Goal: Task Accomplishment & Management: Manage account settings

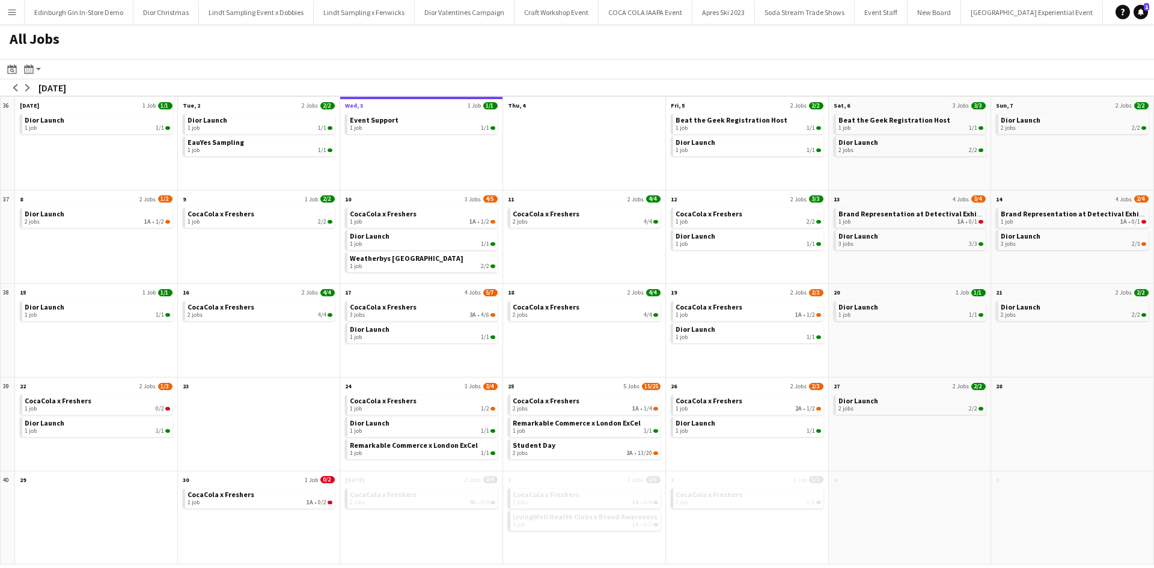
scroll to position [0, 12454]
click at [532, 451] on div "2 jobs 3A • 13/20" at bounding box center [585, 453] width 145 height 7
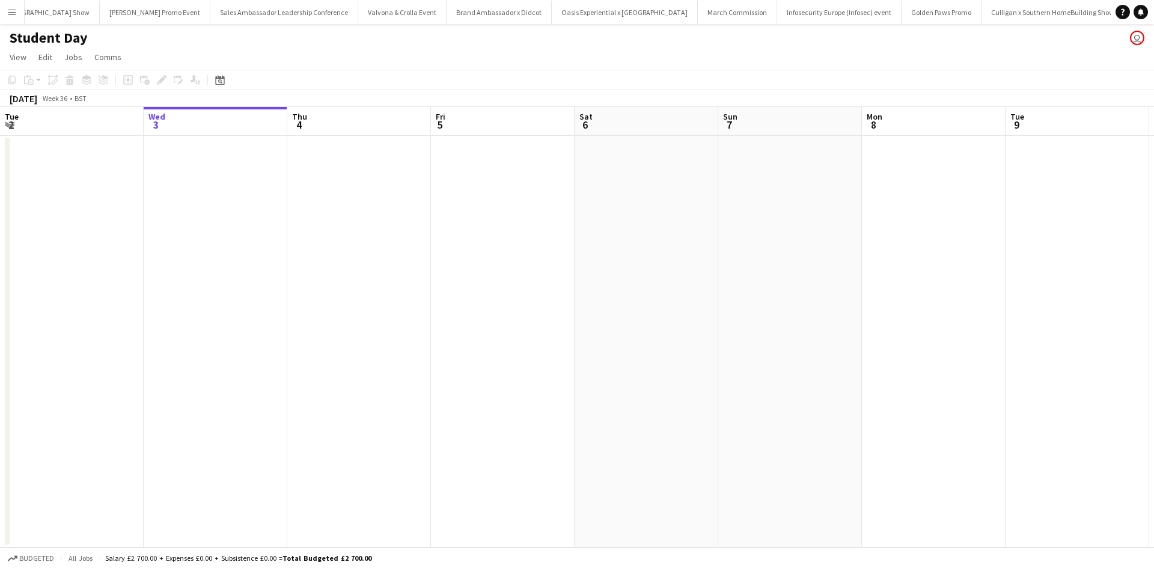
scroll to position [0, 427]
drag, startPoint x: 722, startPoint y: 431, endPoint x: 162, endPoint y: 361, distance: 564.4
click at [162, 361] on app-calendar-viewport "Tue 2 Wed 3 Thu 4 Fri 5 Sat 6 Sun 7 Mon 8 Tue 9 Wed 10 Thu 11 Fri 12 Sat 13 Sun…" at bounding box center [577, 327] width 1154 height 441
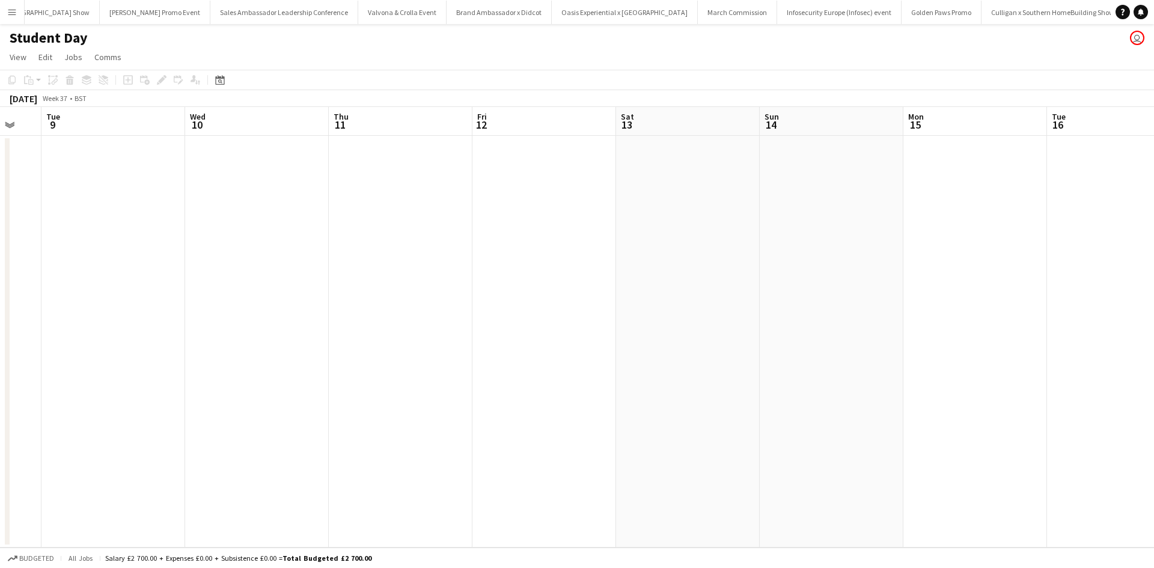
drag, startPoint x: 793, startPoint y: 459, endPoint x: 248, endPoint y: 352, distance: 555.5
click at [225, 353] on app-calendar-viewport "Sat 6 Sun 7 Mon 8 Tue 9 Wed 10 Thu 11 Fri 12 Sat 13 Sun 14 Mon 15 Tue 16 Wed 17…" at bounding box center [577, 327] width 1154 height 441
drag, startPoint x: 699, startPoint y: 392, endPoint x: 45, endPoint y: 311, distance: 659.0
click at [45, 311] on app-calendar-viewport "Tue 9 Wed 10 Thu 11 Fri 12 Sat 13 Sun 14 Mon 15 Tue 16 Wed 17 Thu 18 Fri 19 Sat…" at bounding box center [577, 327] width 1154 height 441
drag, startPoint x: 388, startPoint y: 382, endPoint x: 164, endPoint y: 340, distance: 227.5
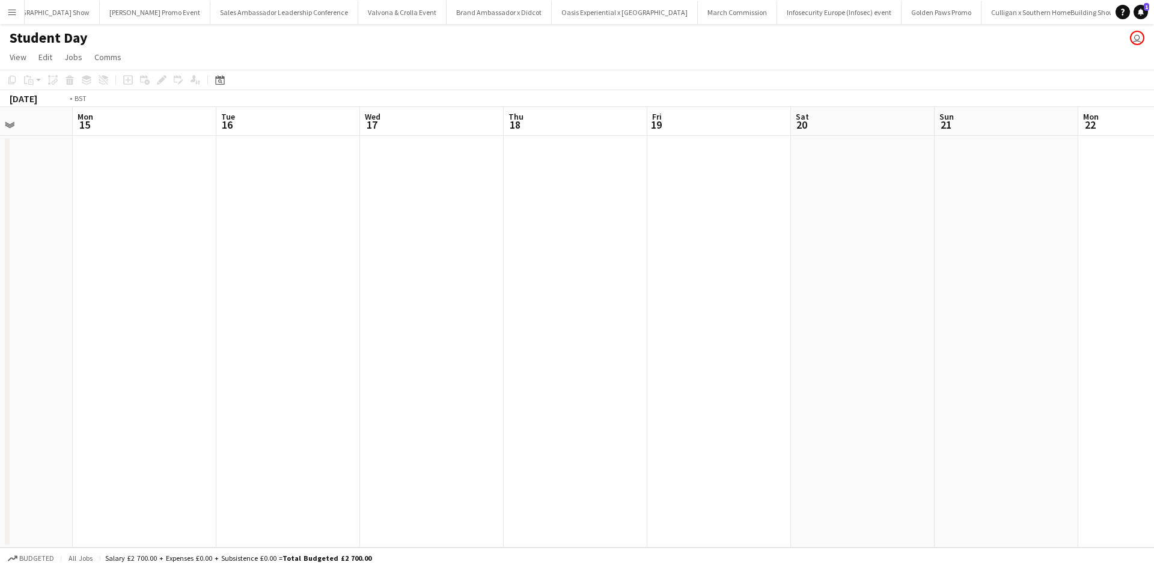
click at [164, 340] on app-calendar-viewport "Fri 12 Sat 13 Sun 14 Mon 15 Tue 16 Wed 17 Thu 18 Fri 19 Sat 20 Sun 21 Mon 22 Tu…" at bounding box center [577, 327] width 1154 height 441
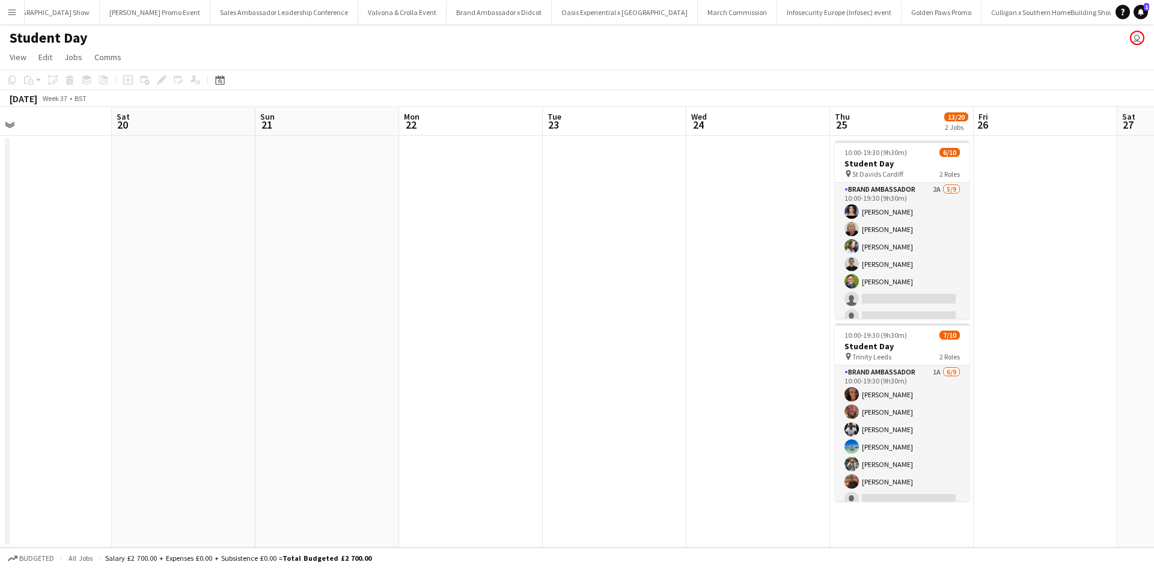
drag, startPoint x: 619, startPoint y: 392, endPoint x: 319, endPoint y: 360, distance: 302.2
click at [319, 360] on app-calendar-viewport "Mon 15 Tue 16 Wed 17 Thu 18 Fri 19 Sat 20 Sun 21 Mon 22 Tue 23 Wed 24 Thu 25 13…" at bounding box center [577, 327] width 1154 height 441
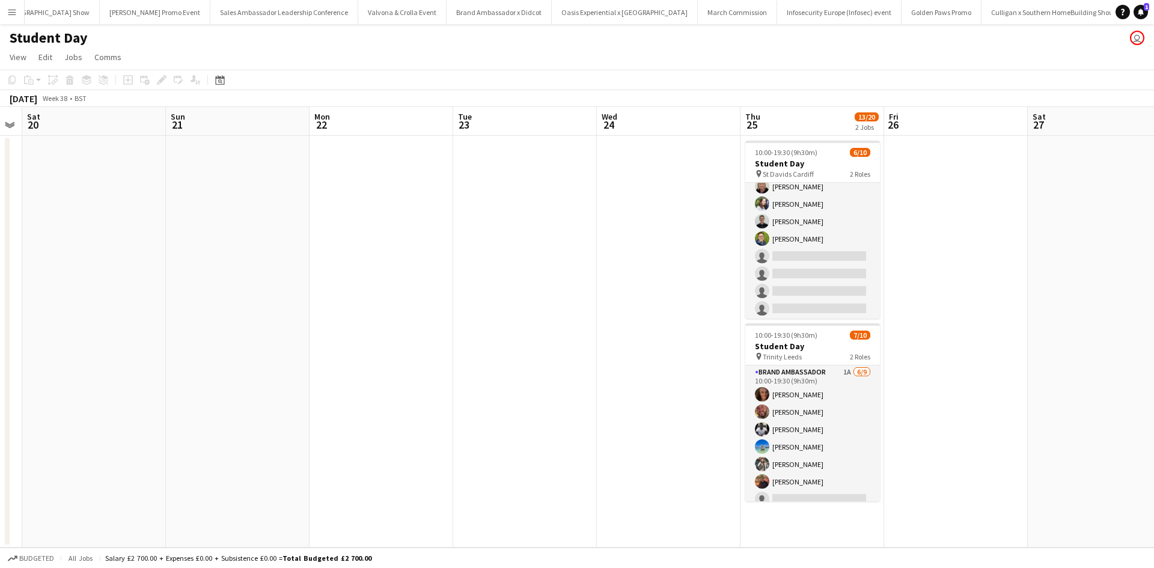
scroll to position [0, 0]
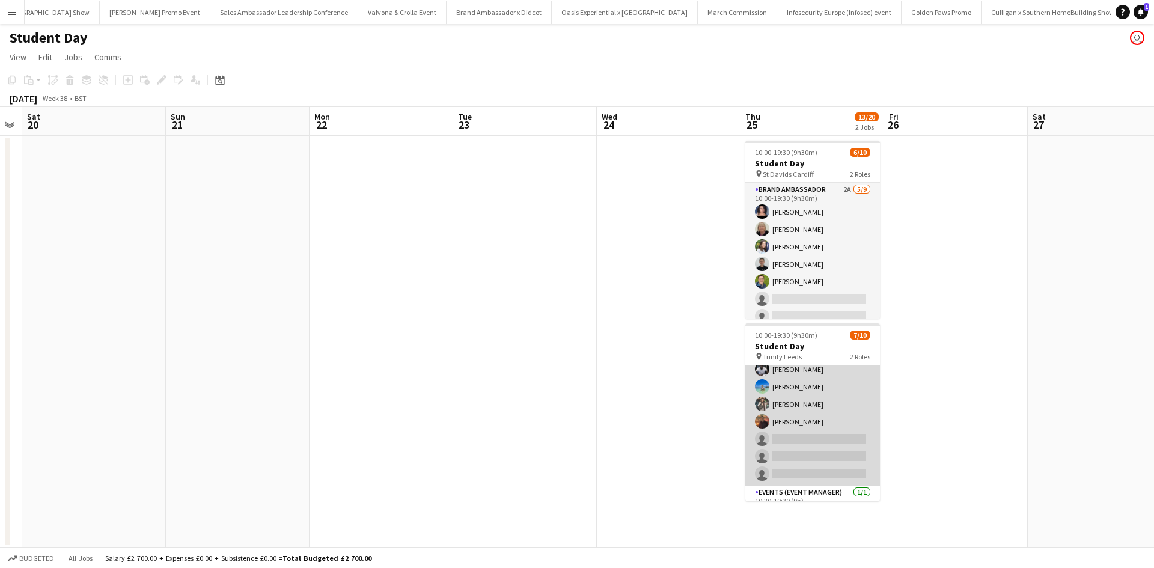
click at [860, 406] on app-card-role "Brand Ambassador 1A 6/9 10:00-19:30 (9h30m) Jennifer Wilby David Pizzey Harold …" at bounding box center [812, 395] width 135 height 180
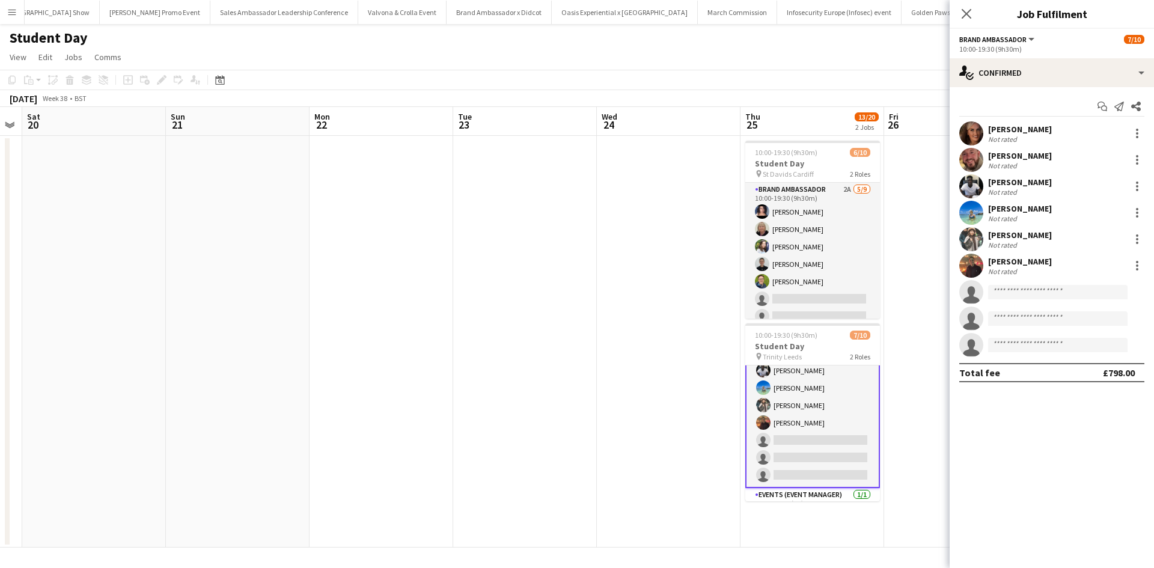
scroll to position [61, 0]
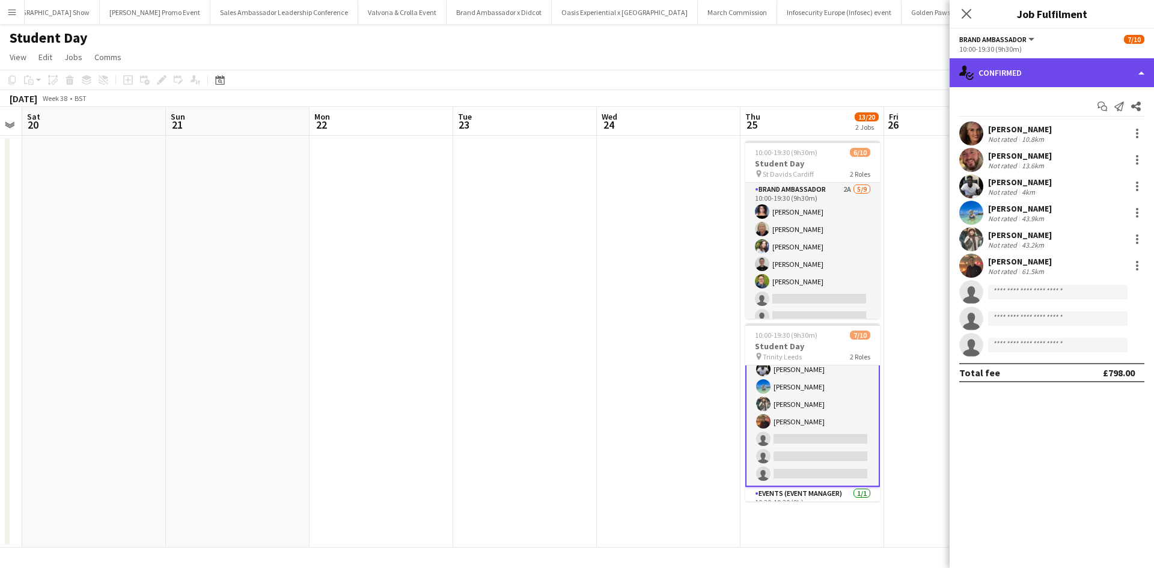
click at [1011, 75] on div "single-neutral-actions-check-2 Confirmed" at bounding box center [1052, 72] width 204 height 29
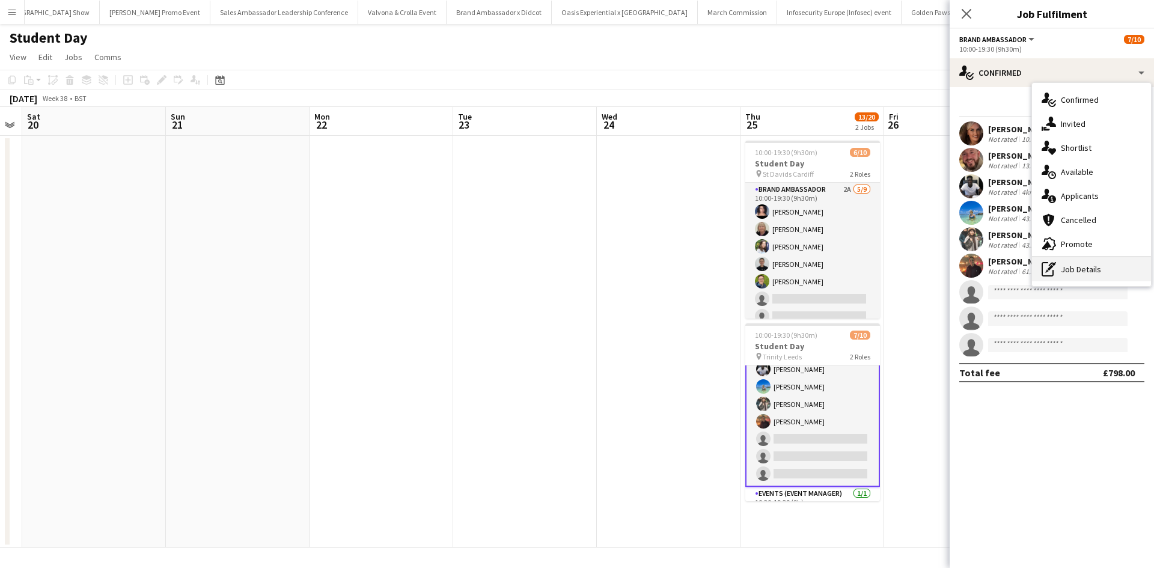
click at [1099, 265] on div "pen-write Job Details" at bounding box center [1091, 269] width 119 height 24
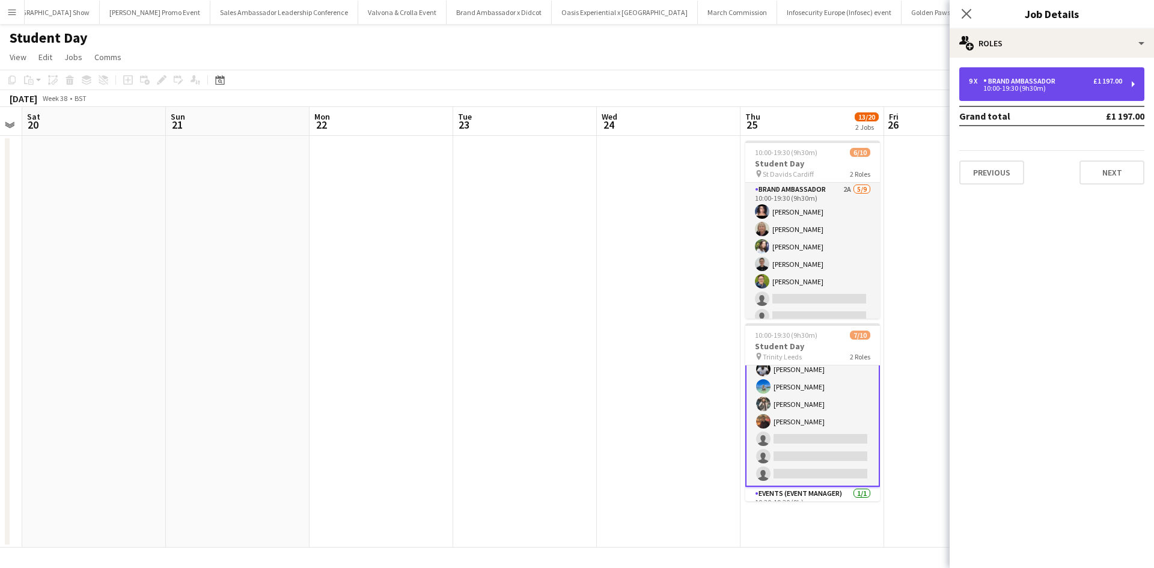
click at [1069, 85] on div "9 x Brand Ambassador £1 197.00" at bounding box center [1045, 81] width 153 height 8
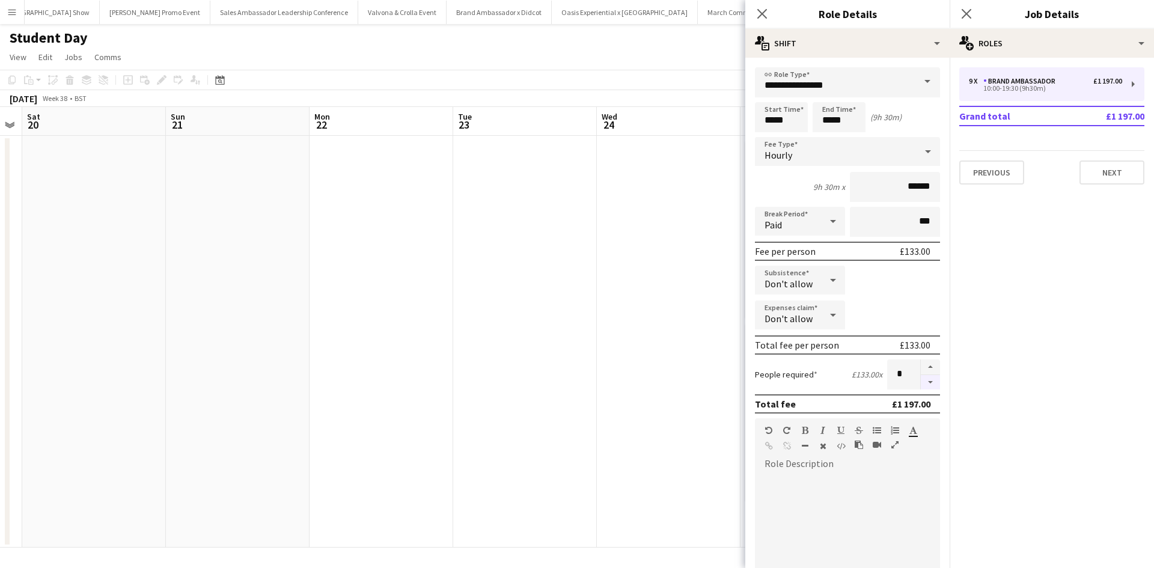
click at [921, 379] on button "button" at bounding box center [930, 382] width 19 height 15
type input "*"
click at [691, 389] on app-date-cell at bounding box center [669, 342] width 144 height 412
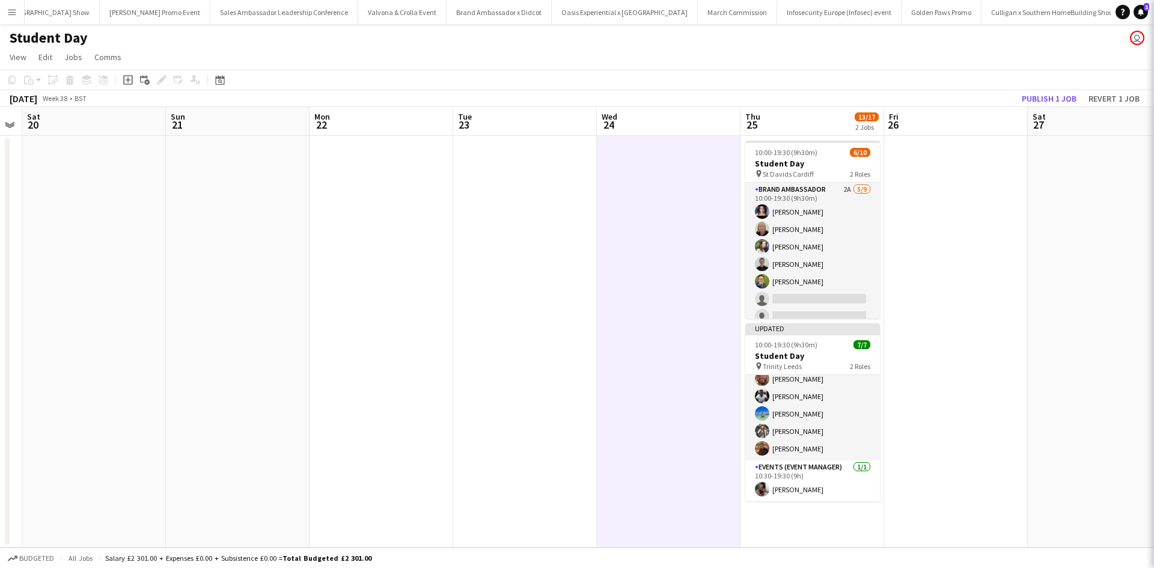
scroll to position [43, 0]
click at [1043, 97] on button "Publish 1 job" at bounding box center [1049, 99] width 64 height 16
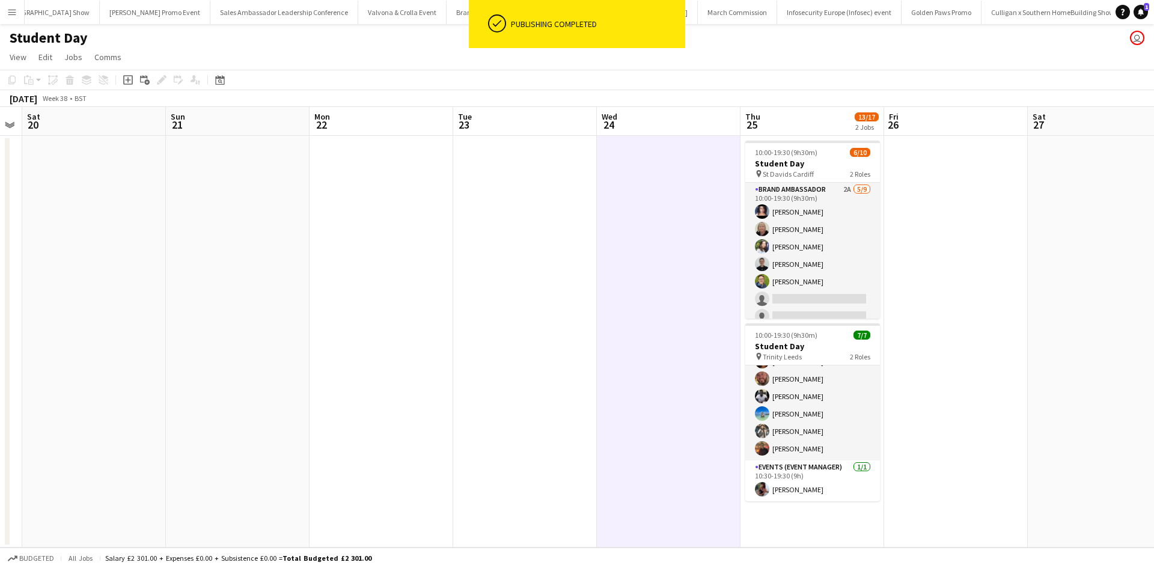
scroll to position [33, 0]
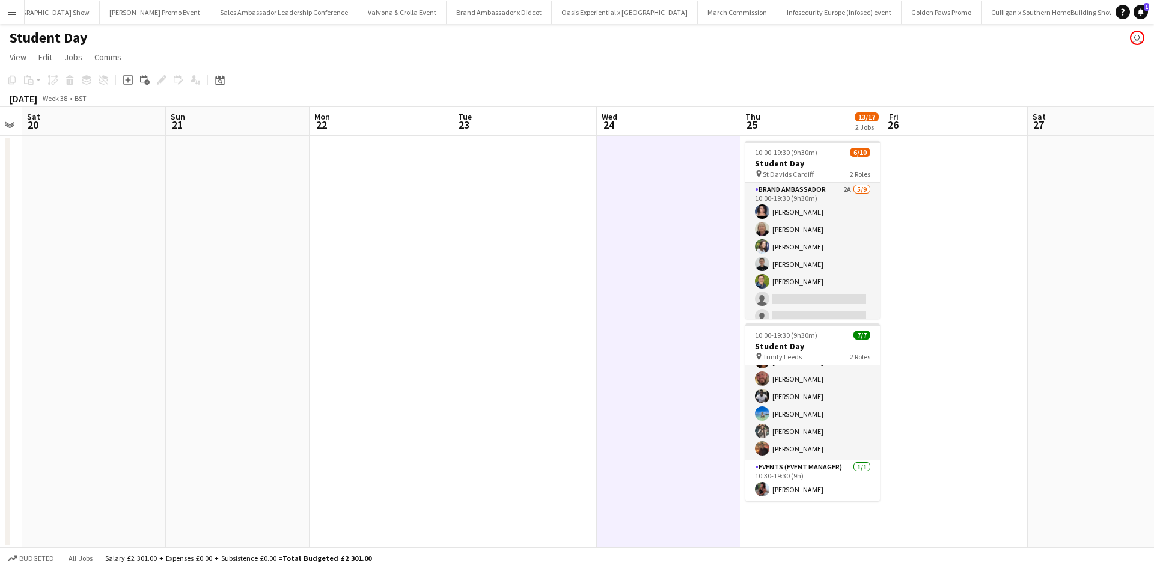
drag, startPoint x: 7, startPoint y: 14, endPoint x: 20, endPoint y: 40, distance: 28.5
click at [8, 15] on app-icon "Menu" at bounding box center [12, 12] width 10 height 10
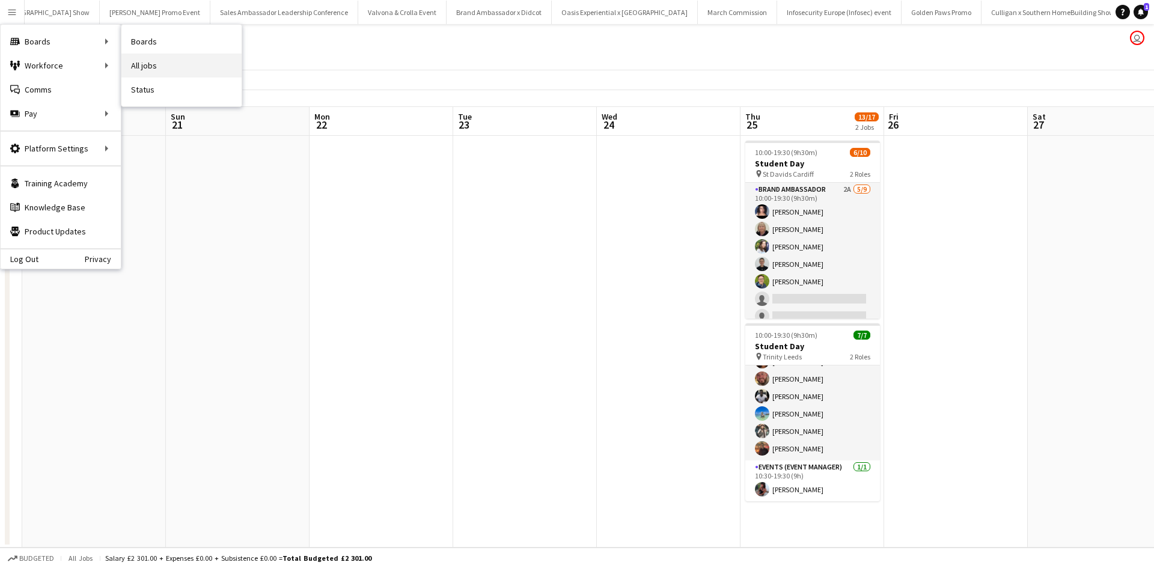
click at [142, 56] on link "All jobs" at bounding box center [181, 65] width 120 height 24
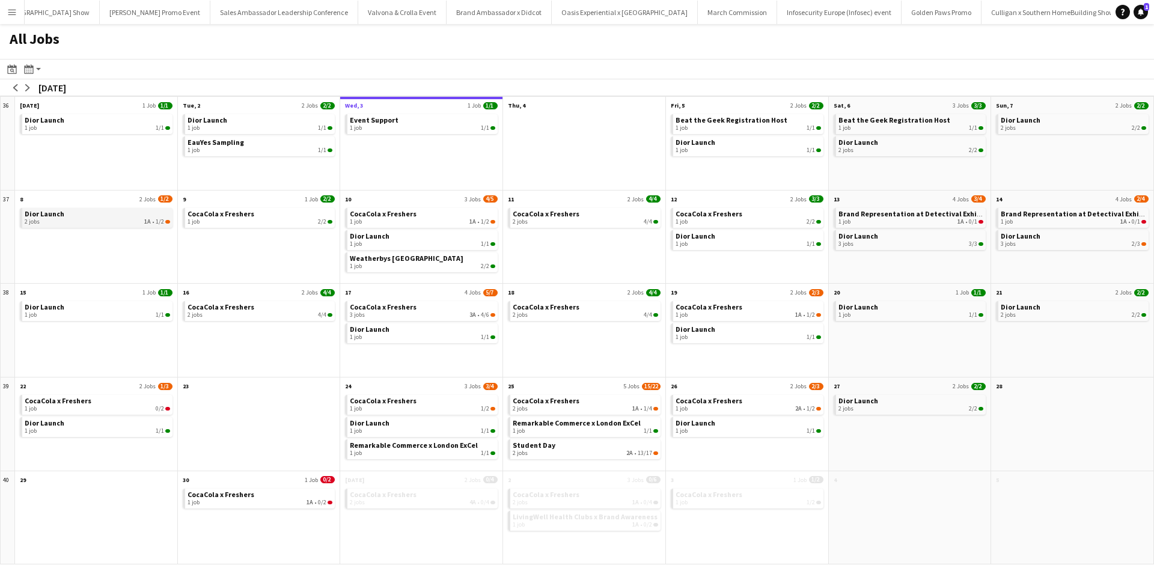
click at [96, 216] on link "Dior Launch 2 jobs 1A • 1/2" at bounding box center [97, 216] width 145 height 17
click at [7, 7] on button "Menu" at bounding box center [12, 12] width 24 height 24
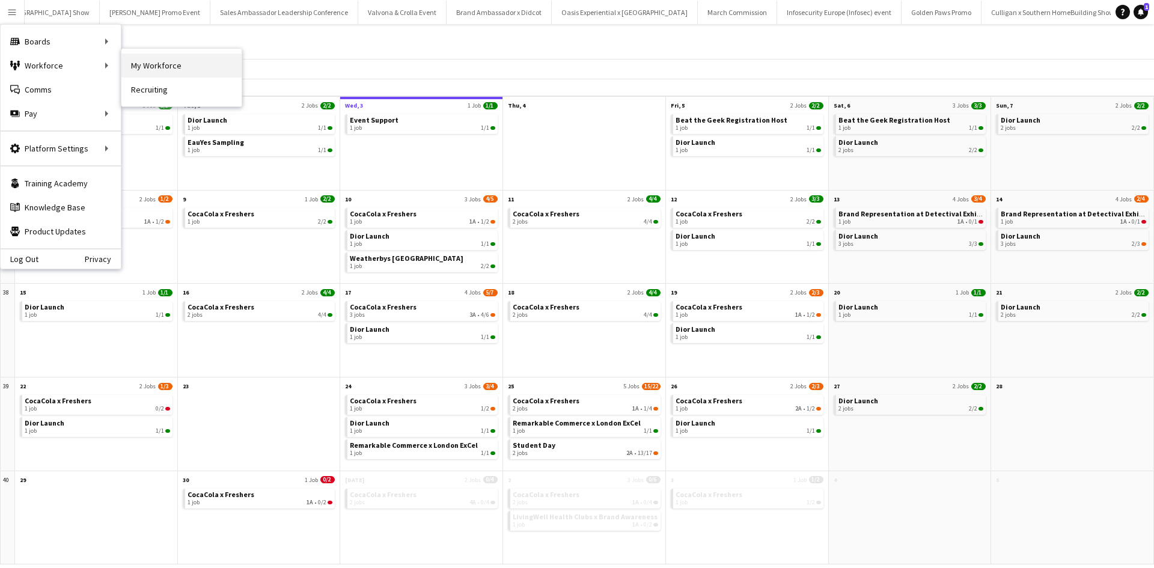
click at [154, 62] on link "My Workforce" at bounding box center [181, 65] width 120 height 24
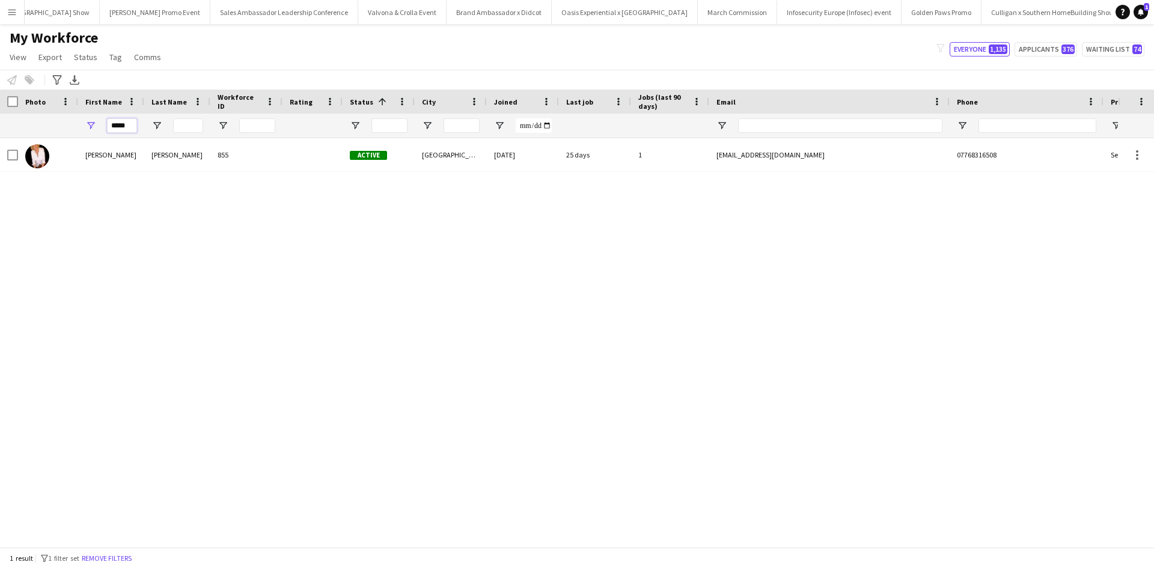
drag, startPoint x: 130, startPoint y: 128, endPoint x: 96, endPoint y: 117, distance: 36.1
click at [96, 117] on div "*****" at bounding box center [111, 126] width 66 height 24
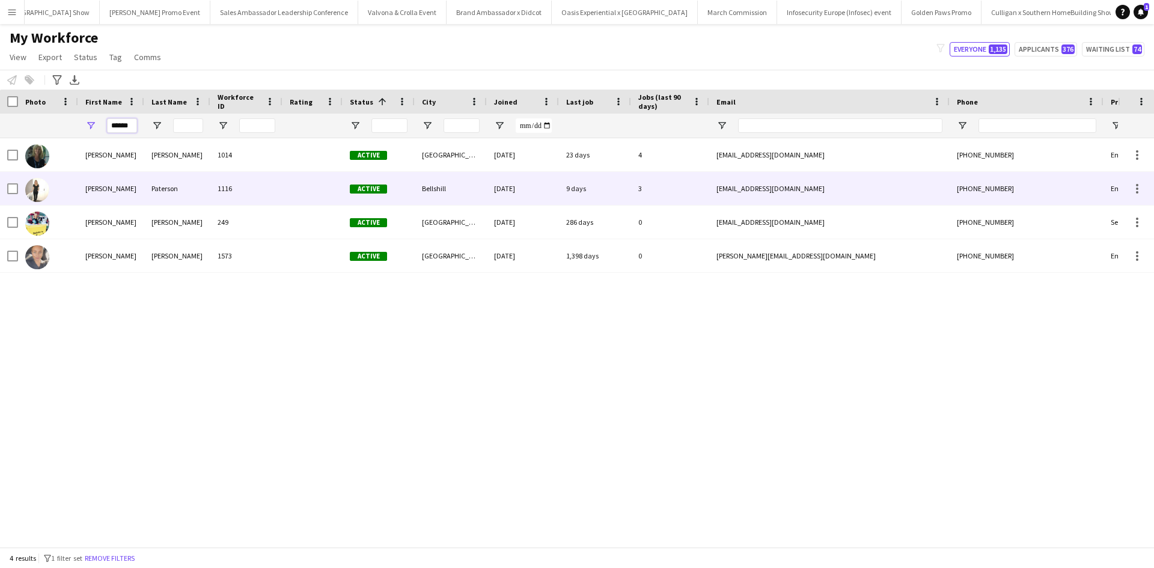
type input "******"
click at [98, 181] on div "[PERSON_NAME]" at bounding box center [111, 188] width 66 height 33
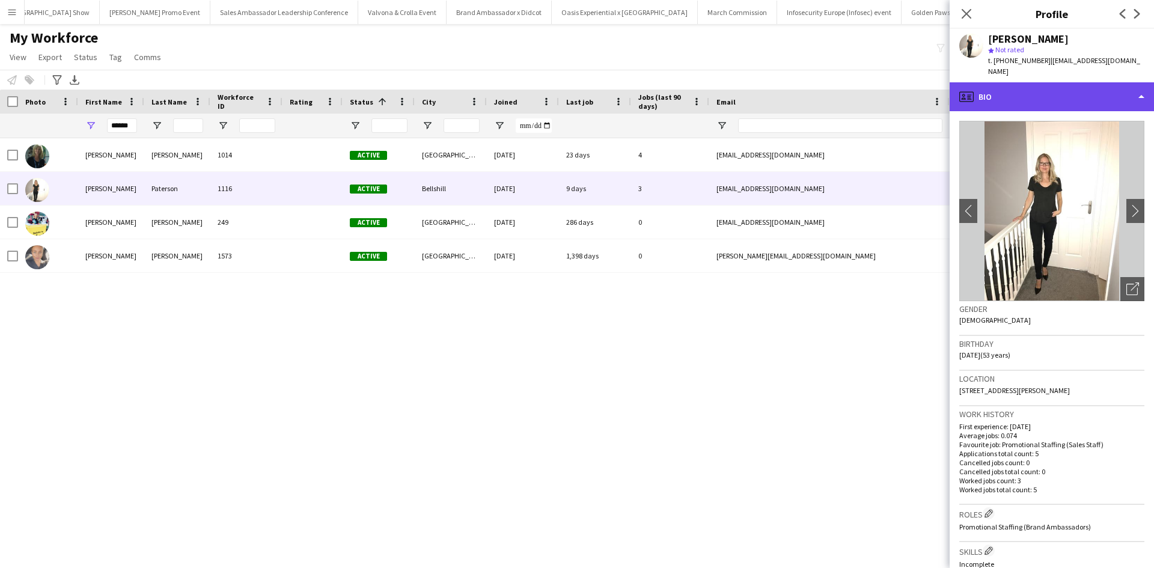
click at [1004, 85] on div "profile Bio" at bounding box center [1052, 96] width 204 height 29
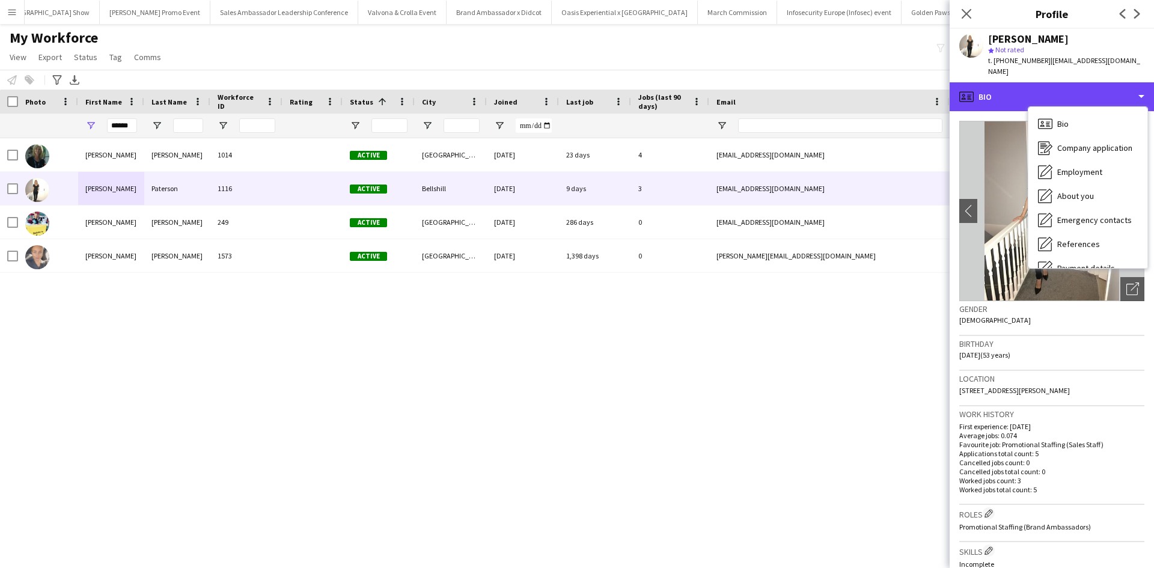
scroll to position [137, 0]
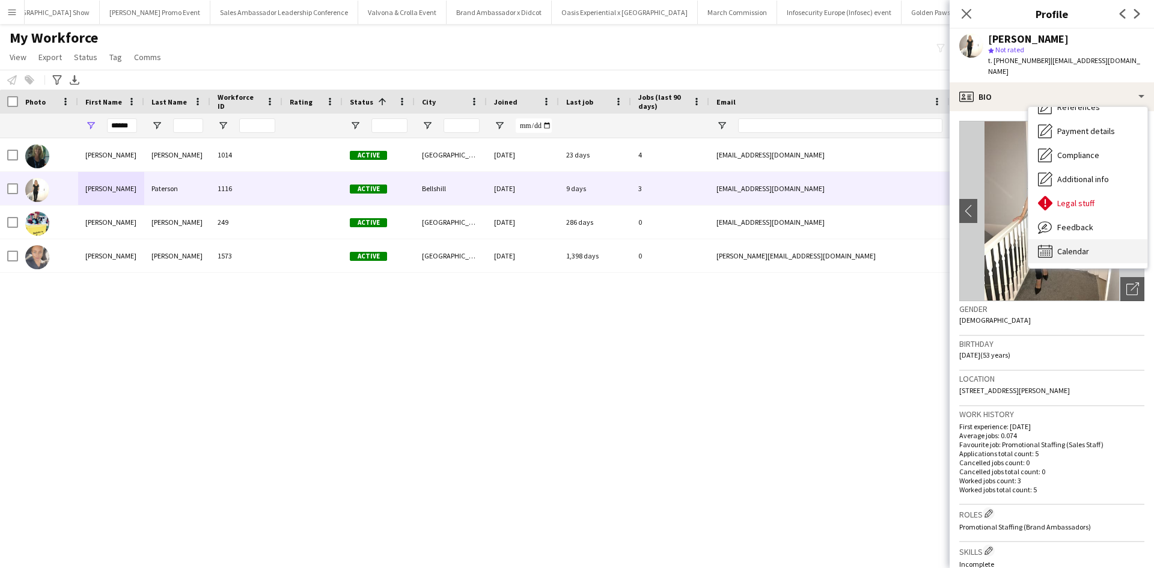
click at [1073, 246] on span "Calendar" at bounding box center [1073, 251] width 32 height 11
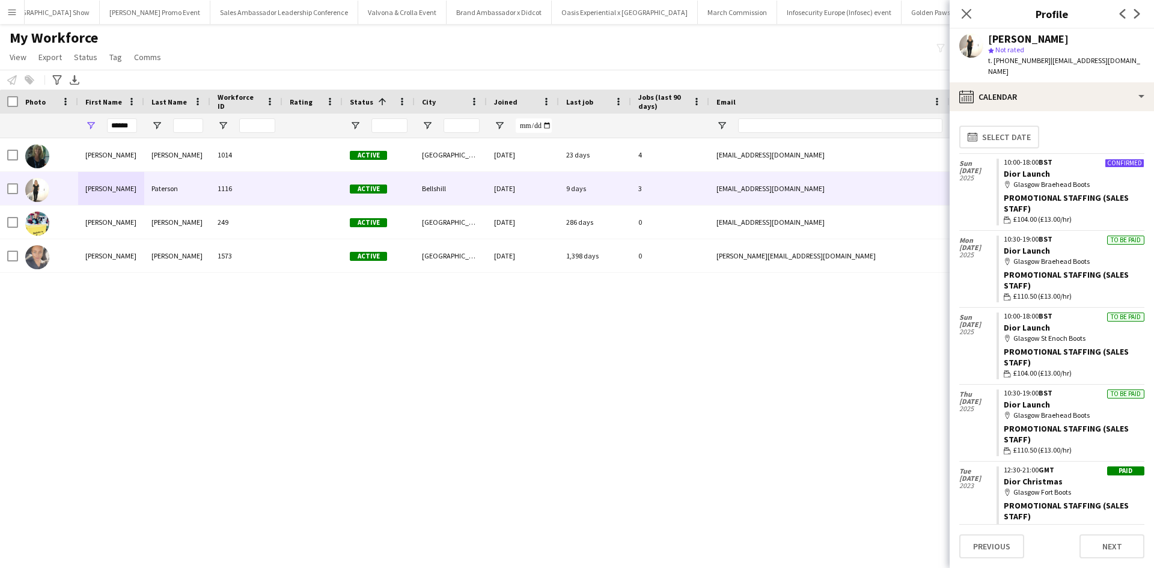
click at [978, 11] on div "Close pop-in" at bounding box center [967, 14] width 34 height 28
click at [963, 11] on icon "Close pop-in" at bounding box center [965, 13] width 11 height 11
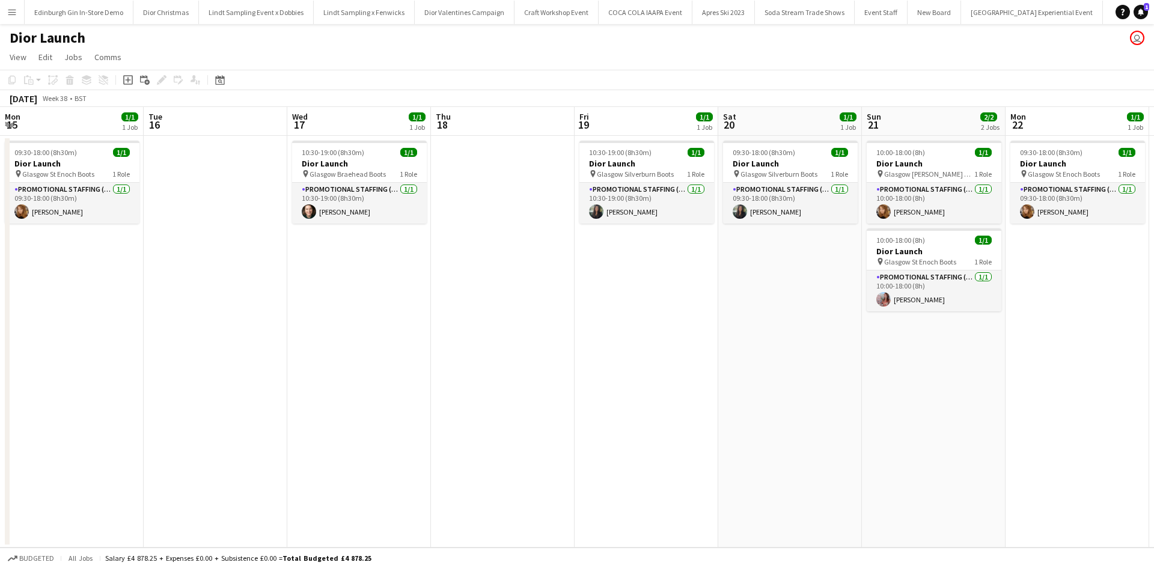
scroll to position [0, 544]
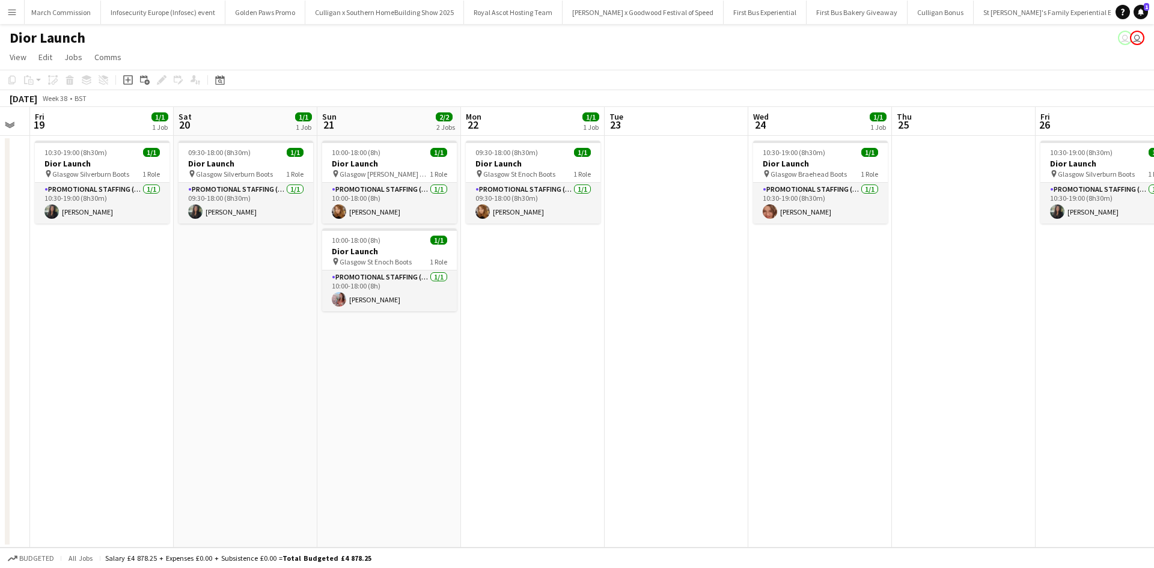
click at [14, 13] on app-icon "Menu" at bounding box center [12, 12] width 10 height 10
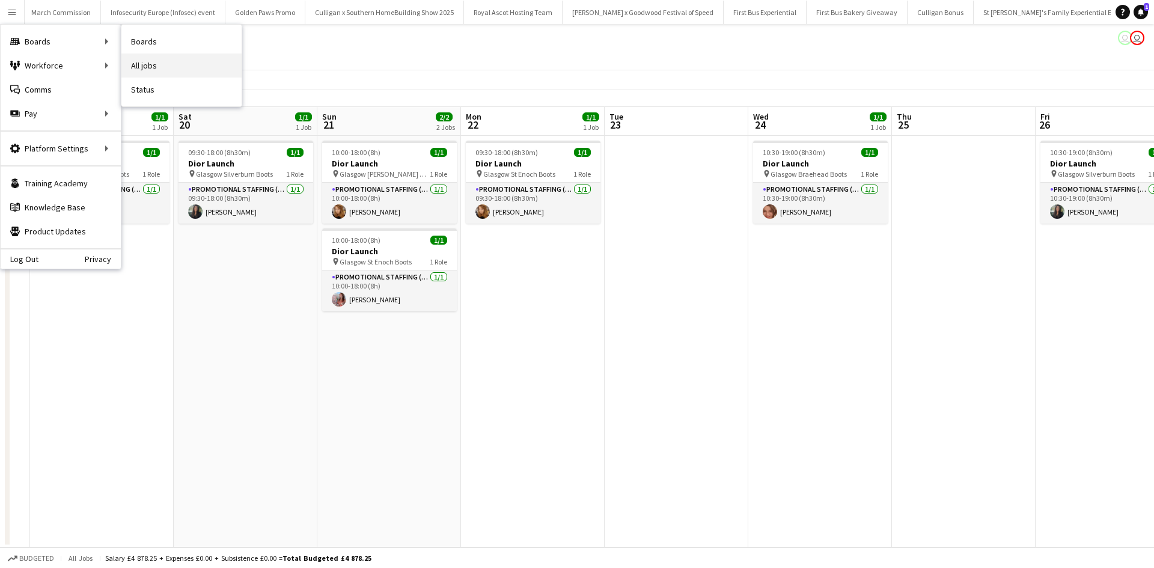
click at [168, 65] on link "All jobs" at bounding box center [181, 65] width 120 height 24
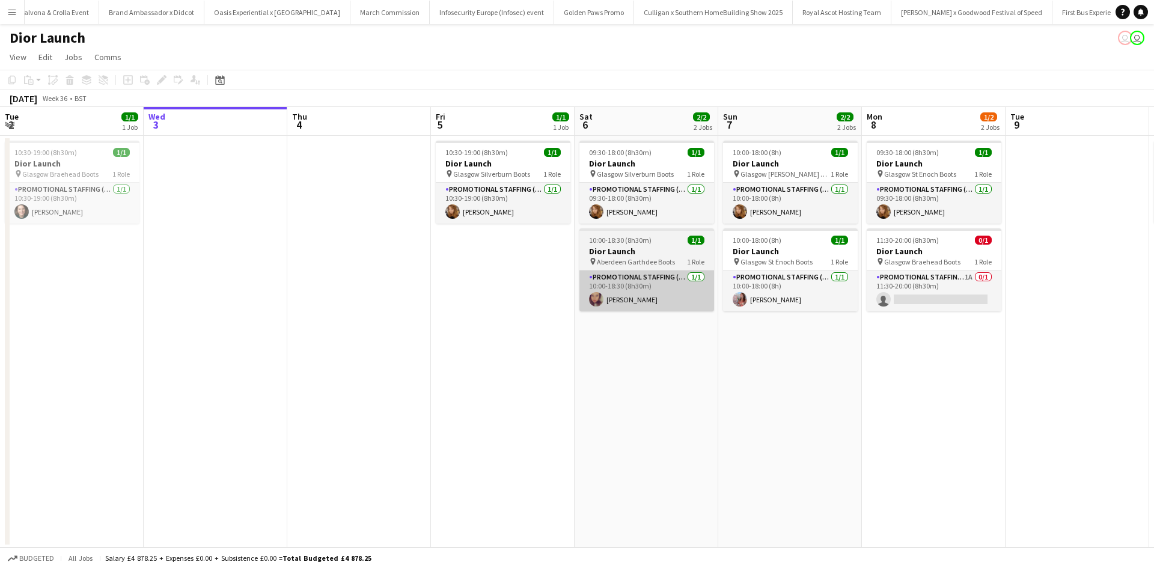
scroll to position [0, 11674]
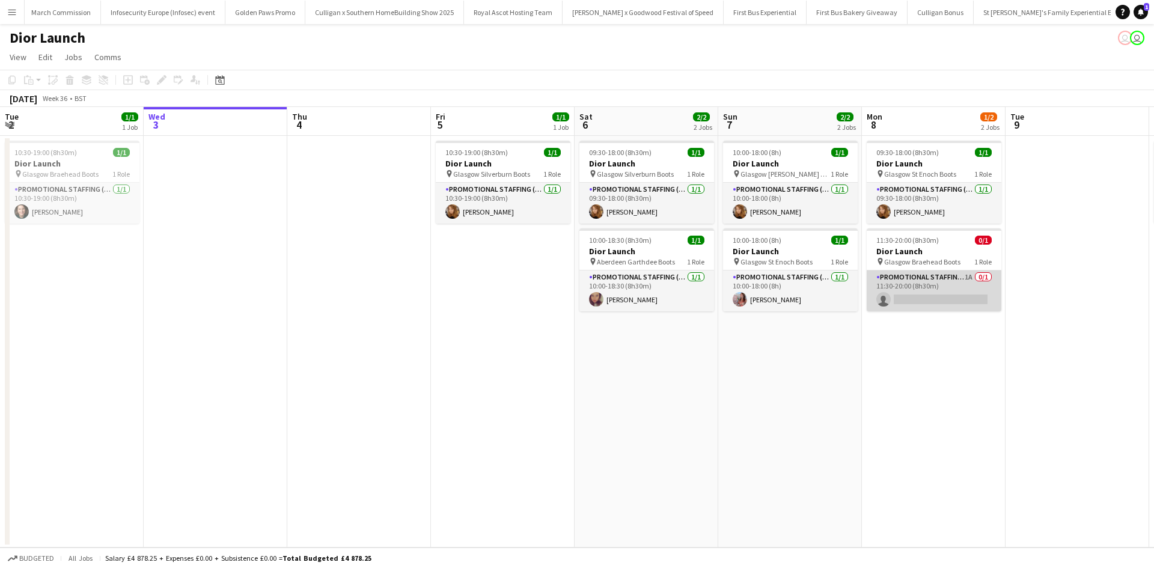
click at [970, 304] on app-card-role "Promotional Staffing (Sales Staff) 1A 0/1 11:30-20:00 (8h30m) single-neutral-ac…" at bounding box center [934, 290] width 135 height 41
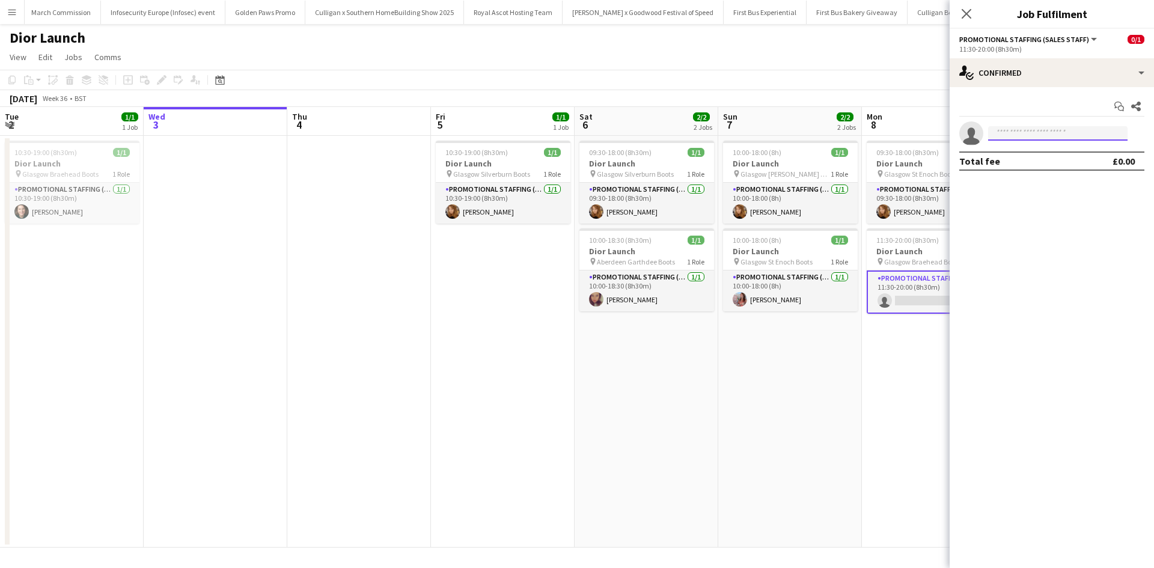
click at [1039, 135] on input at bounding box center [1057, 133] width 139 height 14
type input "*****"
click at [1020, 173] on span "+447715739307" at bounding box center [1058, 170] width 120 height 10
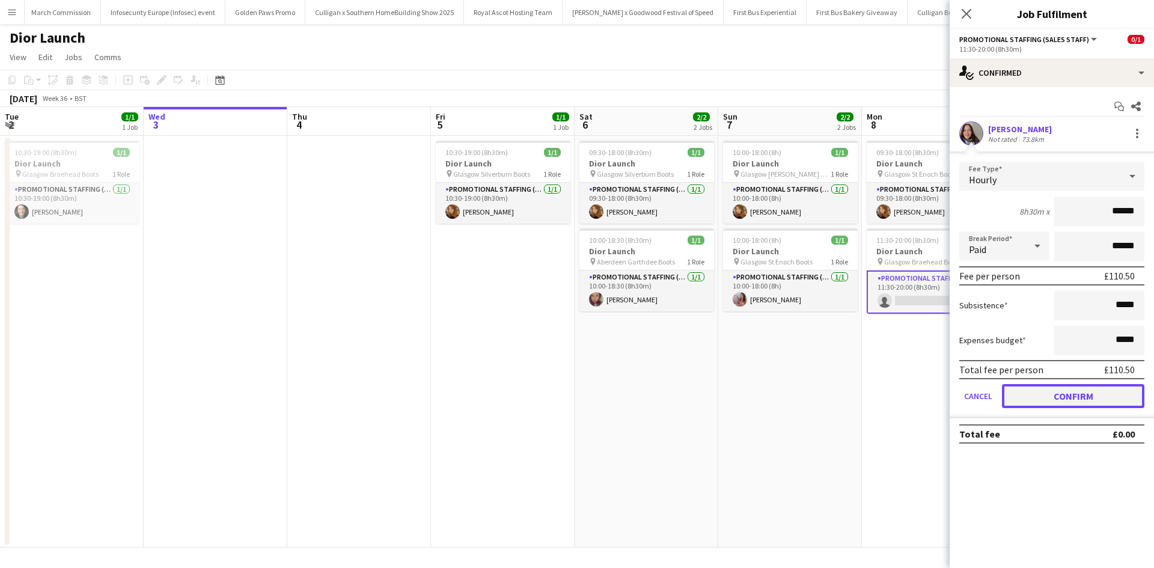
click at [1068, 401] on button "Confirm" at bounding box center [1073, 396] width 142 height 24
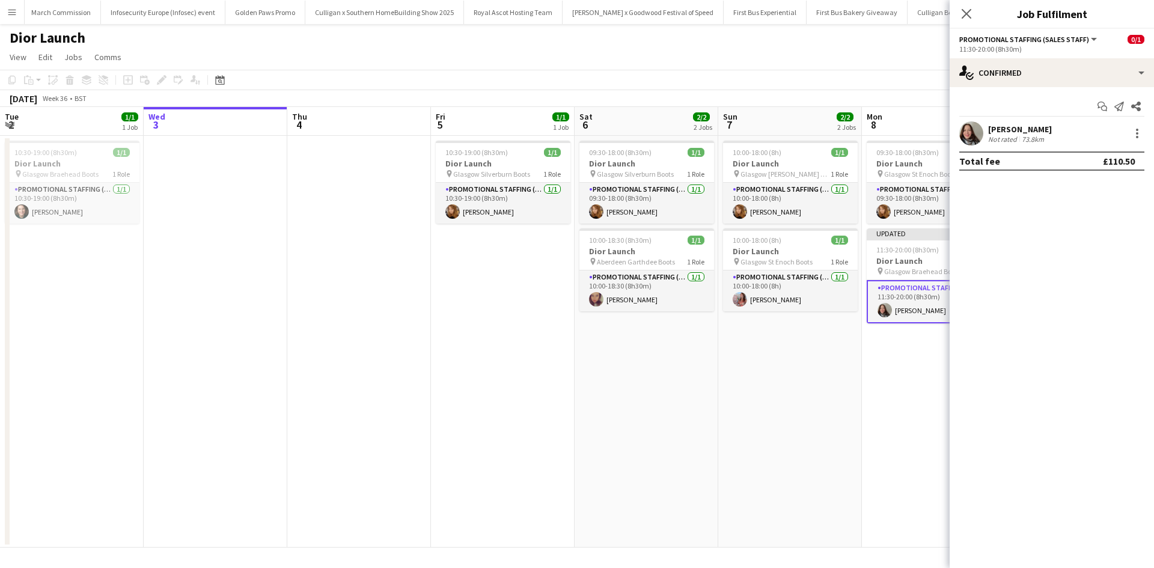
click at [823, 405] on app-date-cell "10:00-18:00 (8h) 1/1 Dior Launch pin Glasgow Buchanan Galleries Boots 1 Role Pr…" at bounding box center [790, 342] width 144 height 412
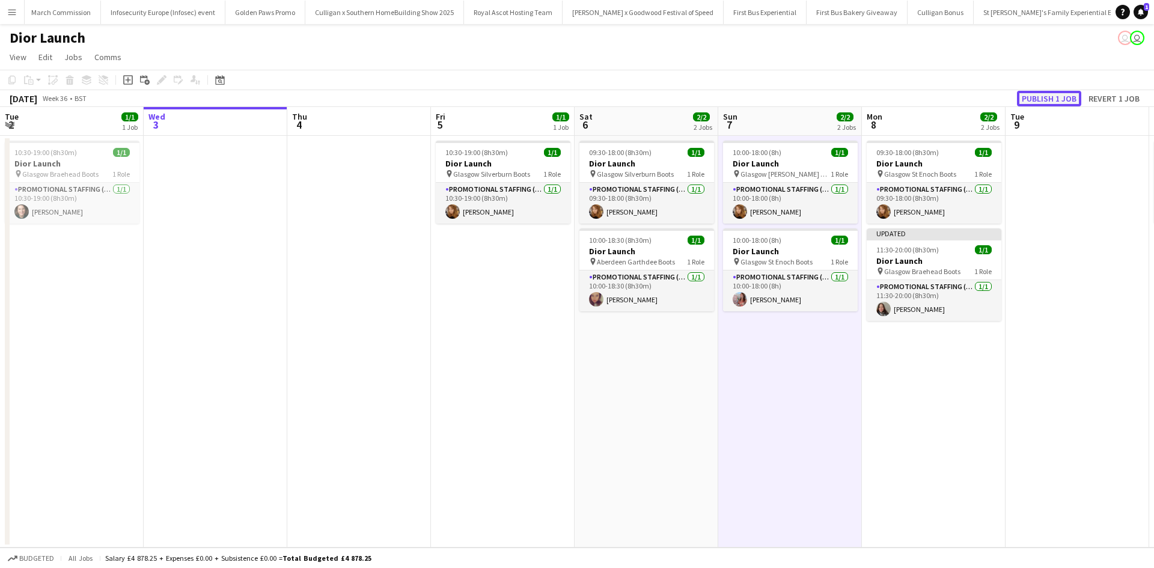
click at [1034, 100] on button "Publish 1 job" at bounding box center [1049, 99] width 64 height 16
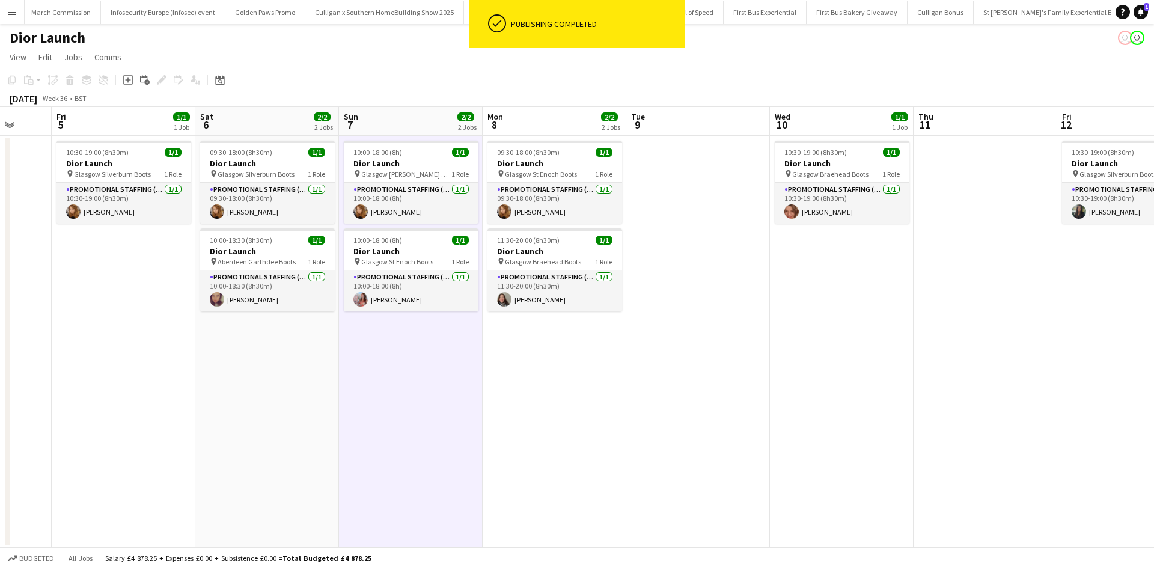
drag, startPoint x: 1005, startPoint y: 398, endPoint x: 339, endPoint y: 345, distance: 668.6
click at [339, 345] on app-calendar-viewport "Tue 2 1/1 1 Job Wed 3 Thu 4 Fri 5 1/1 1 Job Sat 6 2/2 2 Jobs Sun 7 2/2 2 Jobs M…" at bounding box center [577, 327] width 1154 height 441
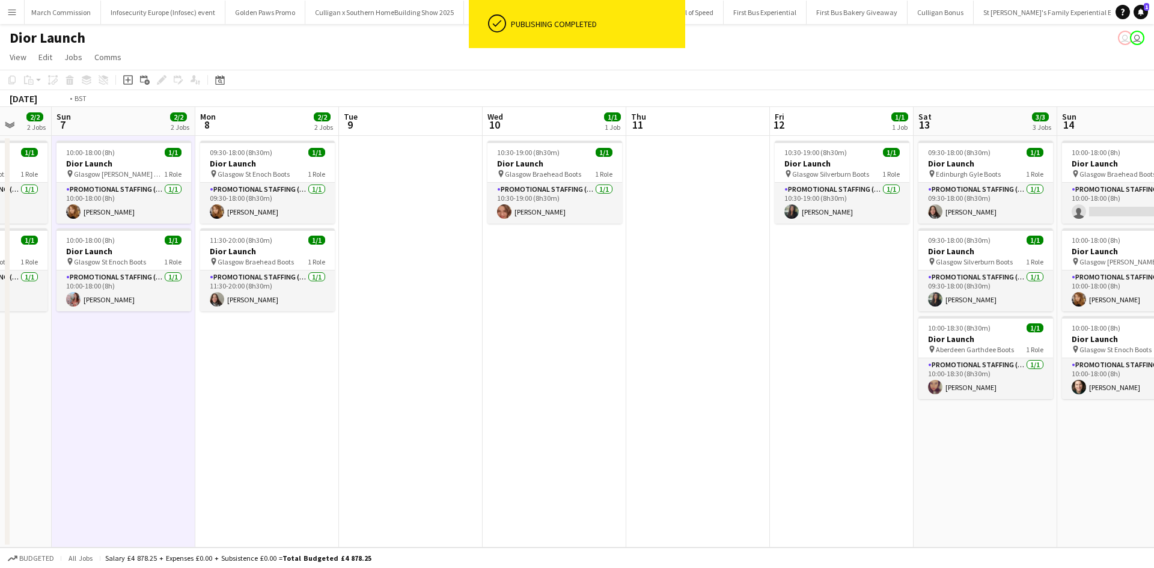
scroll to position [0, 592]
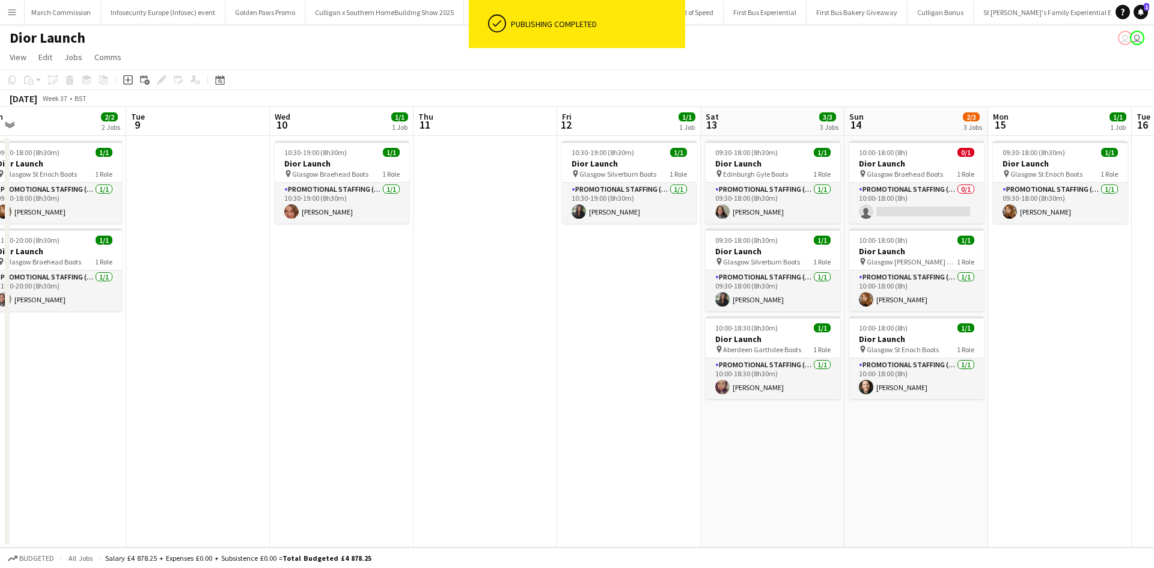
drag, startPoint x: 581, startPoint y: 394, endPoint x: 368, endPoint y: 364, distance: 214.9
click at [368, 364] on app-calendar-viewport "Thu 4 Fri 5 1/1 1 Job Sat 6 2/2 2 Jobs Sun 7 2/2 2 Jobs Mon 8 2/2 2 Jobs Tue 9 …" at bounding box center [577, 327] width 1154 height 441
click at [904, 207] on app-card-role "Promotional Staffing (Sales Staff) 0/1 10:00-18:00 (8h) single-neutral-actions" at bounding box center [916, 203] width 135 height 41
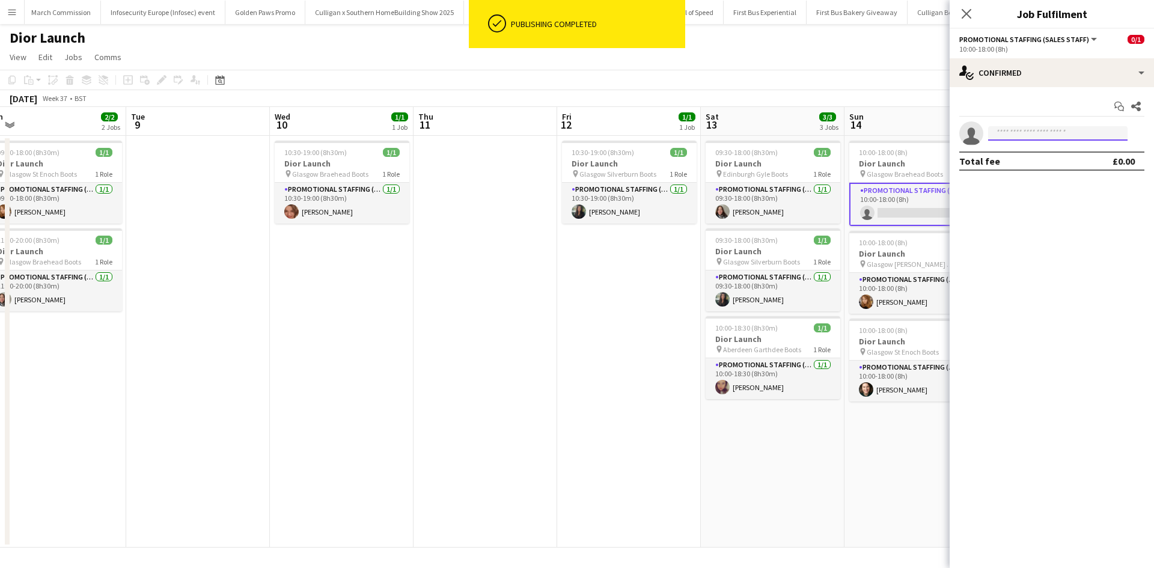
click at [1084, 129] on input at bounding box center [1057, 133] width 139 height 14
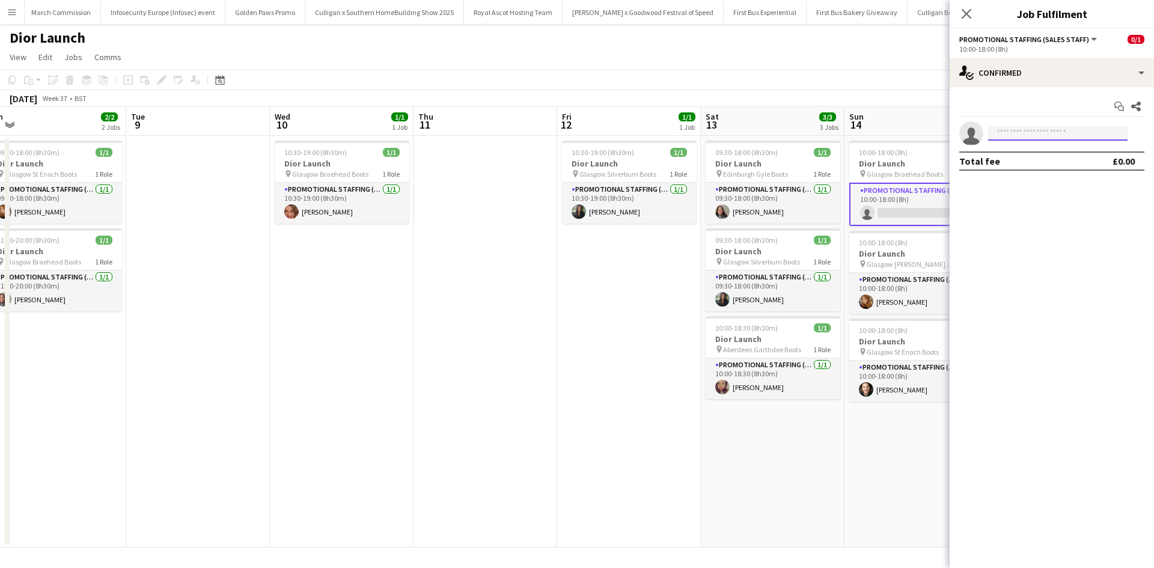
type input "*"
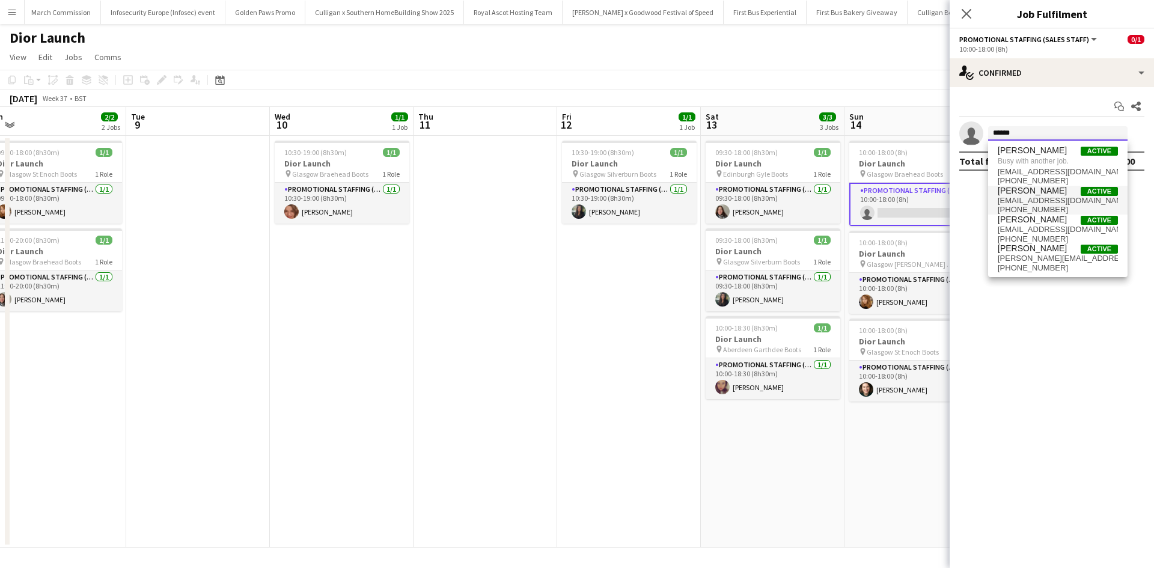
type input "******"
click at [1043, 194] on span "Yvonne Paterson" at bounding box center [1032, 191] width 69 height 10
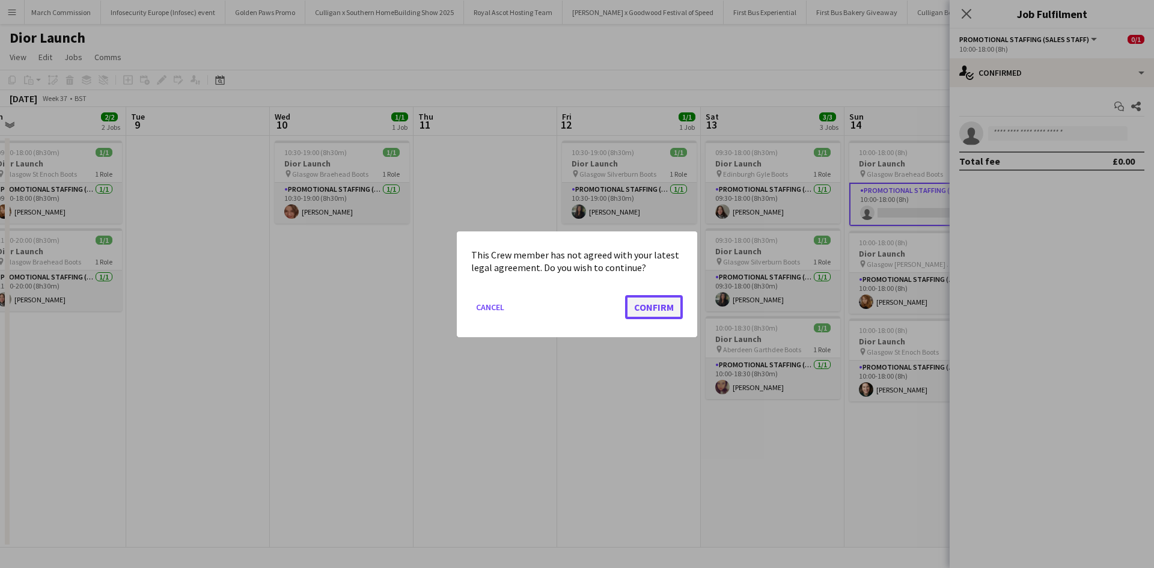
click at [642, 303] on button "Confirm" at bounding box center [654, 306] width 58 height 24
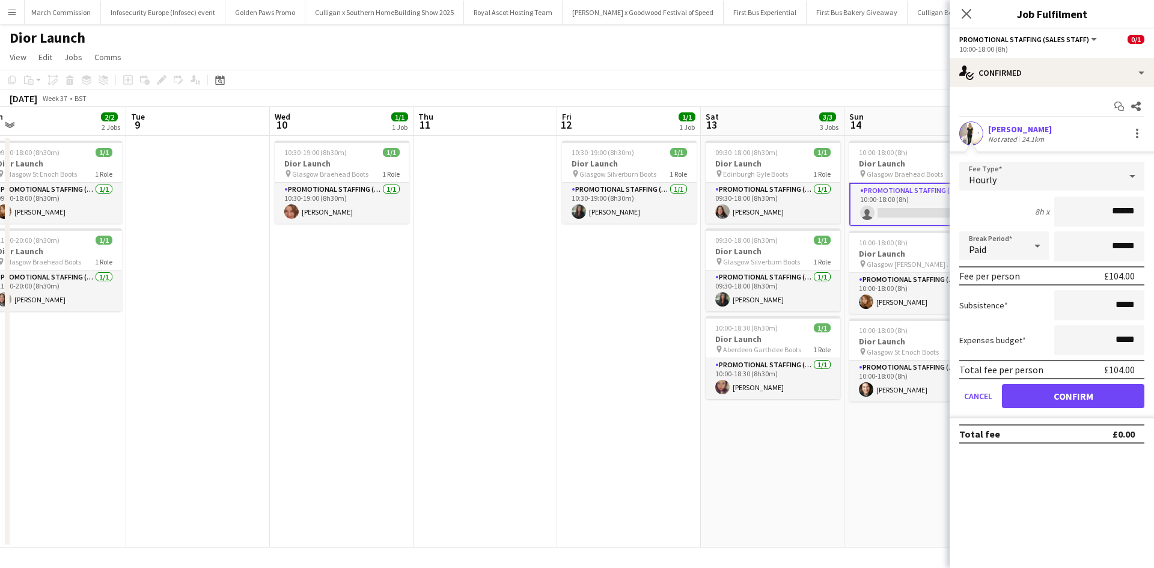
click at [1012, 129] on div "Yvonne Paterson" at bounding box center [1020, 129] width 64 height 11
click at [1010, 129] on div "Yvonne Paterson" at bounding box center [1020, 129] width 64 height 11
click at [1072, 395] on button "Confirm" at bounding box center [1073, 396] width 142 height 24
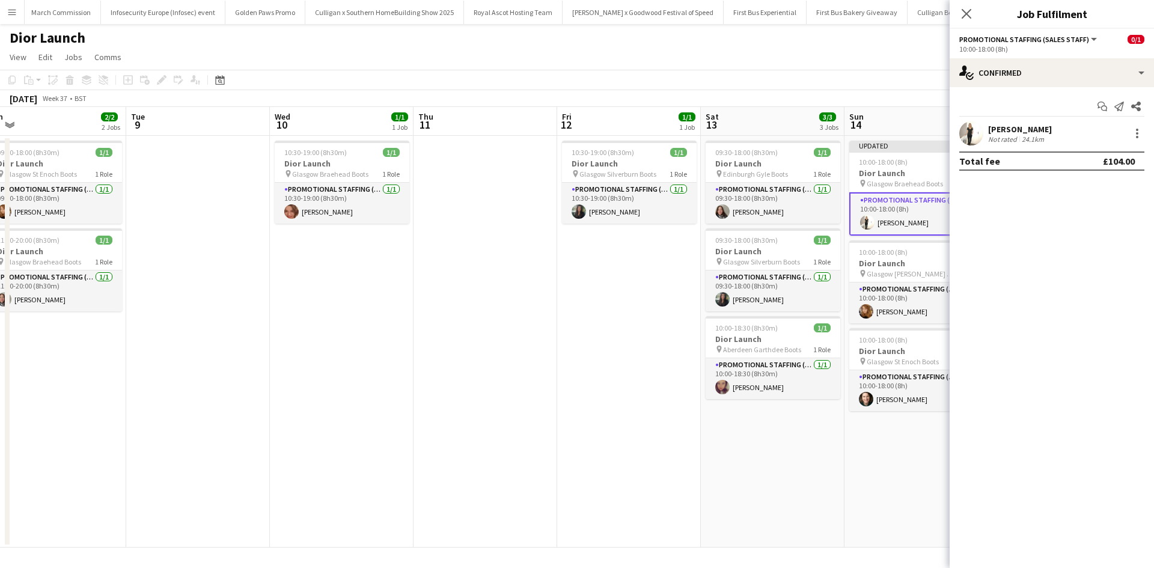
click at [847, 464] on app-date-cell "Updated 10:00-18:00 (8h) 1/1 Dior Launch pin Glasgow Braehead Boots 1 Role Prom…" at bounding box center [916, 342] width 144 height 412
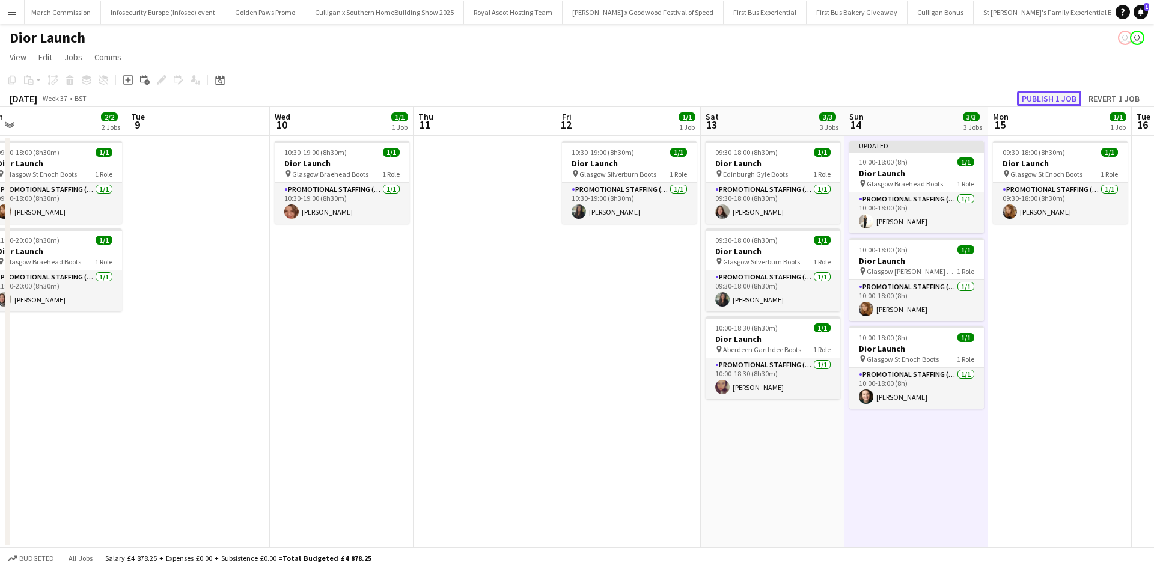
click at [1038, 96] on button "Publish 1 job" at bounding box center [1049, 99] width 64 height 16
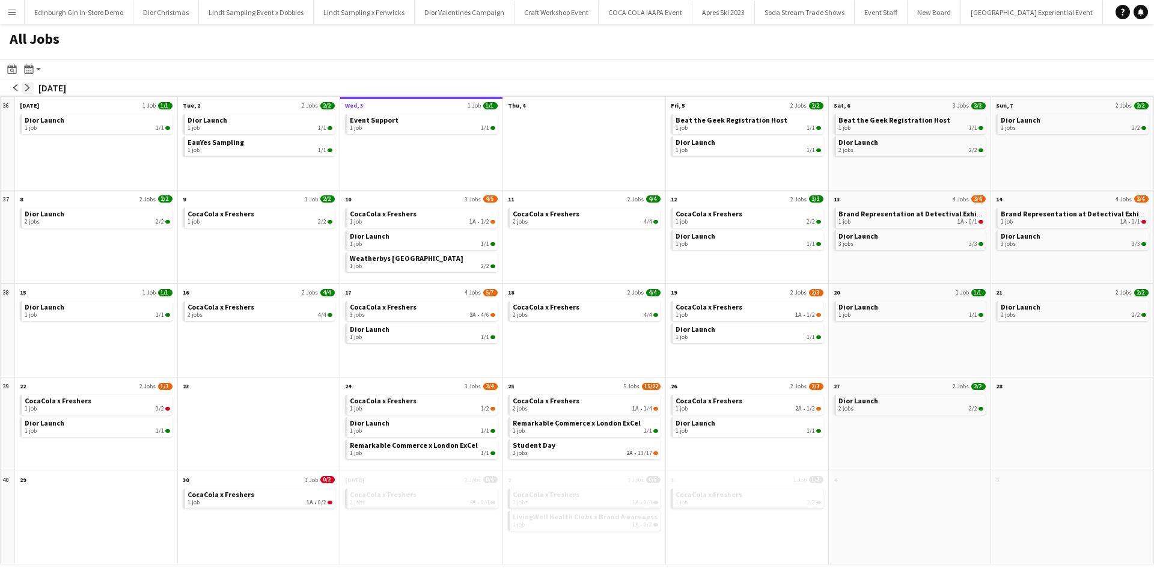
click at [26, 87] on app-icon "arrow-right" at bounding box center [27, 87] width 7 height 7
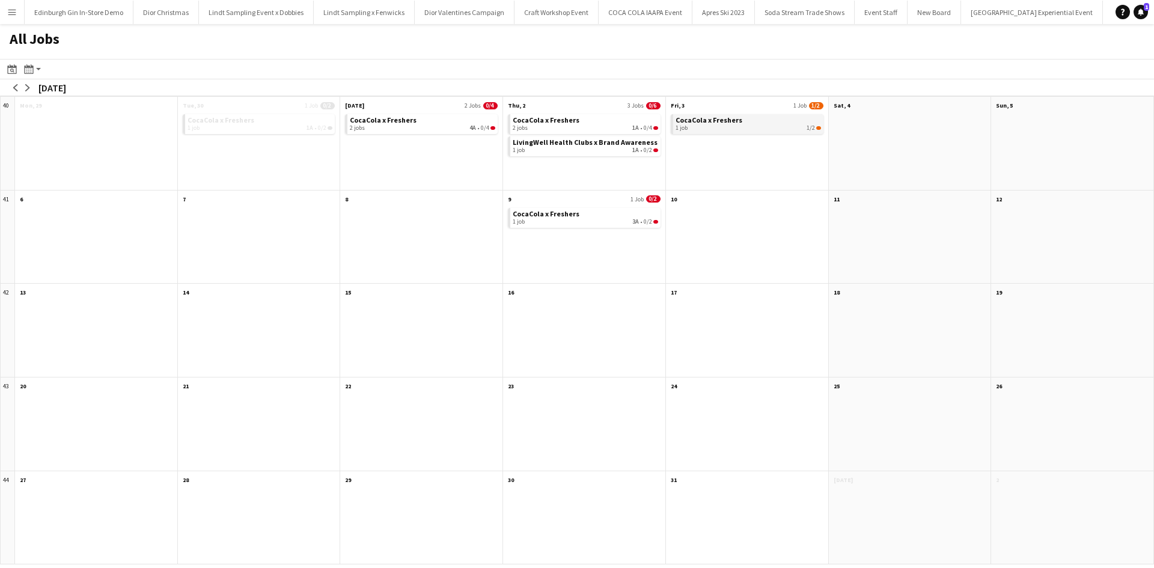
click at [792, 126] on div "1 job 1/2" at bounding box center [748, 127] width 145 height 7
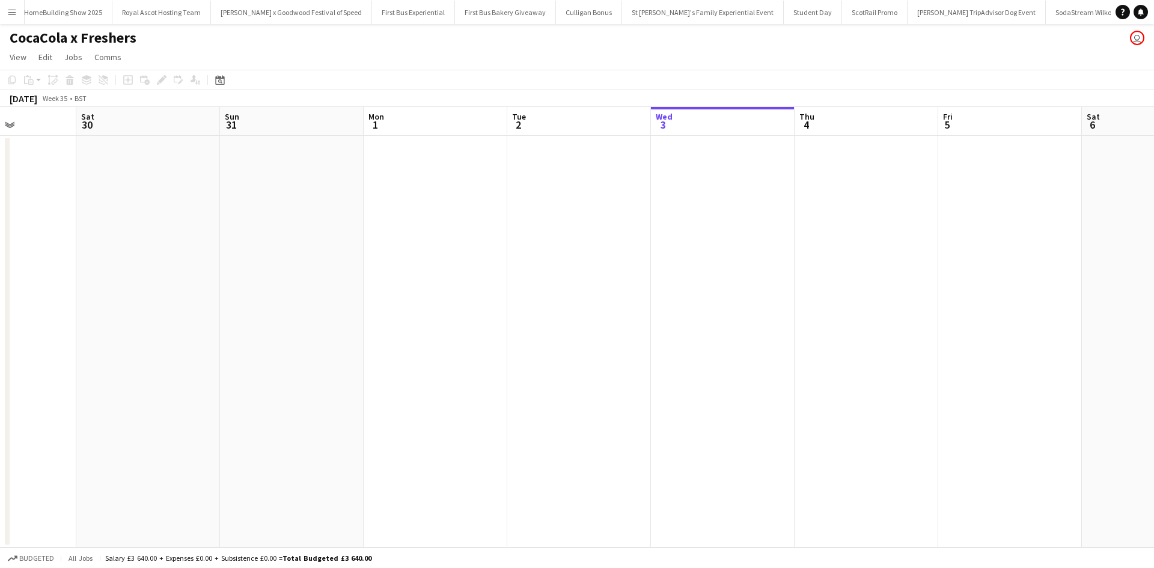
scroll to position [0, 335]
drag, startPoint x: 285, startPoint y: 356, endPoint x: 812, endPoint y: 350, distance: 526.5
click at [812, 350] on app-calendar-viewport "Wed 27 2/2 1 Job Thu 28 Fri 29 Sat 30 Sun 31 Mon 1 Tue 2 Wed 3 Thu 4 Fri 5 Sat …" at bounding box center [577, 327] width 1154 height 441
drag, startPoint x: 969, startPoint y: 424, endPoint x: 373, endPoint y: 372, distance: 598.4
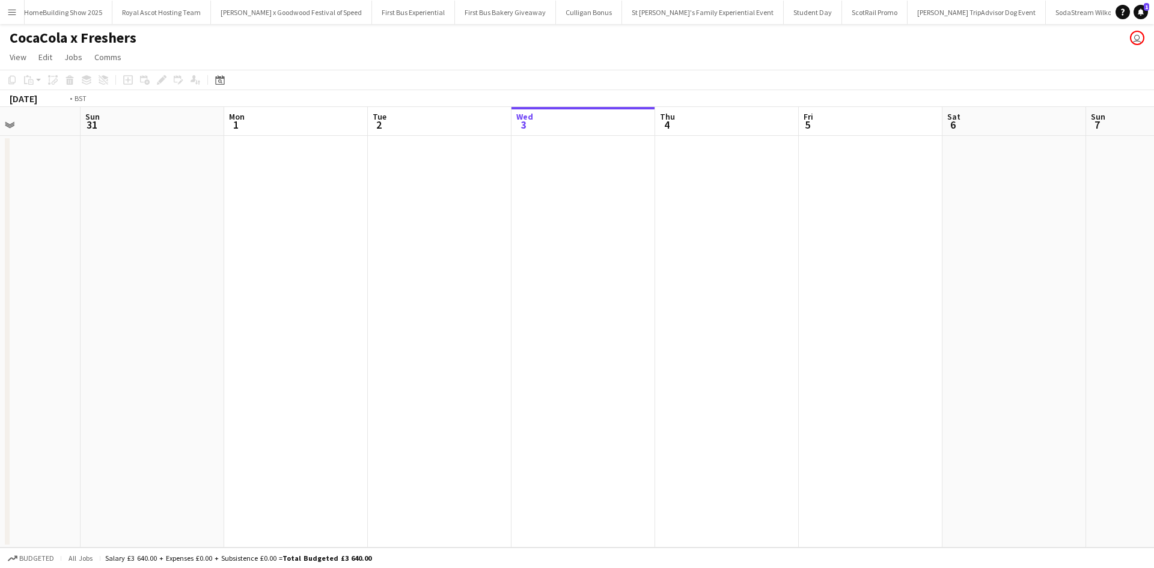
click at [373, 372] on app-calendar-viewport "Wed 27 2/2 1 Job Thu 28 Fri 29 Sat 30 Sun 31 Mon 1 Tue 2 Wed 3 Thu 4 Fri 5 Sat …" at bounding box center [577, 327] width 1154 height 441
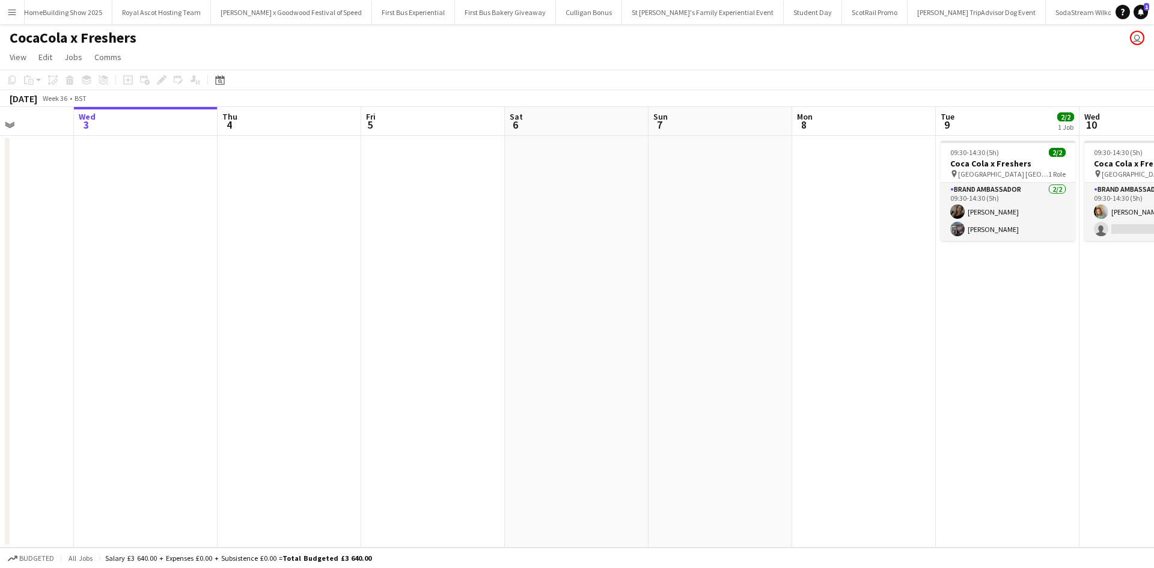
drag, startPoint x: 540, startPoint y: 367, endPoint x: 354, endPoint y: 356, distance: 186.0
click at [356, 356] on app-calendar-viewport "Sun 31 Mon 1 Tue 2 Wed 3 Thu 4 Fri 5 Sat 6 Sun 7 Mon 8 Tue 9 2/2 1 Job Wed 10 1…" at bounding box center [577, 327] width 1154 height 441
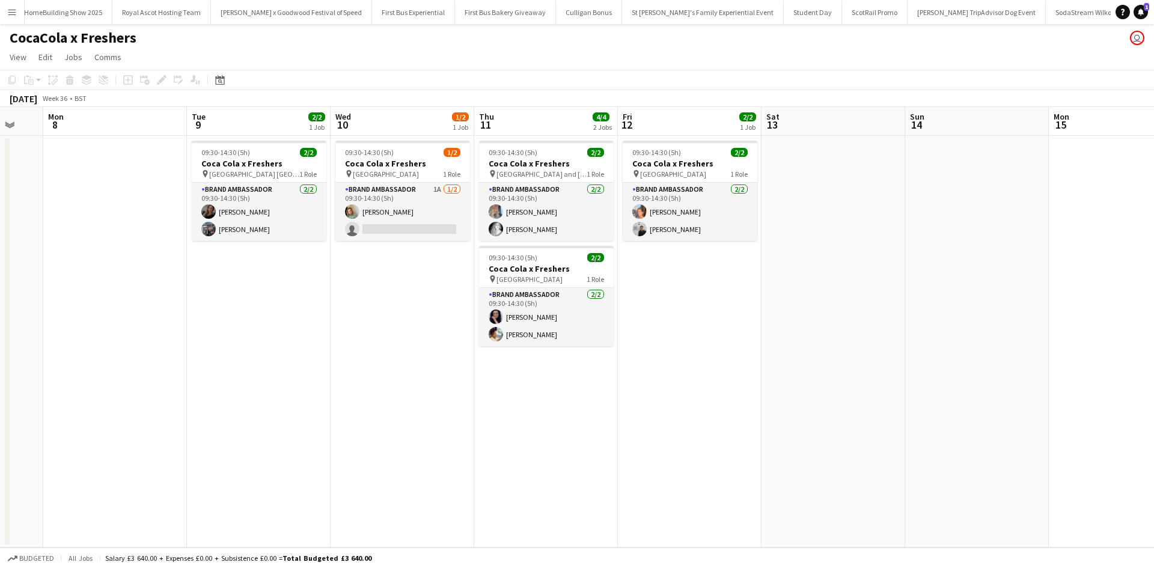
drag, startPoint x: 680, startPoint y: 377, endPoint x: 295, endPoint y: 359, distance: 385.7
click at [306, 359] on app-calendar-viewport "Wed 3 Thu 4 Fri 5 Sat 6 Sun 7 Mon 8 Tue 9 2/2 1 Job Wed 10 1/2 1 Job Thu 11 4/4…" at bounding box center [577, 327] width 1154 height 441
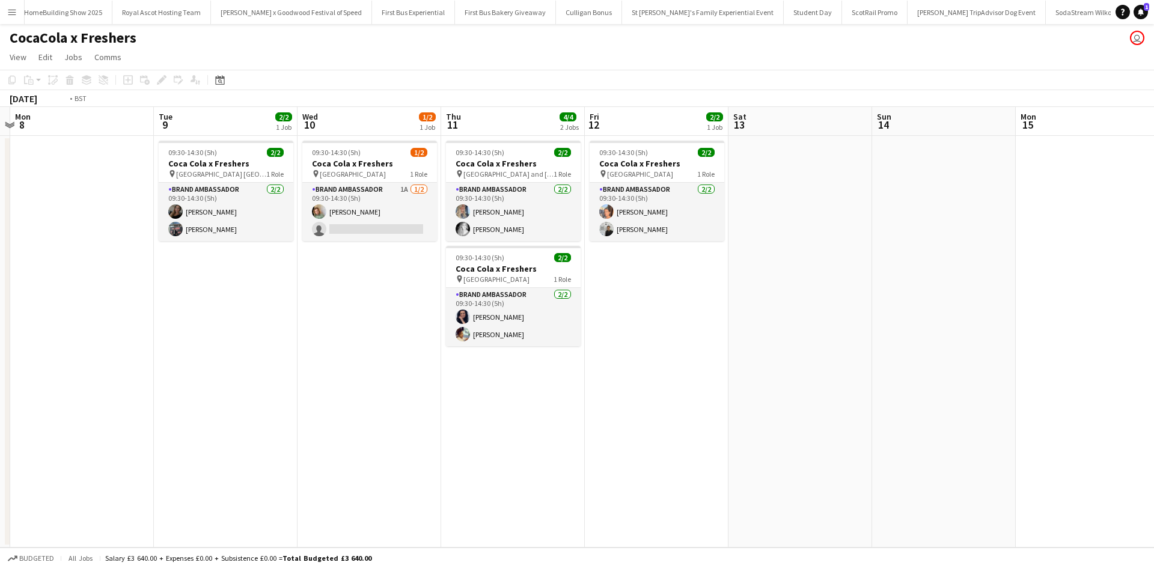
drag, startPoint x: 750, startPoint y: 401, endPoint x: 38, endPoint y: 356, distance: 713.6
click at [37, 357] on app-calendar-viewport "Fri 5 Sat 6 Sun 7 Mon 8 Tue 9 2/2 1 Job Wed 10 1/2 1 Job Thu 11 4/4 2 Jobs Fri …" at bounding box center [577, 327] width 1154 height 441
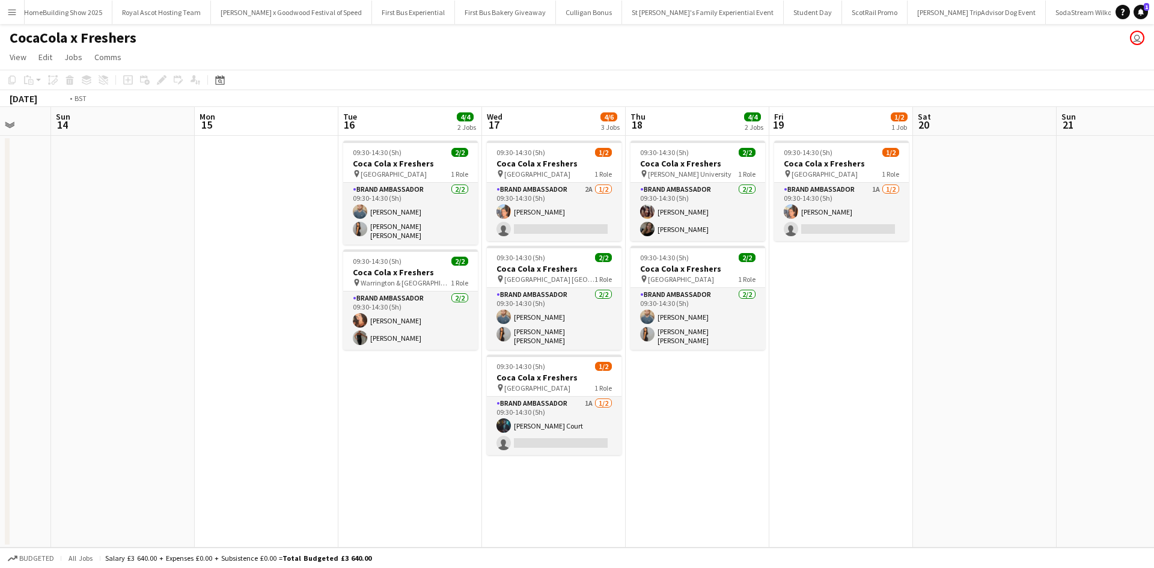
drag, startPoint x: 932, startPoint y: 403, endPoint x: 245, endPoint y: 350, distance: 689.0
click at [250, 351] on app-calendar-viewport "Thu 11 4/4 2 Jobs Fri 12 2/2 1 Job Sat 13 Sun 14 Mon 15 Tue 16 4/4 2 Jobs Wed 1…" at bounding box center [577, 327] width 1154 height 441
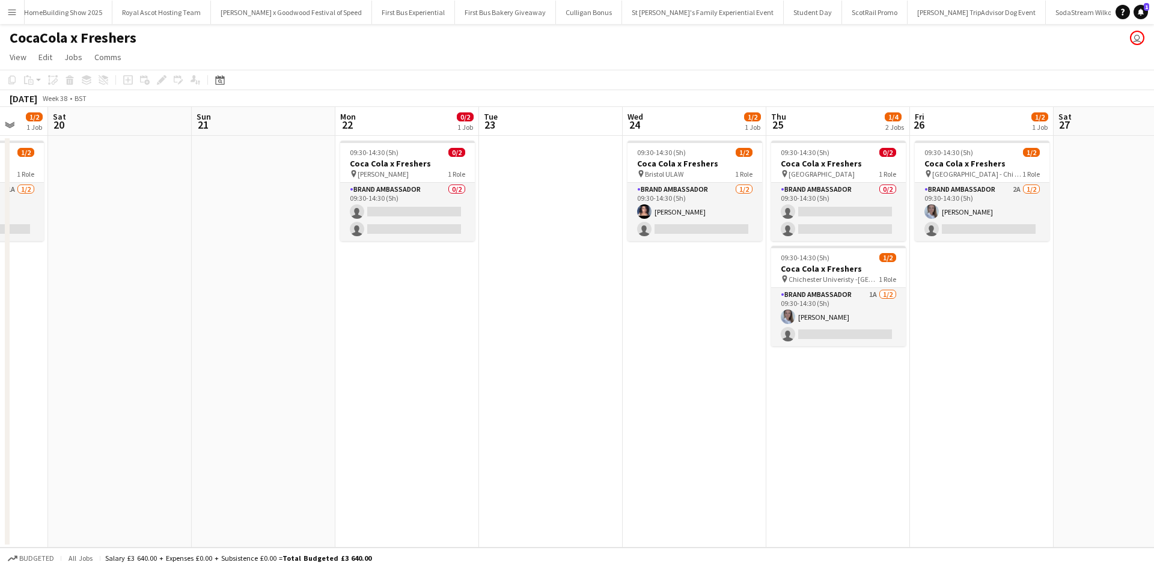
drag, startPoint x: 662, startPoint y: 406, endPoint x: 260, endPoint y: 380, distance: 402.9
click at [262, 381] on app-calendar-viewport "Wed 17 4/6 3 Jobs Thu 18 4/4 2 Jobs Fri 19 1/2 1 Job Sat 20 Sun 21 Mon 22 0/2 1…" at bounding box center [577, 327] width 1154 height 441
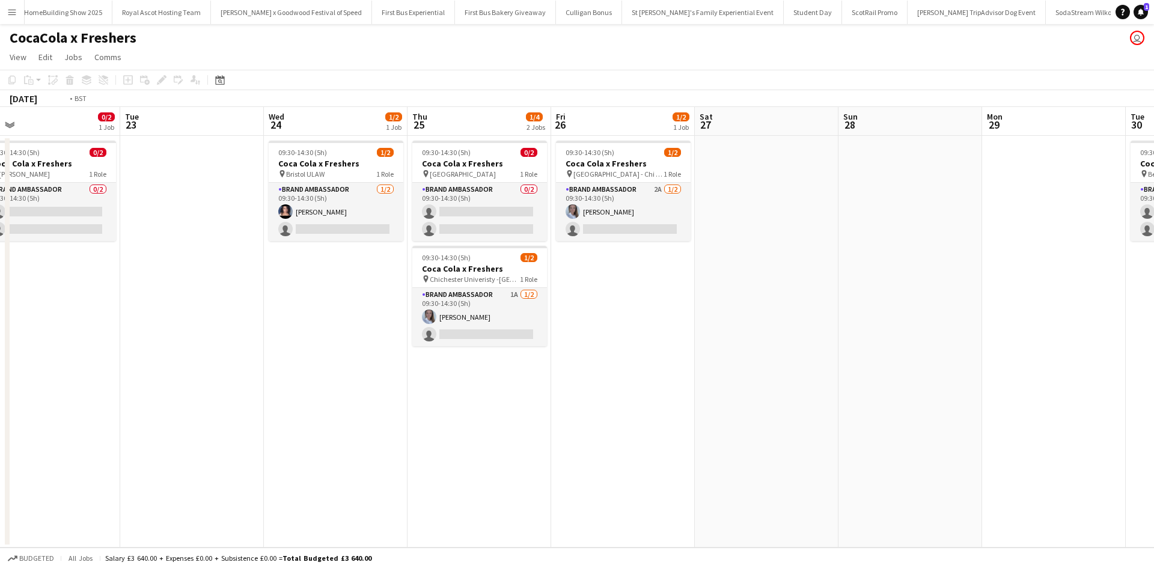
drag, startPoint x: 644, startPoint y: 447, endPoint x: 22, endPoint y: 364, distance: 626.9
click at [23, 365] on app-calendar-viewport "Fri 19 1/2 1 Job Sat 20 Sun 21 Mon 22 0/2 1 Job Tue 23 Wed 24 1/2 1 Job Thu 25 …" at bounding box center [577, 327] width 1154 height 441
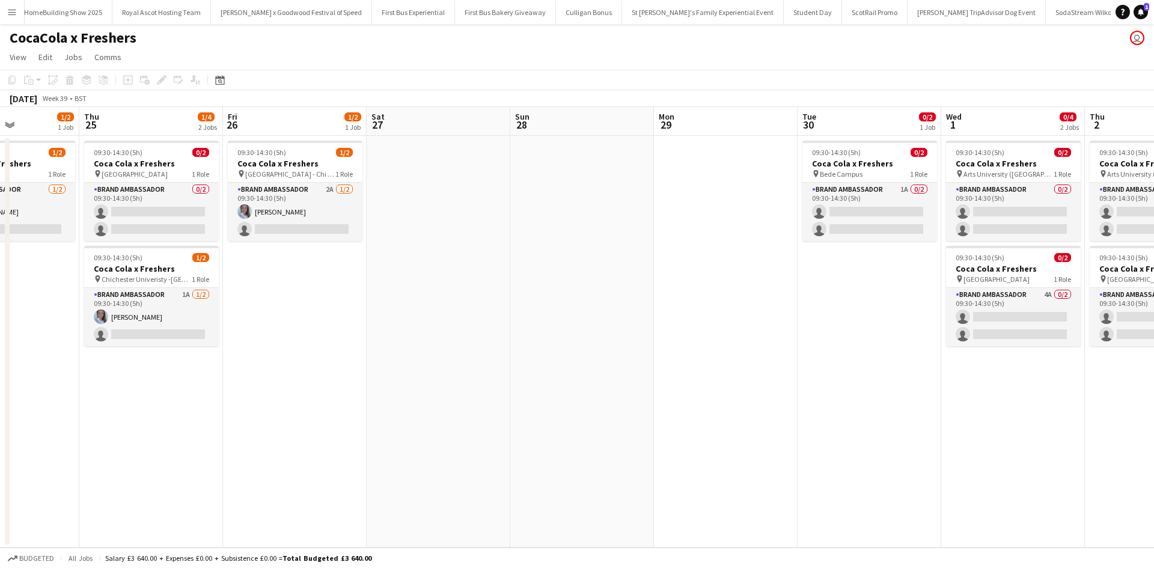
drag, startPoint x: 432, startPoint y: 401, endPoint x: 225, endPoint y: 374, distance: 208.5
click at [225, 374] on app-calendar-viewport "Mon 22 0/2 1 Job Tue 23 Wed 24 1/2 1 Job Thu 25 1/4 2 Jobs Fri 26 1/2 1 Job Sat…" at bounding box center [577, 327] width 1154 height 441
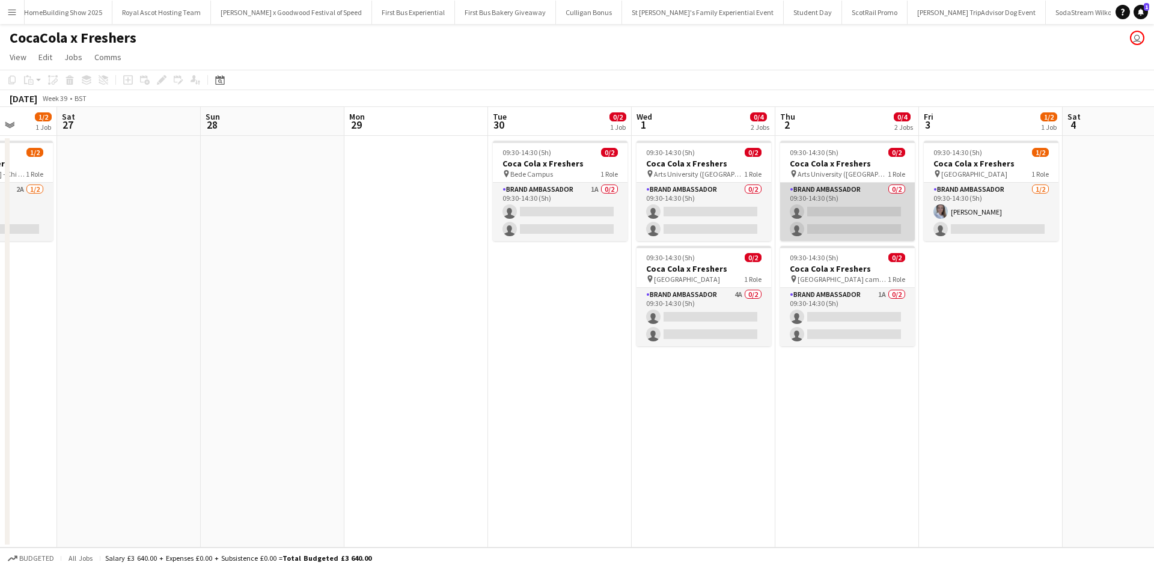
click at [819, 210] on app-card-role "Brand Ambassador 0/2 09:30-14:30 (5h) single-neutral-actions single-neutral-act…" at bounding box center [847, 212] width 135 height 58
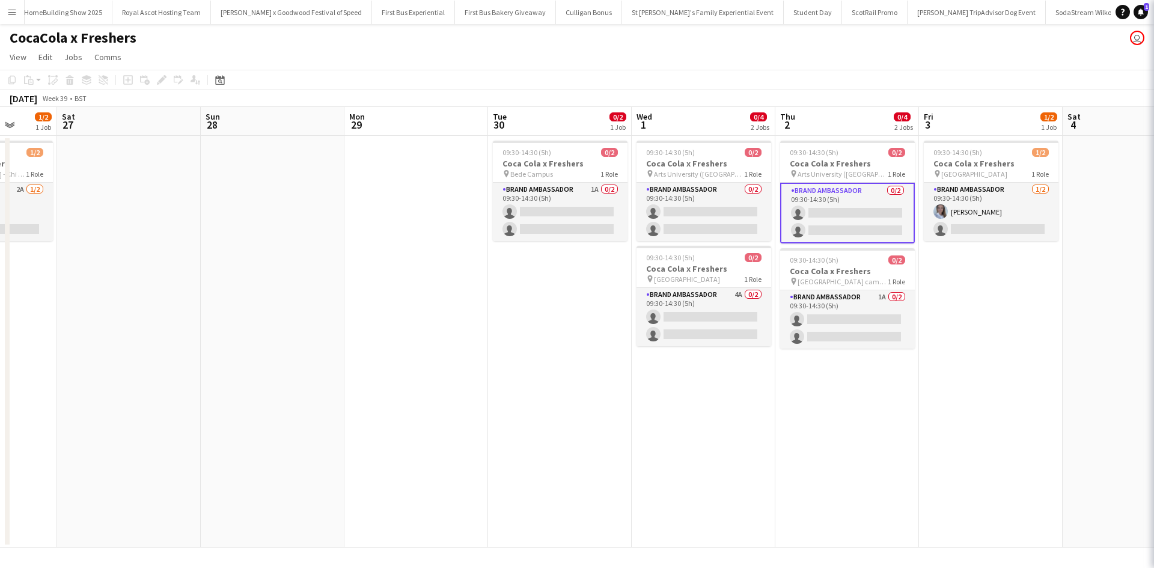
scroll to position [0, 373]
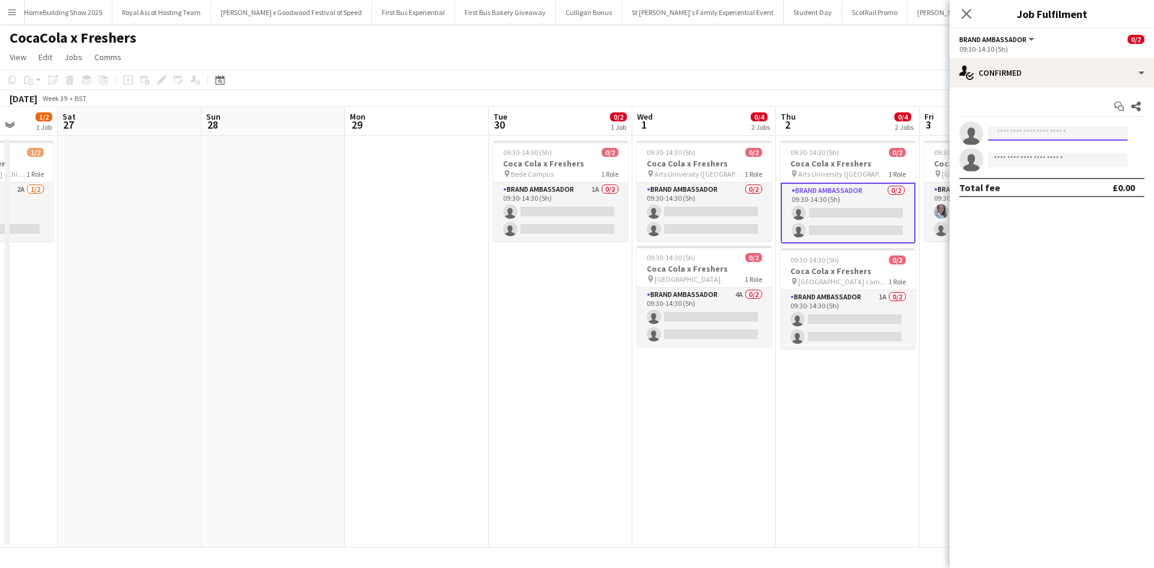
click at [1040, 131] on input at bounding box center [1057, 133] width 139 height 14
type input "******"
click at [1042, 159] on span "ashleigh.fountain@hotmail.com" at bounding box center [1058, 161] width 120 height 10
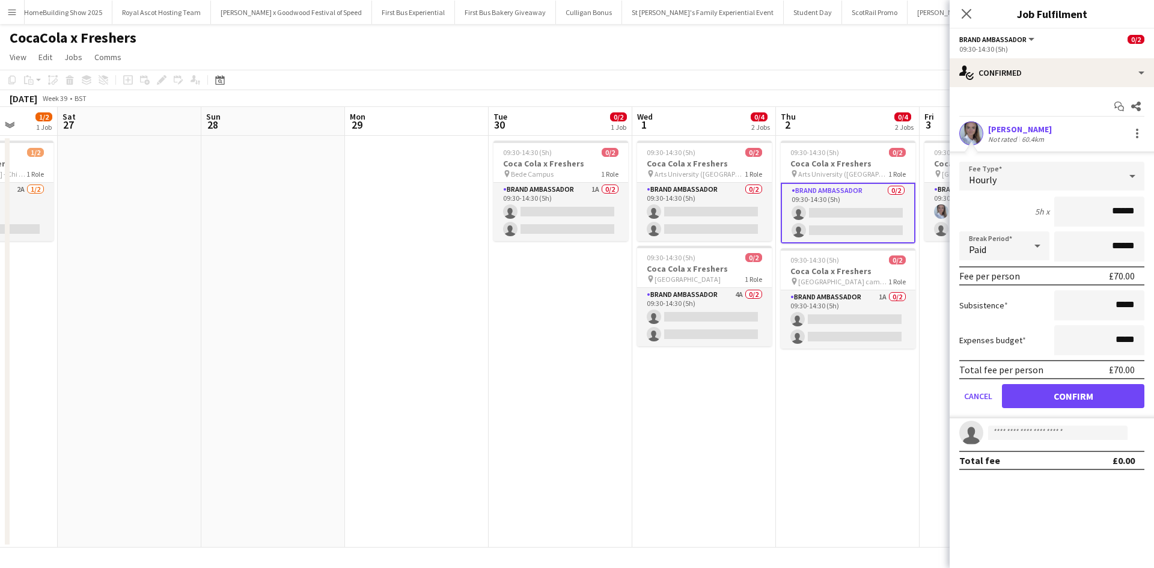
click at [1056, 409] on form "Fee Type Hourly 5h x ****** Break Period Paid ****** Fee per person £70.00 Subs…" at bounding box center [1052, 290] width 204 height 257
click at [1052, 391] on button "Confirm" at bounding box center [1073, 396] width 142 height 24
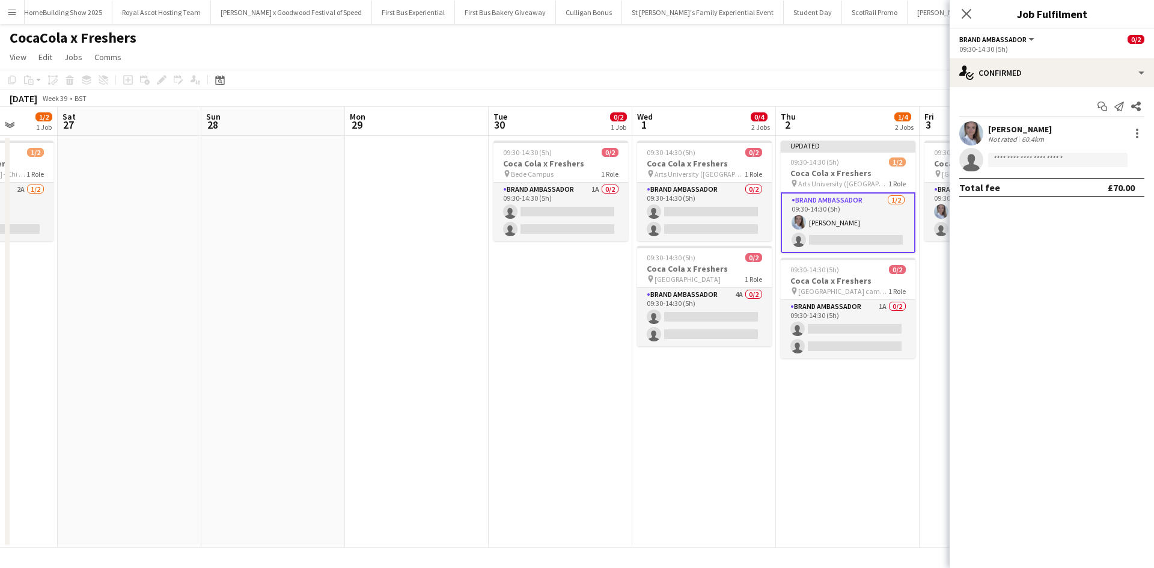
click at [851, 435] on app-date-cell "Updated 09:30-14:30 (5h) 1/2 Coca Cola x Freshers pin Arts University (Bournemo…" at bounding box center [848, 342] width 144 height 412
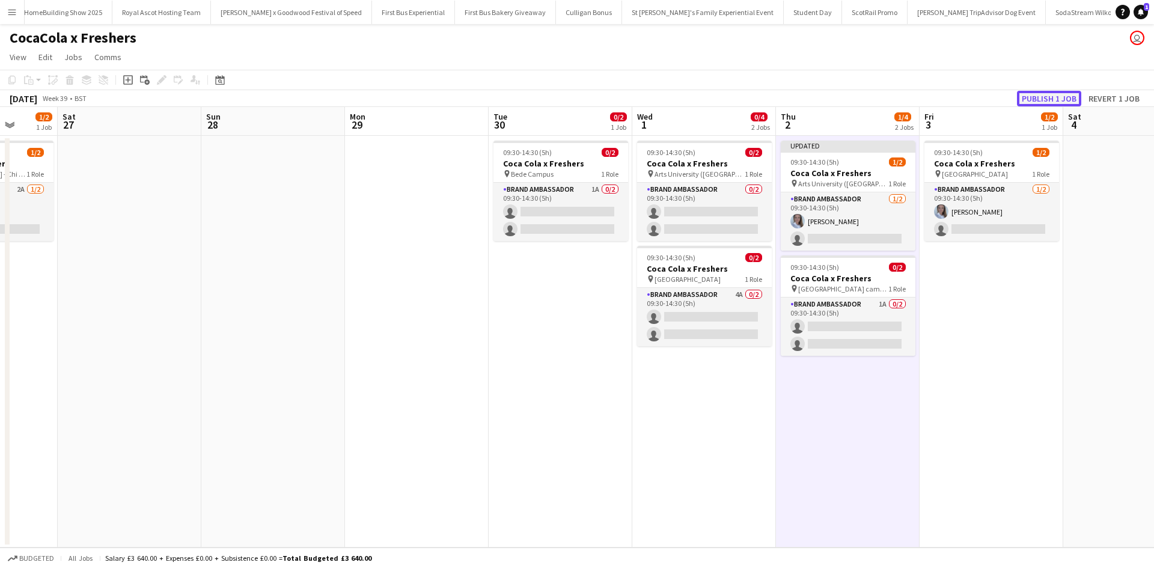
click at [1037, 103] on button "Publish 1 job" at bounding box center [1049, 99] width 64 height 16
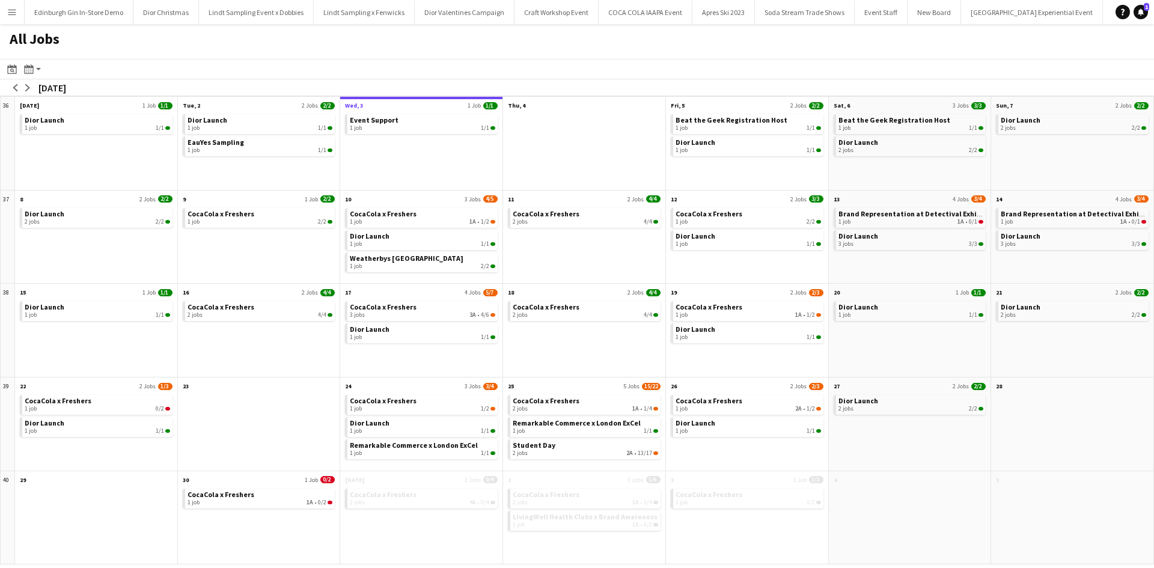
click at [8, 16] on app-icon "Menu" at bounding box center [12, 12] width 10 height 10
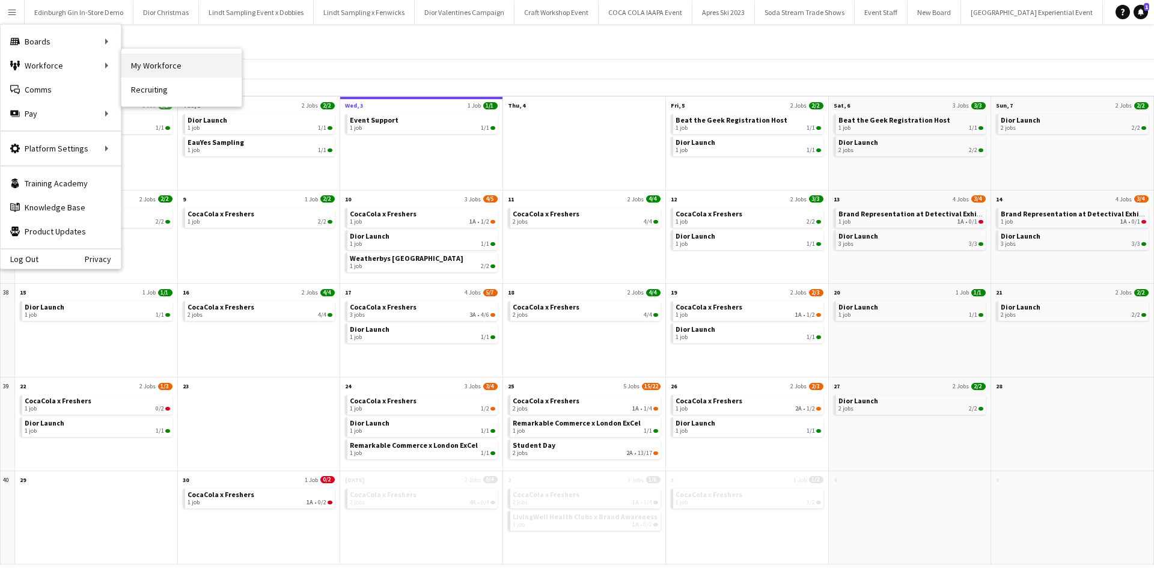
click at [168, 65] on link "My Workforce" at bounding box center [181, 65] width 120 height 24
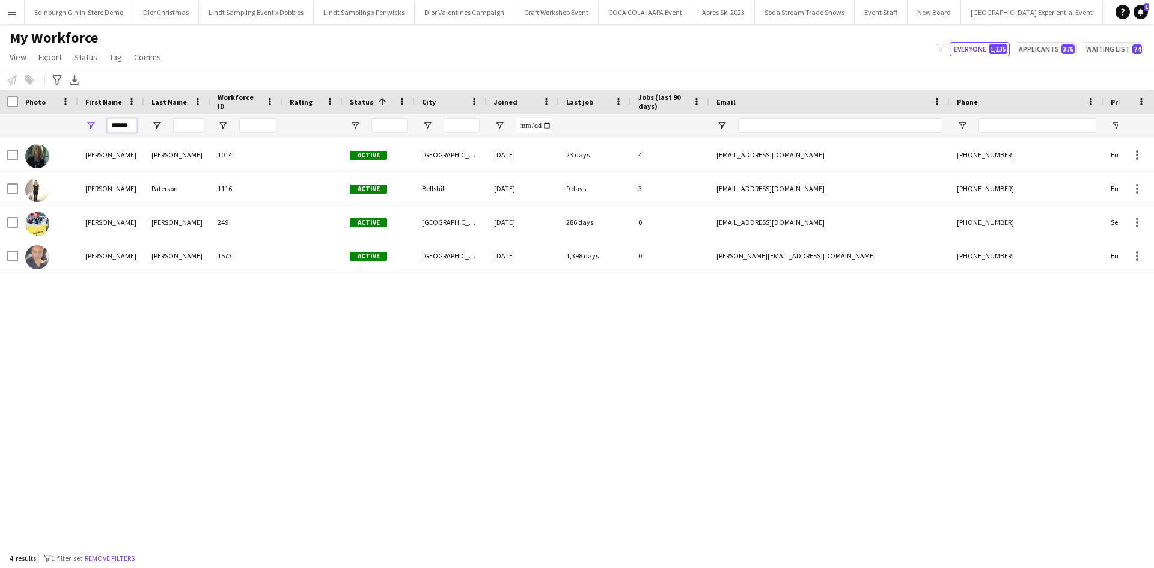
drag, startPoint x: 133, startPoint y: 129, endPoint x: 106, endPoint y: 120, distance: 28.9
click at [106, 120] on div "******" at bounding box center [111, 126] width 66 height 24
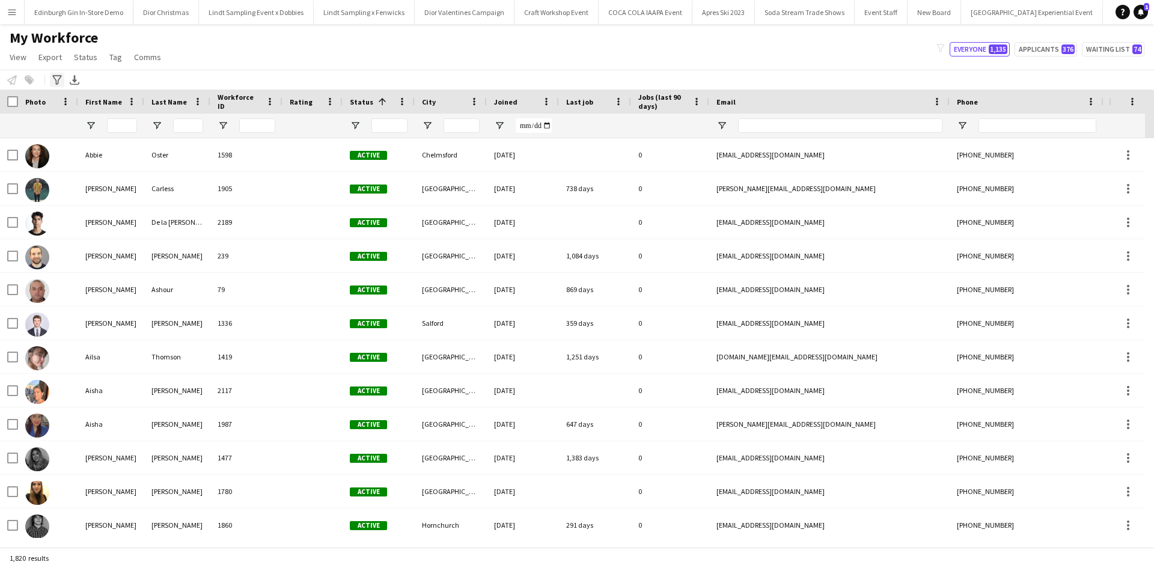
click at [59, 82] on icon "Advanced filters" at bounding box center [57, 80] width 10 height 10
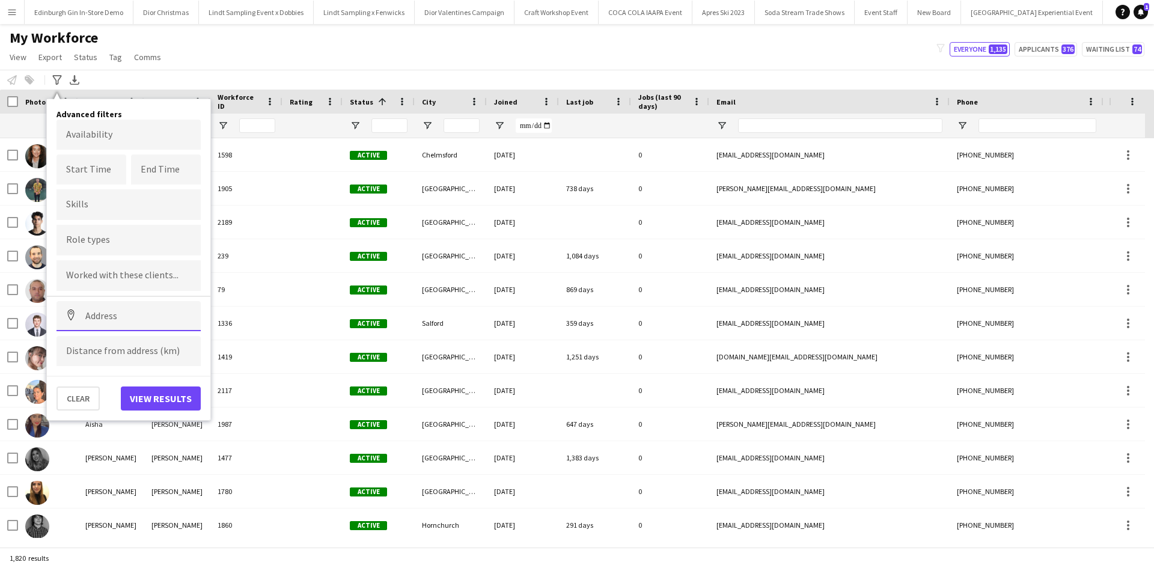
click at [144, 323] on input at bounding box center [128, 316] width 144 height 30
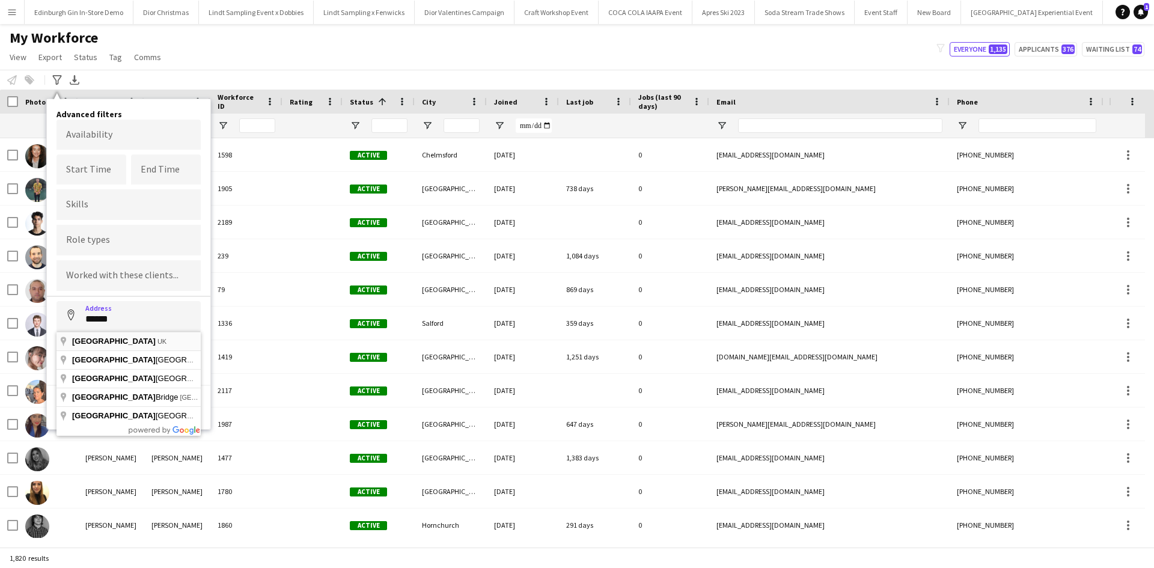
type input "**********"
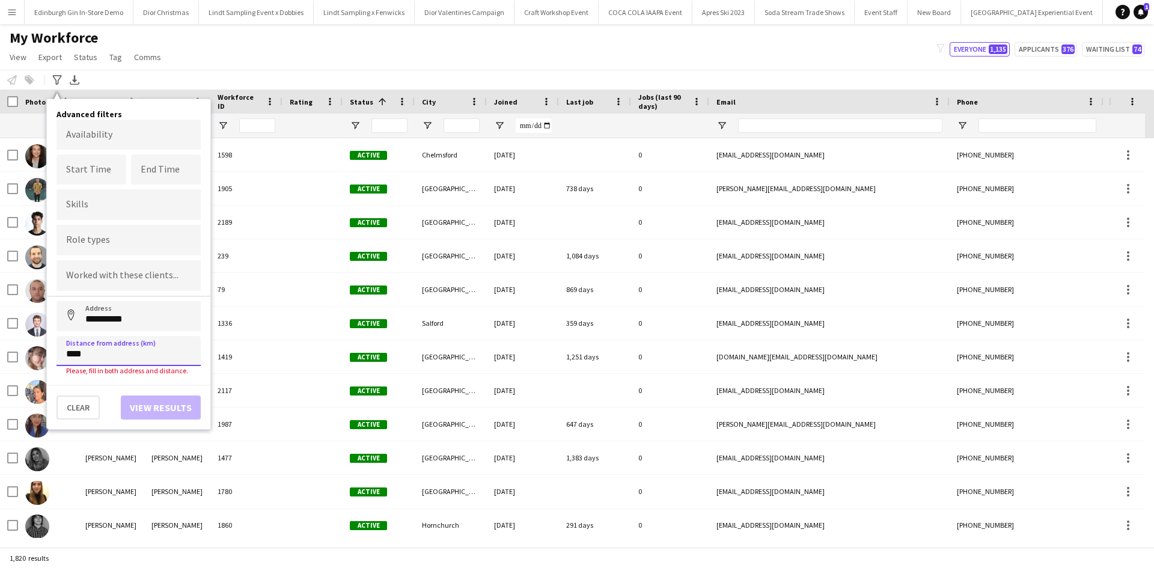
type input "*****"
click button "Address" at bounding box center [70, 315] width 29 height 29
type input "**********"
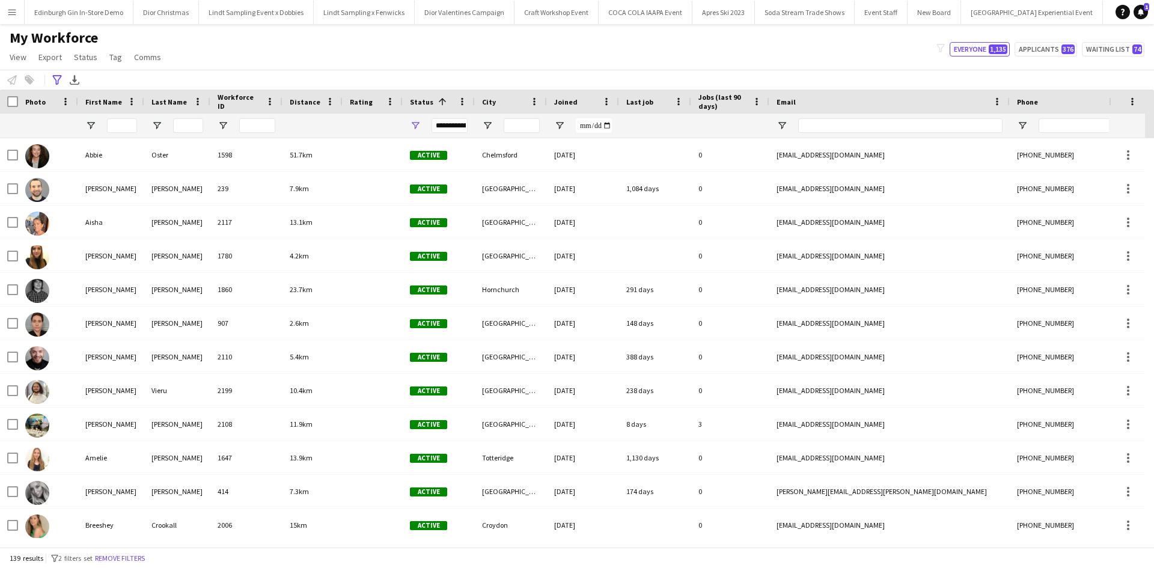
click at [7, 96] on div at bounding box center [9, 102] width 18 height 24
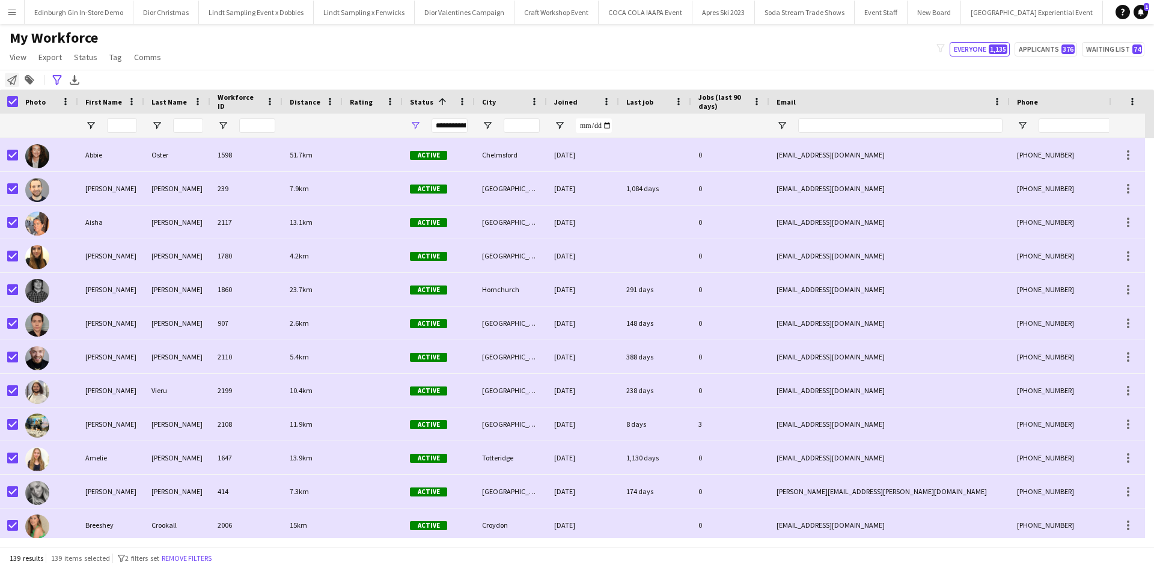
click at [13, 81] on icon "Notify workforce" at bounding box center [12, 80] width 10 height 10
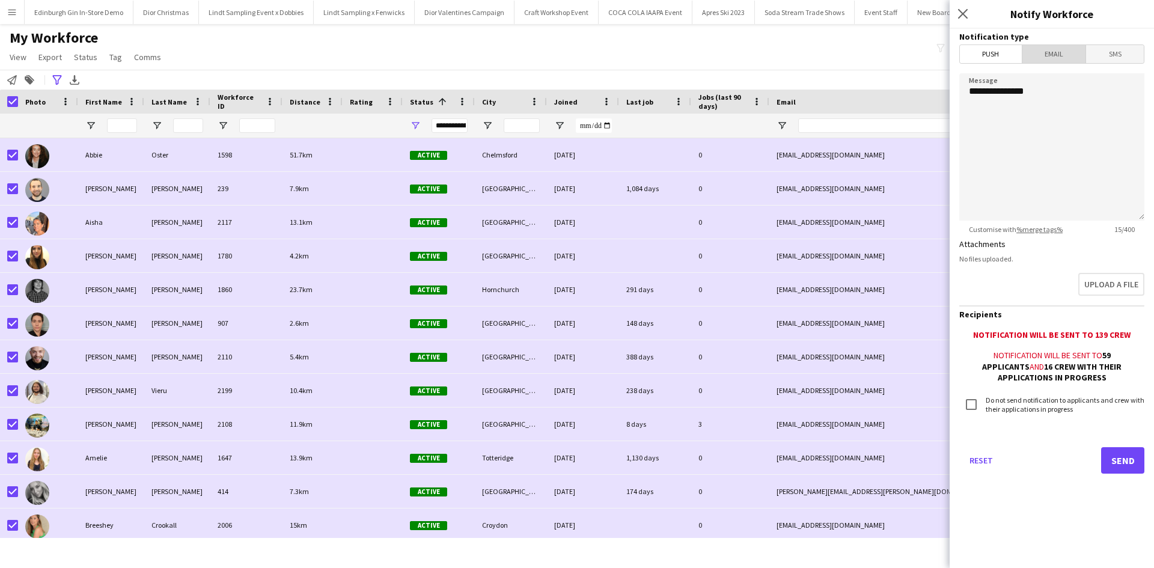
click at [1074, 56] on span "Email" at bounding box center [1054, 54] width 64 height 18
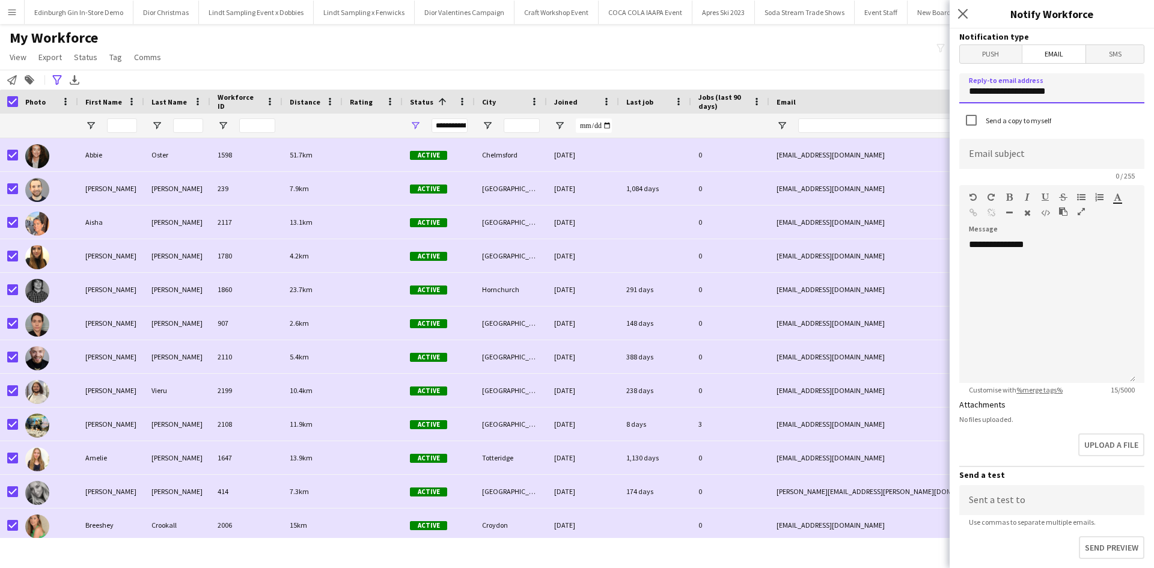
drag, startPoint x: 1062, startPoint y: 99, endPoint x: 966, endPoint y: 90, distance: 96.5
click at [966, 90] on input "**********" at bounding box center [1051, 88] width 185 height 30
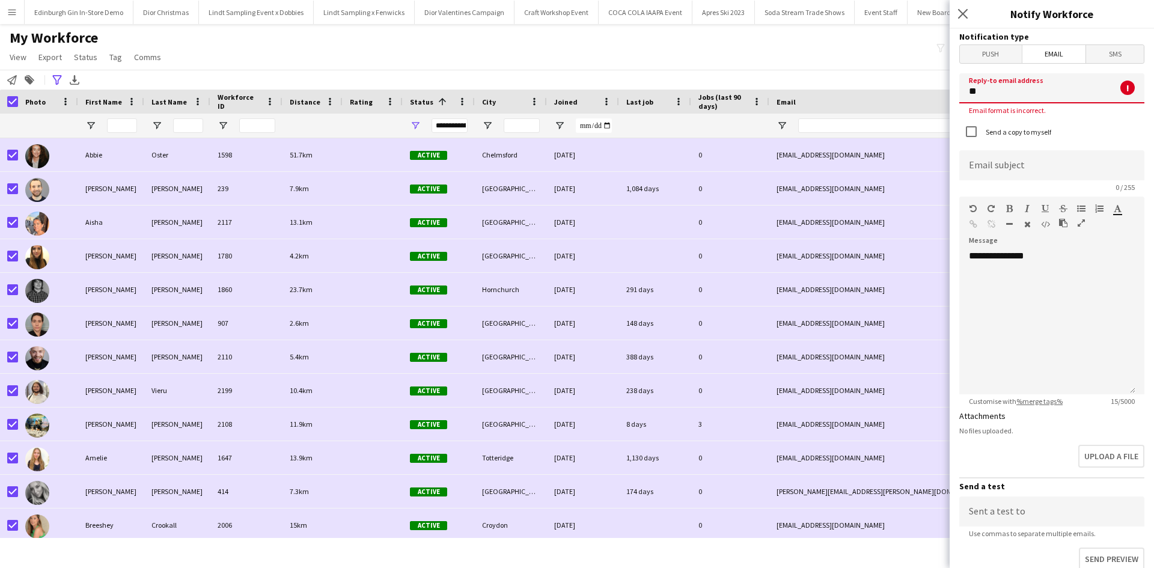
type input "**********"
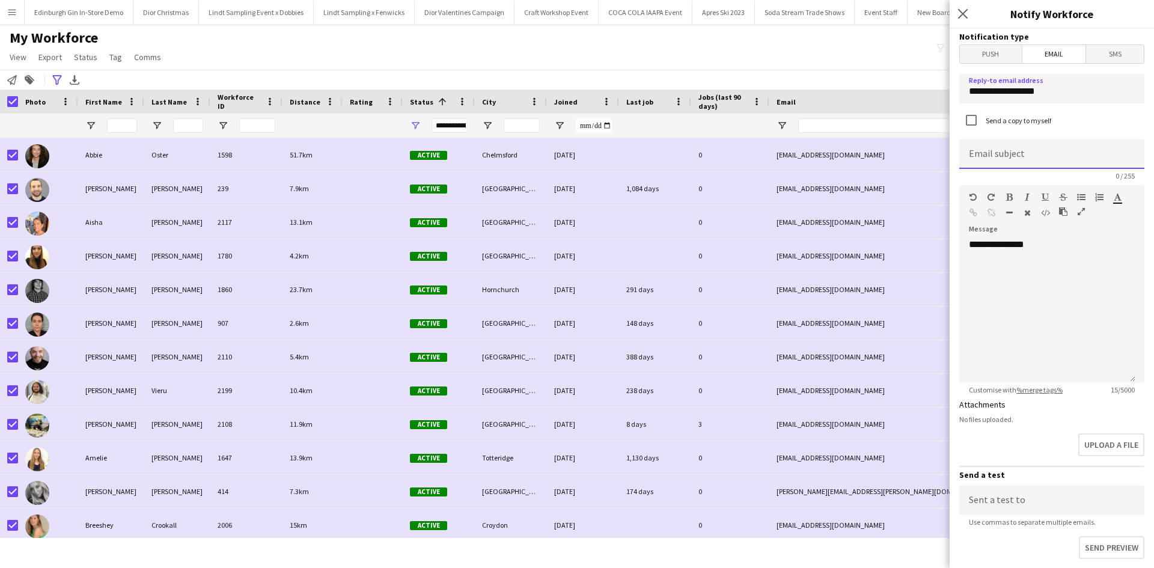
click at [1054, 154] on input at bounding box center [1051, 154] width 185 height 30
type input "**********"
click at [1047, 248] on div "**********" at bounding box center [1047, 311] width 176 height 144
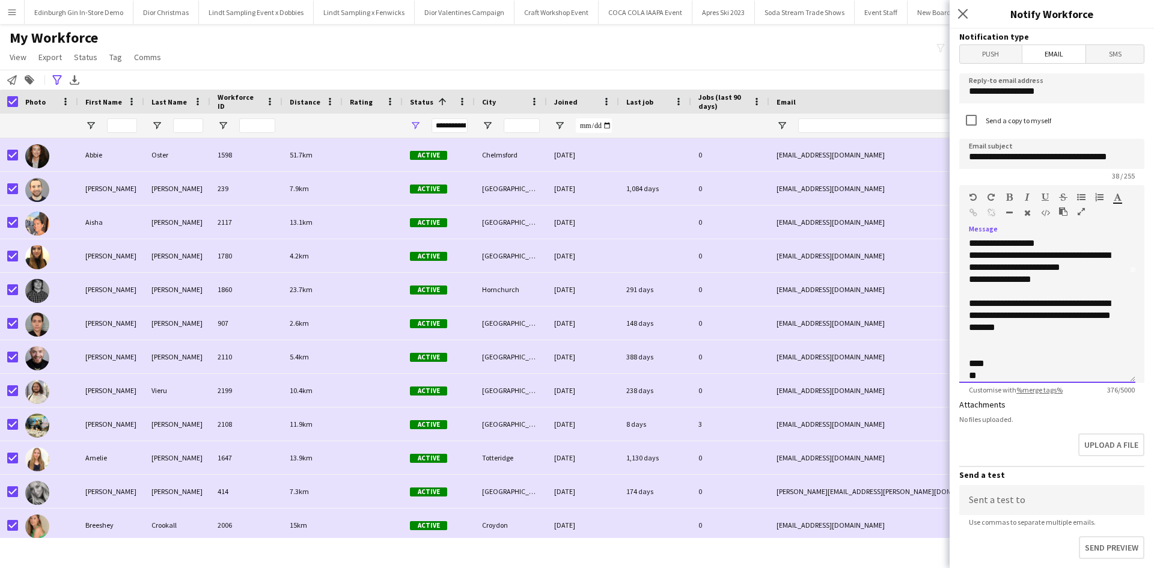
scroll to position [121, 0]
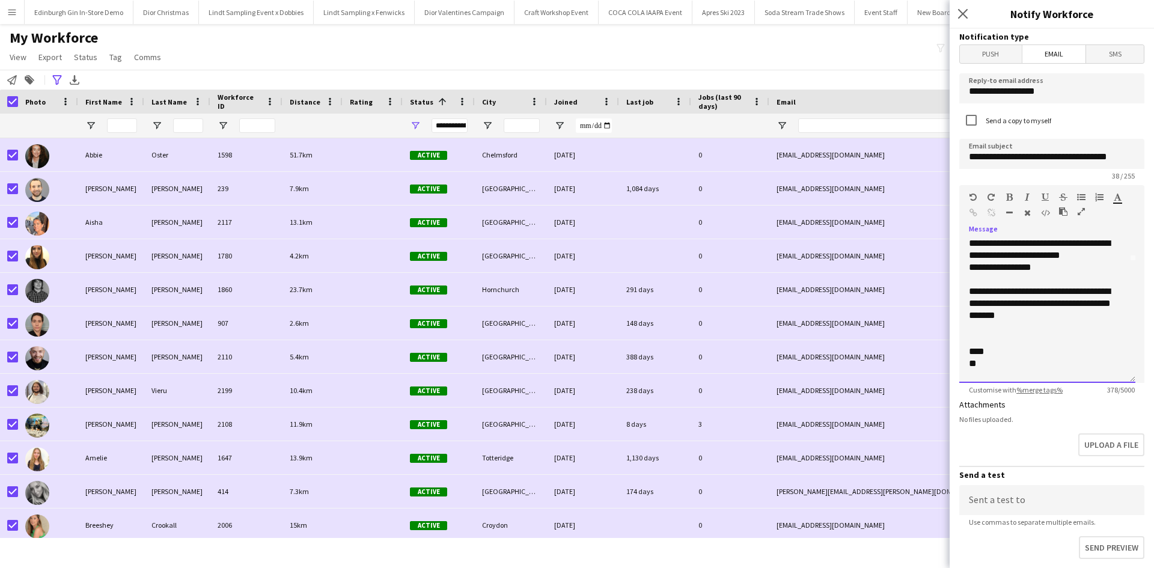
click at [1031, 319] on div "**********" at bounding box center [1043, 309] width 148 height 48
click at [1027, 328] on div "**********" at bounding box center [1043, 309] width 148 height 48
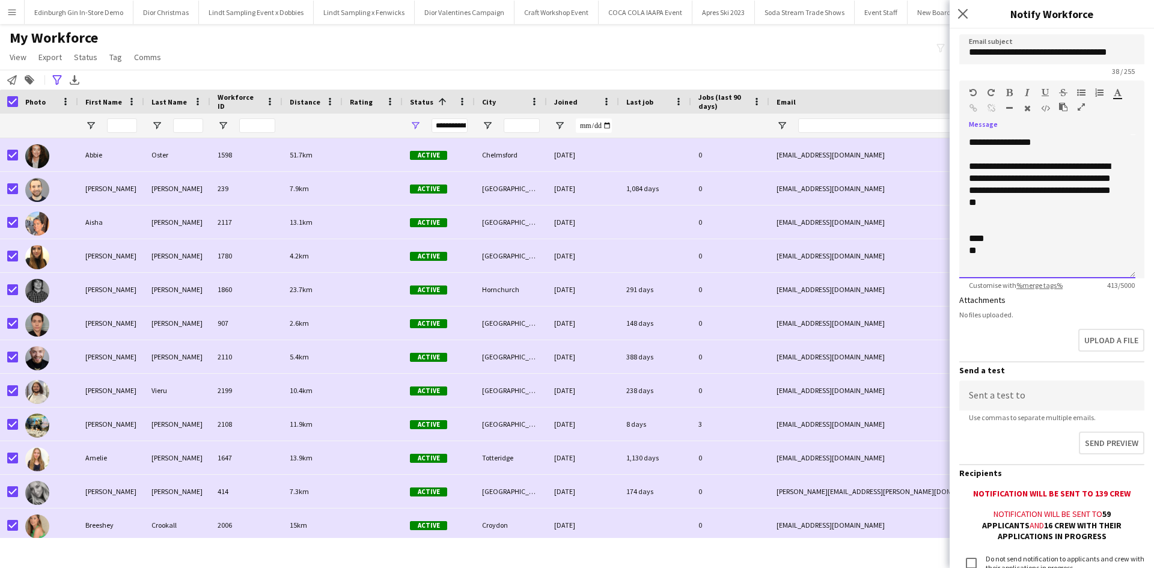
scroll to position [203, 0]
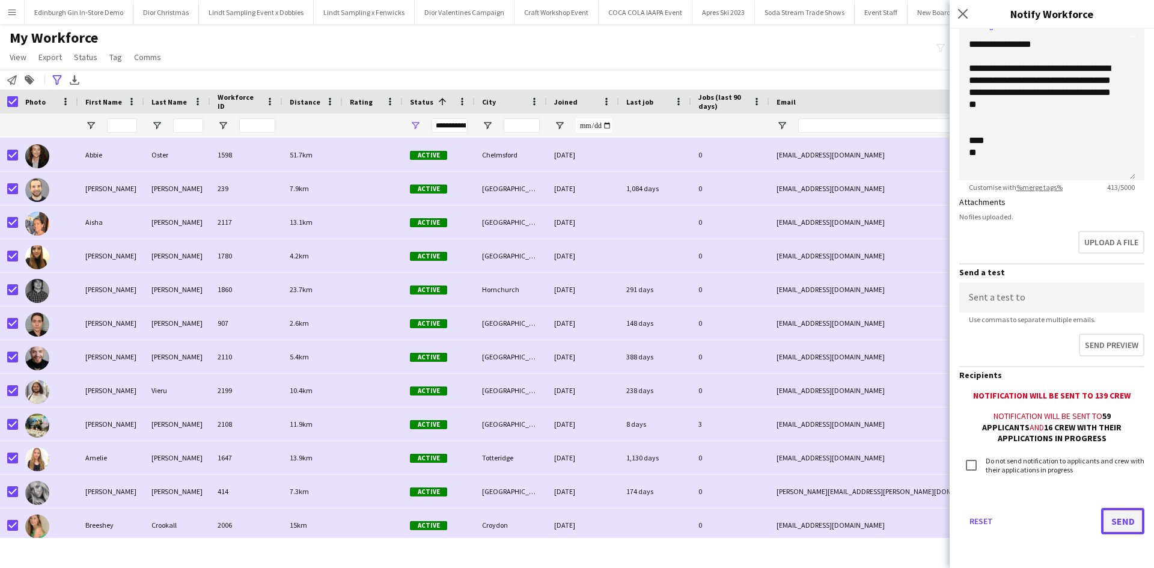
click at [1106, 524] on button "Send" at bounding box center [1122, 521] width 43 height 26
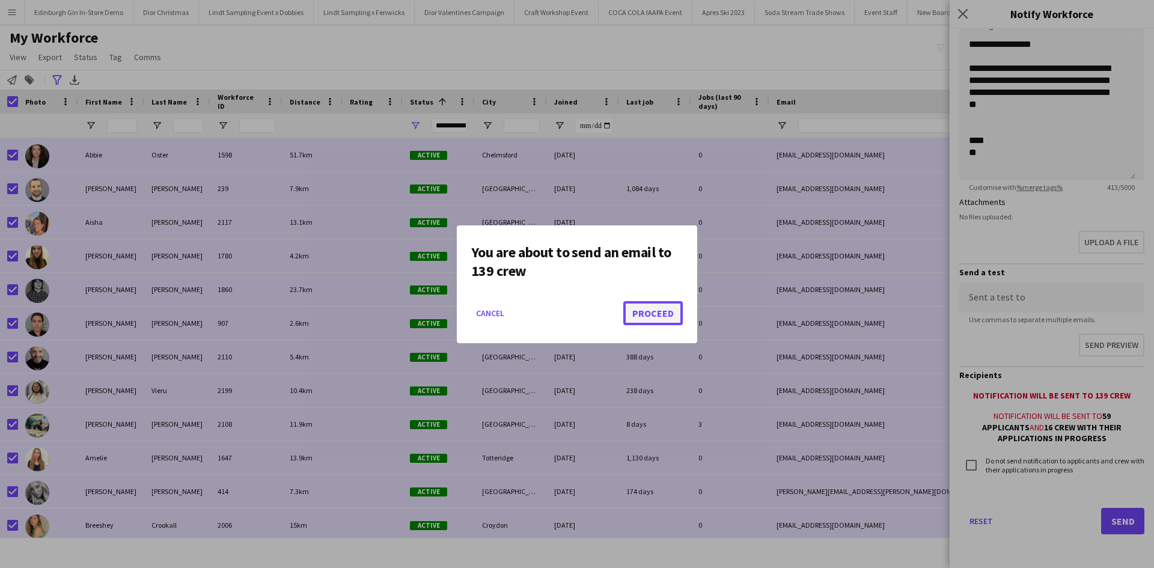
click at [663, 310] on button "Proceed" at bounding box center [652, 313] width 59 height 24
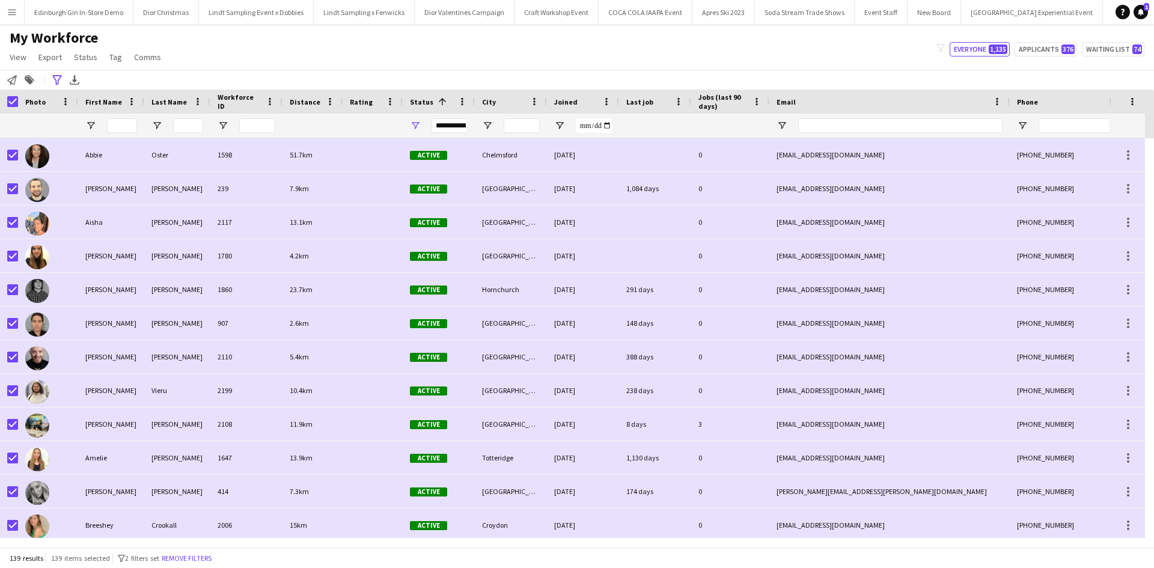
click at [21, 16] on button "Menu" at bounding box center [12, 12] width 24 height 24
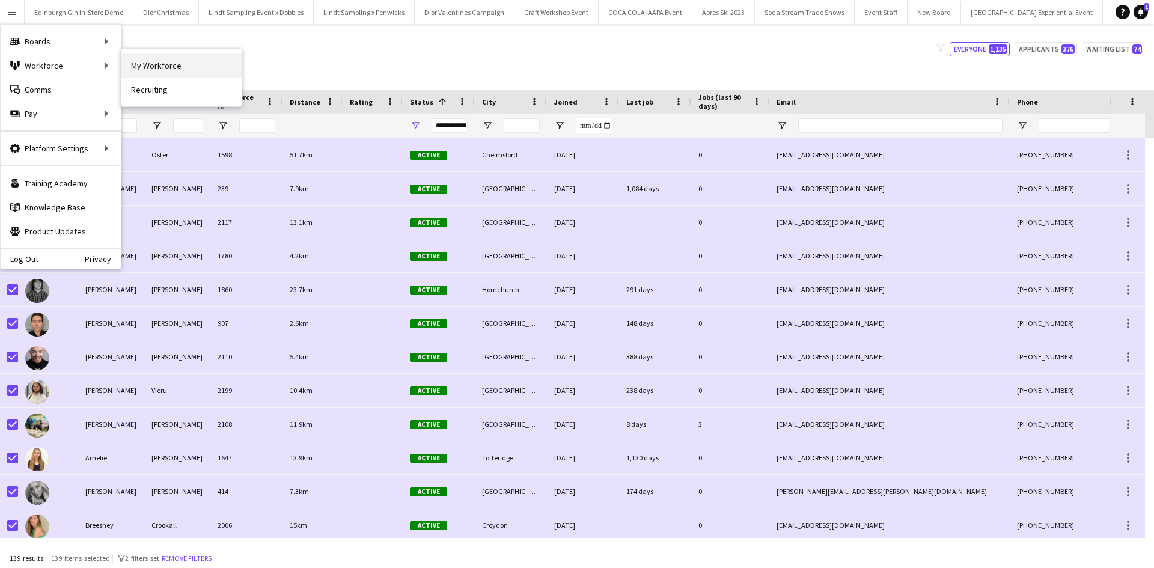
click at [156, 67] on link "My Workforce" at bounding box center [181, 65] width 120 height 24
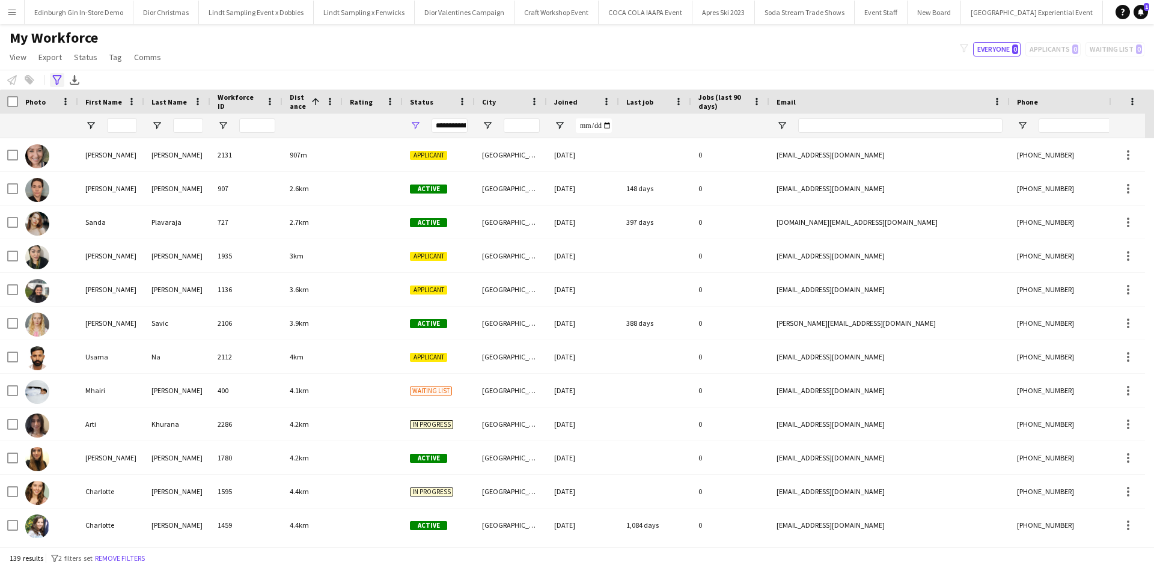
click at [59, 78] on icon "Advanced filters" at bounding box center [57, 80] width 10 height 10
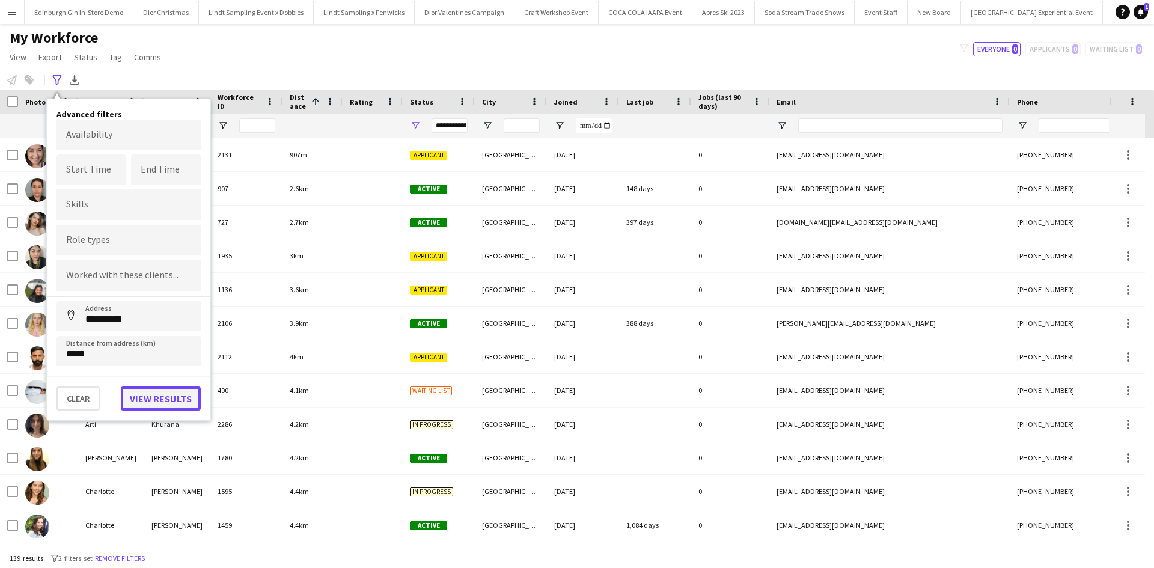
click at [148, 398] on button "View results" at bounding box center [161, 398] width 80 height 24
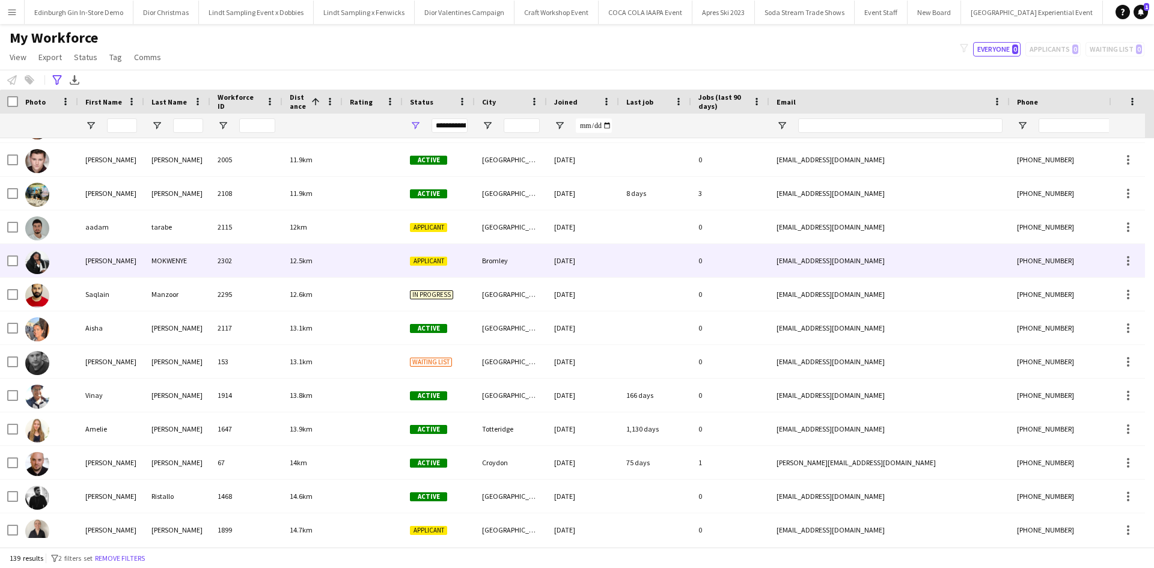
scroll to position [1983, 0]
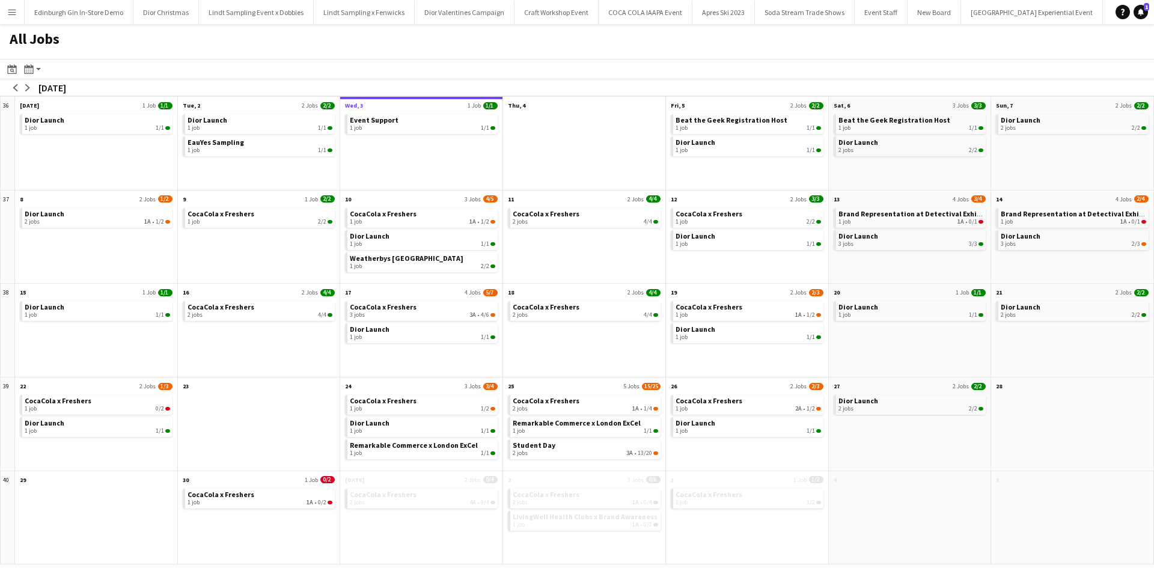
click at [11, 16] on app-icon "Menu" at bounding box center [12, 12] width 10 height 10
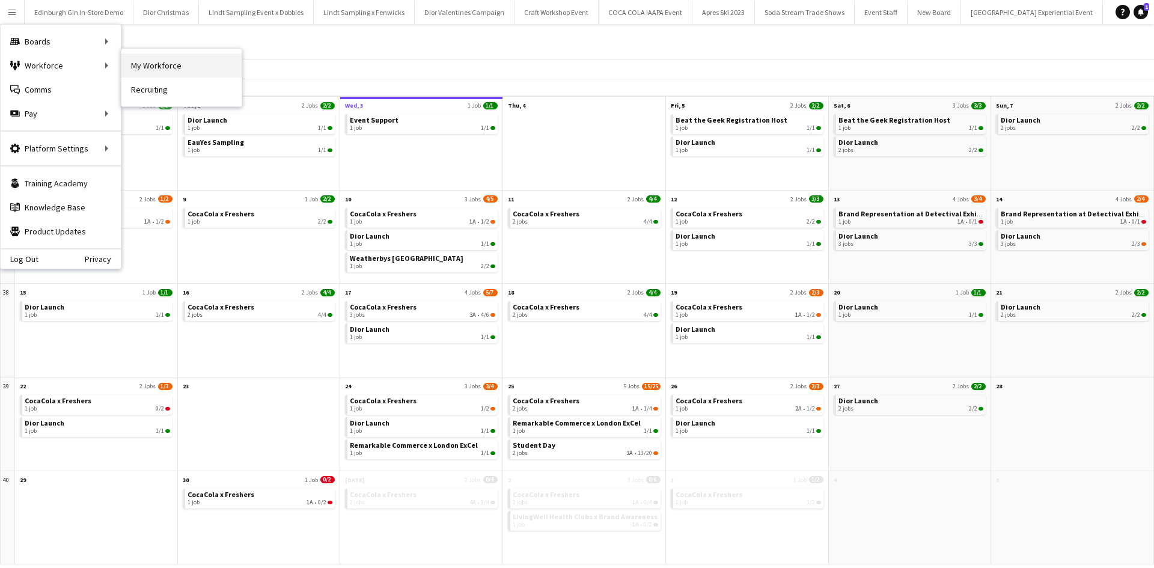
click at [154, 71] on link "My Workforce" at bounding box center [181, 65] width 120 height 24
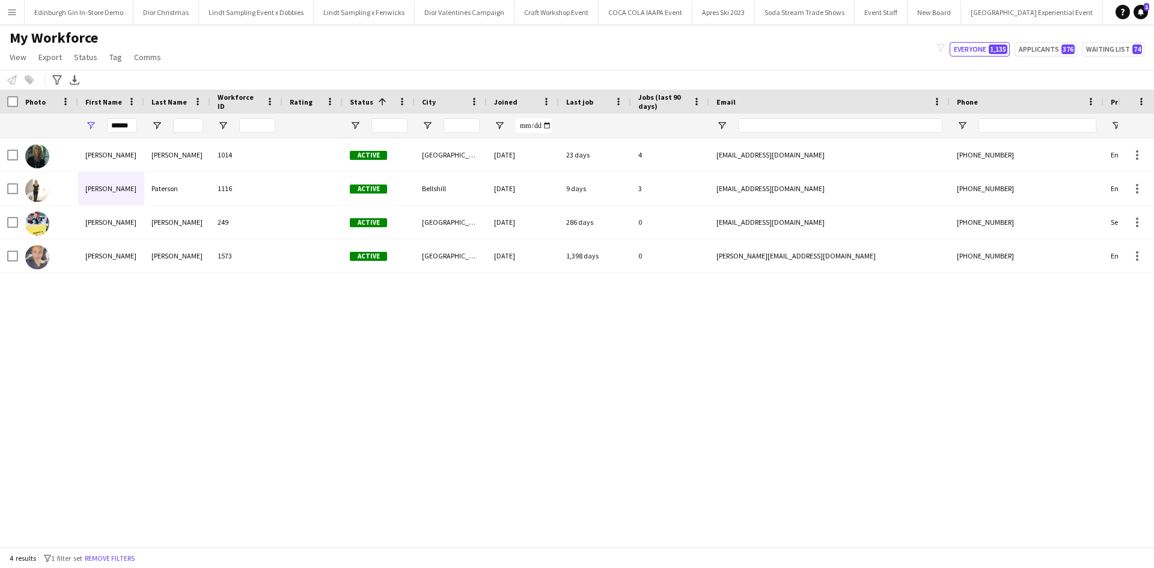
scroll to position [0, 10998]
click at [14, 16] on app-icon "Menu" at bounding box center [12, 12] width 10 height 10
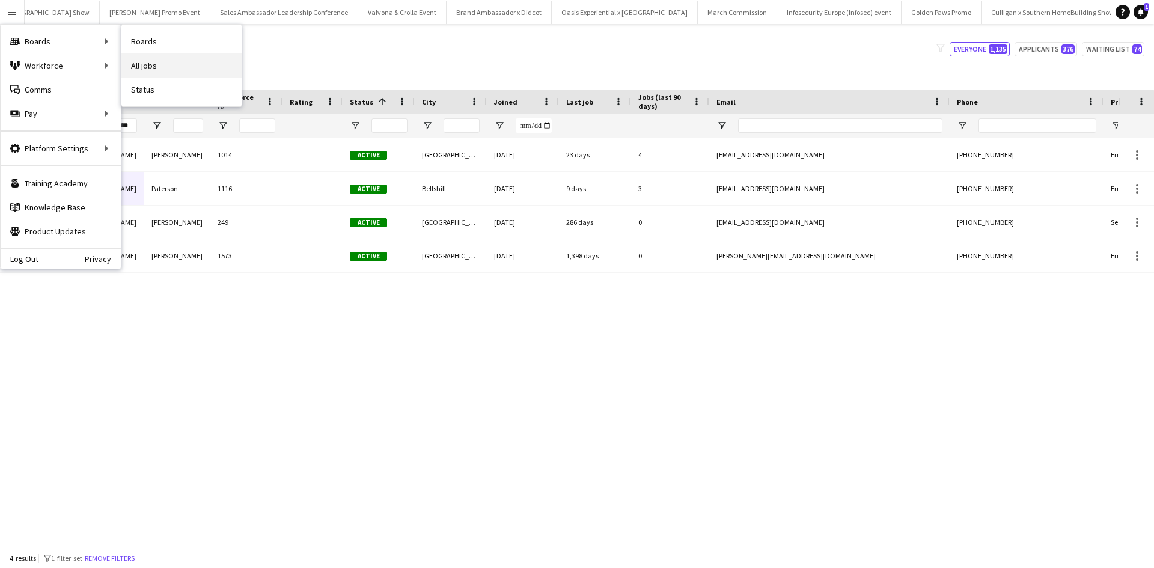
click at [145, 56] on link "All jobs" at bounding box center [181, 65] width 120 height 24
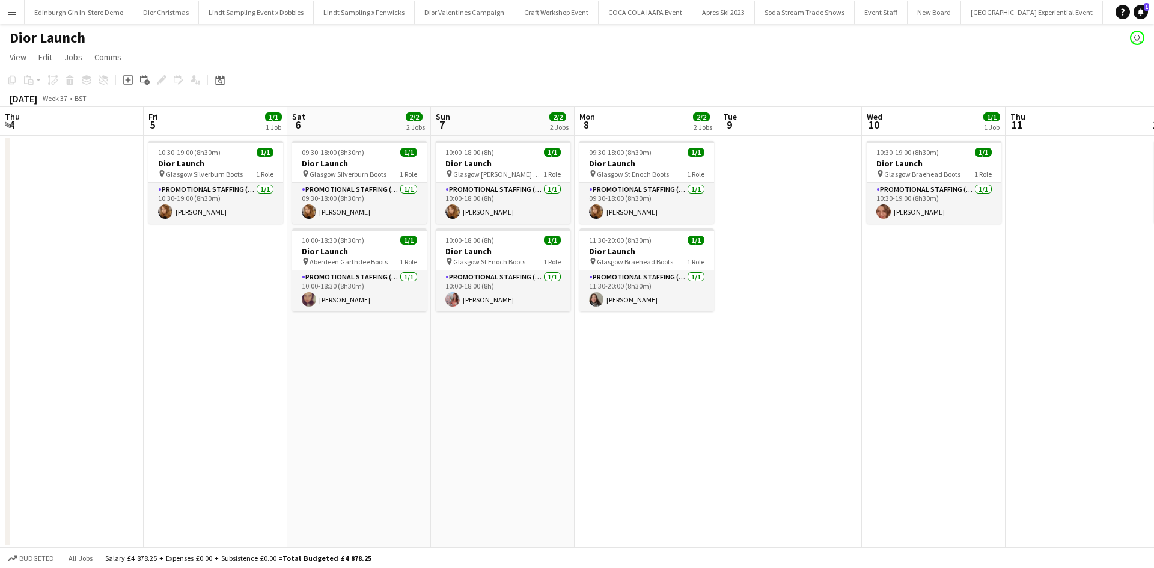
scroll to position [0, 592]
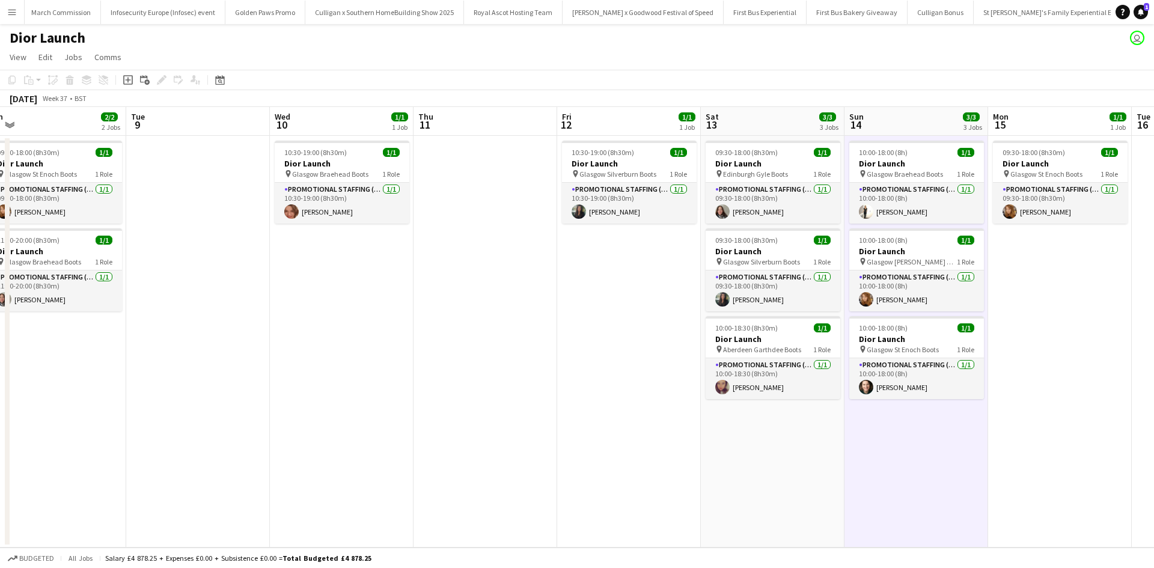
click at [18, 14] on button "Menu" at bounding box center [12, 12] width 24 height 24
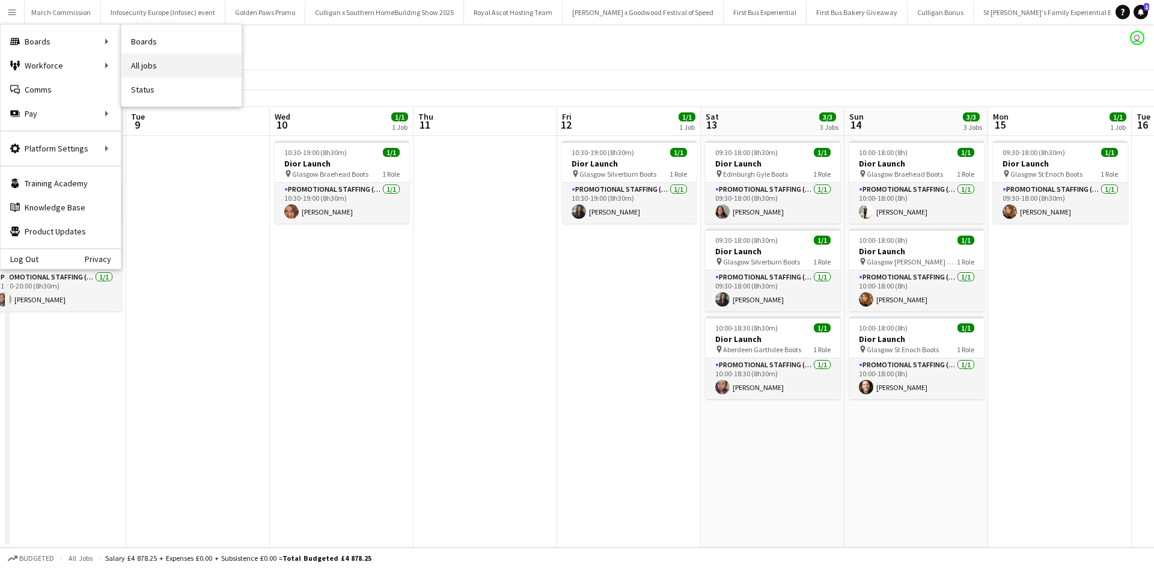
click at [160, 57] on link "All jobs" at bounding box center [181, 65] width 120 height 24
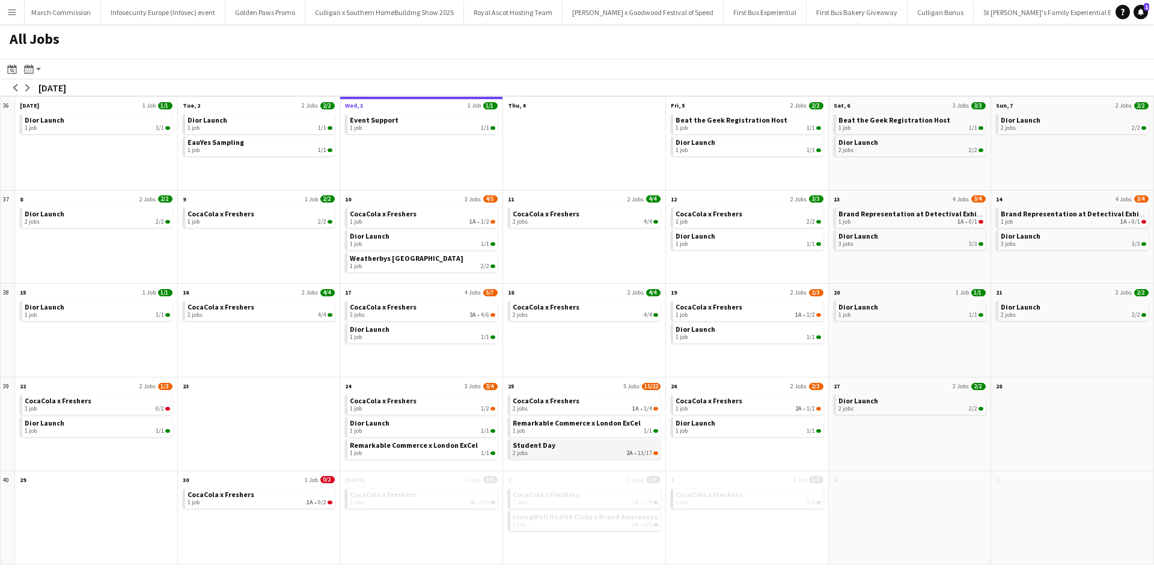
click at [554, 451] on div "2 jobs 2A • 13/17" at bounding box center [585, 453] width 145 height 7
click at [855, 216] on span "Brand Representation at Detectival Exhibition" at bounding box center [917, 213] width 159 height 9
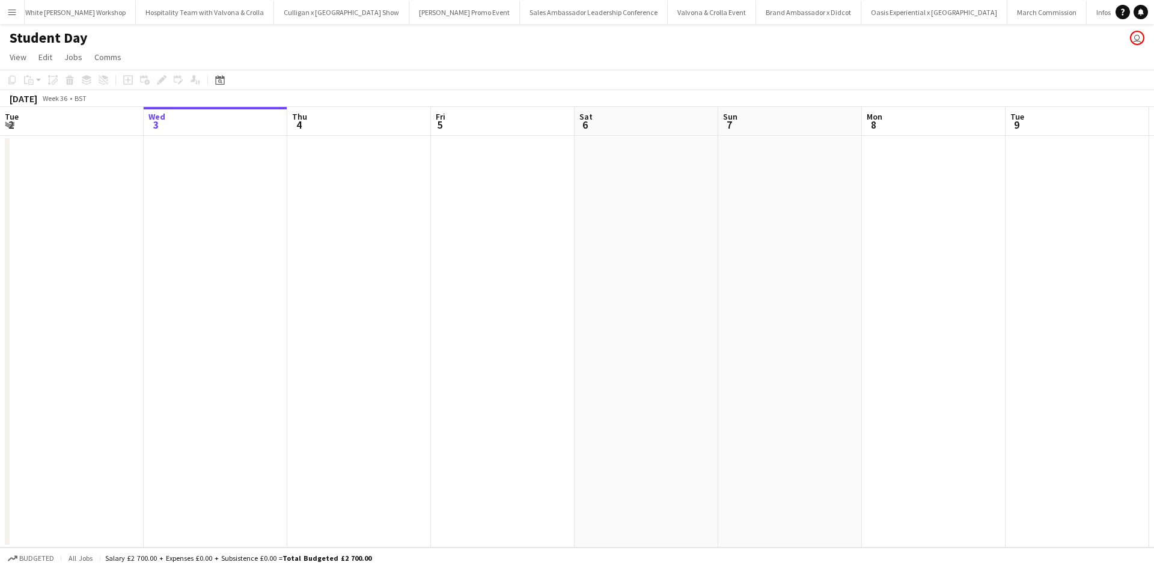
scroll to position [0, 10998]
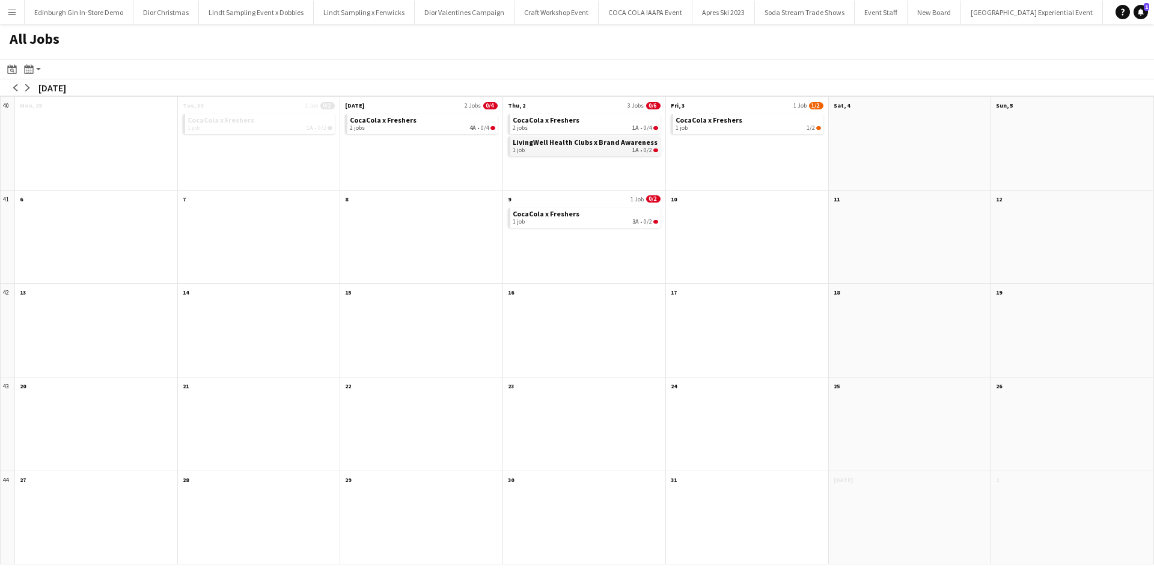
click at [550, 150] on div "1 job 1A • 0/2" at bounding box center [585, 150] width 145 height 7
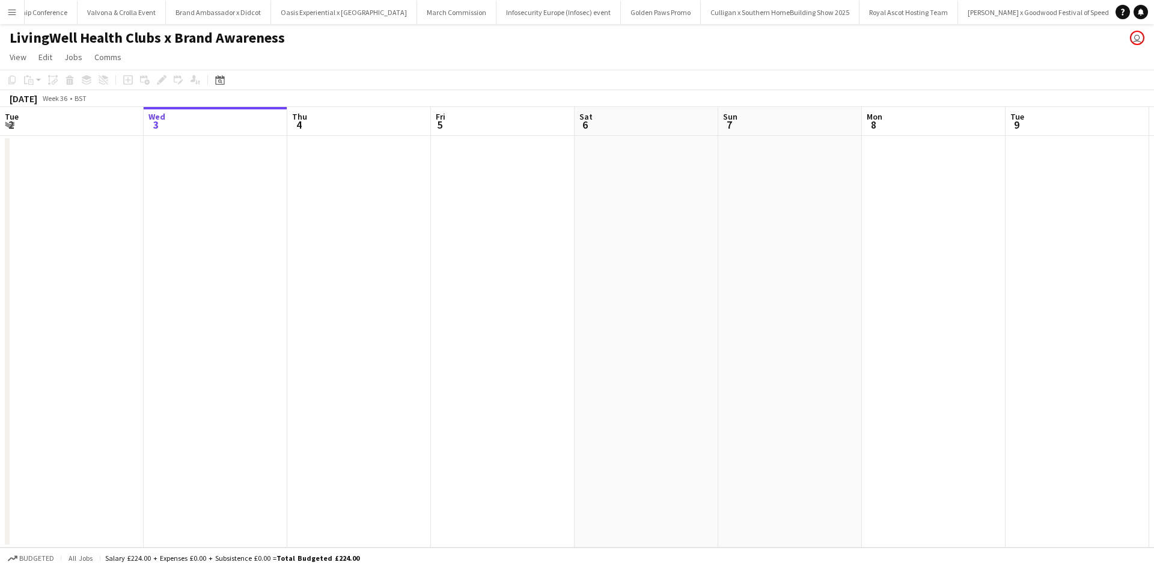
scroll to position [0, 11948]
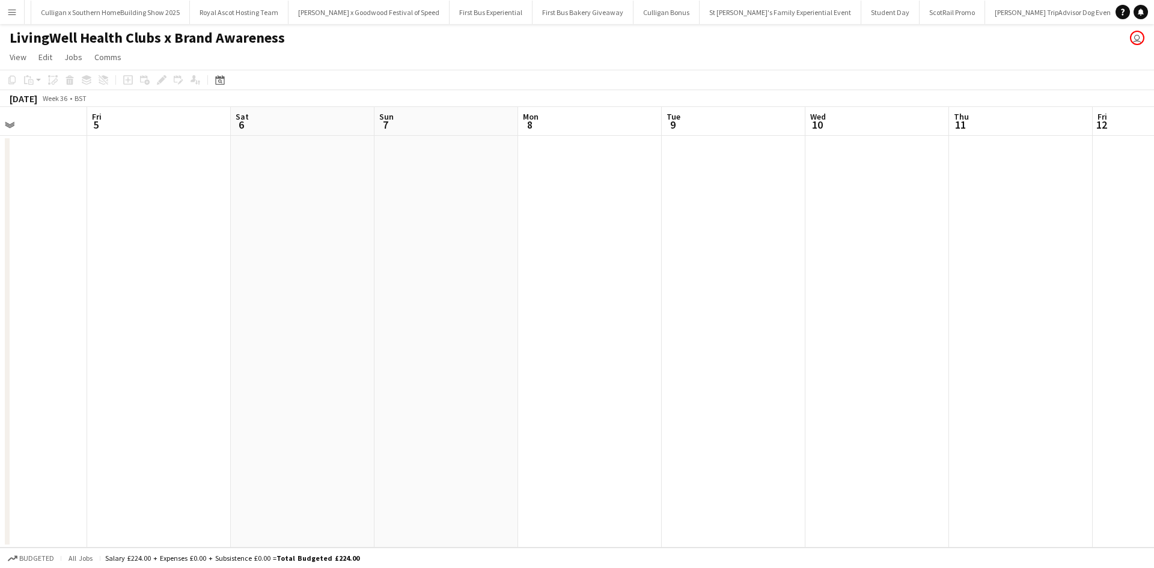
drag, startPoint x: 663, startPoint y: 313, endPoint x: 353, endPoint y: 325, distance: 309.7
click at [252, 314] on app-calendar-viewport "Tue 2 Wed 3 Thu 4 Fri 5 Sat 6 Sun 7 Mon 8 Tue 9 Wed 10 Thu 11 Fri 12 Sat 13 Sun…" at bounding box center [577, 327] width 1154 height 441
drag, startPoint x: 659, startPoint y: 350, endPoint x: 275, endPoint y: 327, distance: 384.7
click at [409, 345] on app-calendar-viewport "Tue 2 Wed 3 Thu 4 Fri 5 Sat 6 Sun 7 Mon 8 Tue 9 Wed 10 Thu 11 Fri 12 Sat 13 Sun…" at bounding box center [577, 327] width 1154 height 441
drag, startPoint x: 656, startPoint y: 379, endPoint x: 279, endPoint y: 382, distance: 377.4
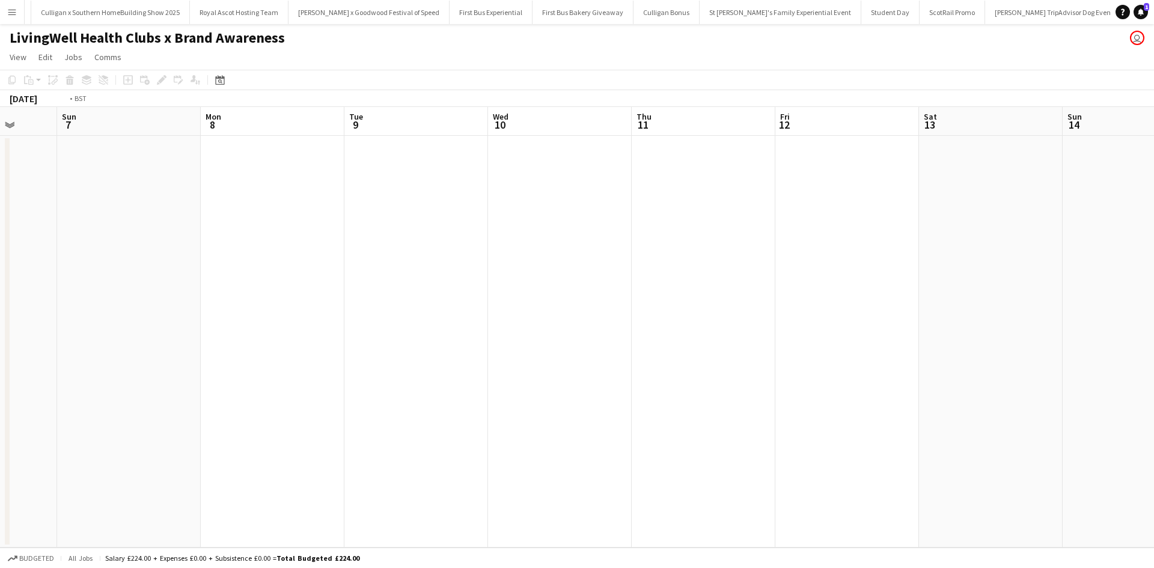
click at [280, 381] on app-calendar-viewport "Thu 4 Fri 5 Sat 6 Sun 7 Mon 8 Tue 9 Wed 10 Thu 11 Fri 12 Sat 13 Sun 14 Mon 15 T…" at bounding box center [577, 327] width 1154 height 441
drag, startPoint x: 618, startPoint y: 413, endPoint x: 563, endPoint y: 419, distance: 55.7
click at [307, 400] on app-calendar-viewport "Sun 7 Mon 8 Tue 9 Wed 10 Thu 11 Fri 12 Sat 13 Sun 14 Mon 15 Tue 16 Wed 17 Thu 1…" at bounding box center [577, 327] width 1154 height 441
drag, startPoint x: 459, startPoint y: 421, endPoint x: 300, endPoint y: 419, distance: 158.7
click at [308, 419] on app-calendar-viewport "Tue 9 Wed 10 Thu 11 Fri 12 Sat 13 Sun 14 Mon 15 Tue 16 Wed 17 Thu 18 Fri 19 Sat…" at bounding box center [577, 327] width 1154 height 441
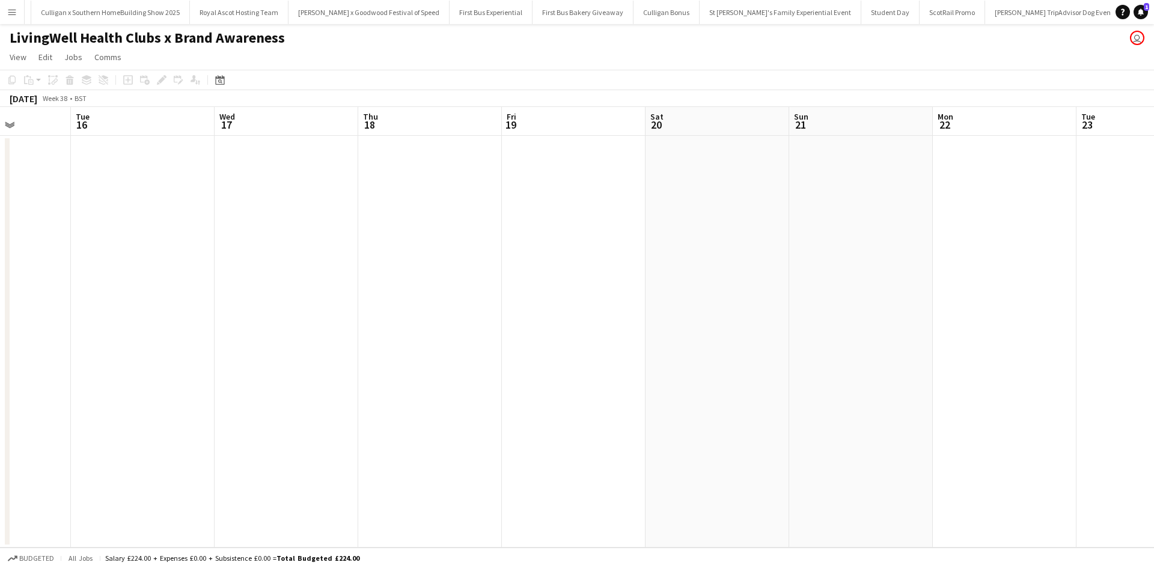
drag, startPoint x: 442, startPoint y: 435, endPoint x: 676, endPoint y: 456, distance: 234.2
click at [200, 416] on app-calendar-viewport "Sat 13 Sun 14 Mon 15 Tue 16 Wed 17 Thu 18 Fri 19 Sat 20 Sun 21 Mon 22 Tue 23 We…" at bounding box center [577, 327] width 1154 height 441
drag, startPoint x: 448, startPoint y: 438, endPoint x: 300, endPoint y: 410, distance: 150.4
click at [245, 412] on app-calendar-viewport "Mon 15 Tue 16 Wed 17 Thu 18 Fri 19 Sat 20 Sun 21 Mon 22 Tue 23 Wed 24 Thu 25 Fr…" at bounding box center [577, 327] width 1154 height 441
drag, startPoint x: 399, startPoint y: 392, endPoint x: 465, endPoint y: 385, distance: 66.0
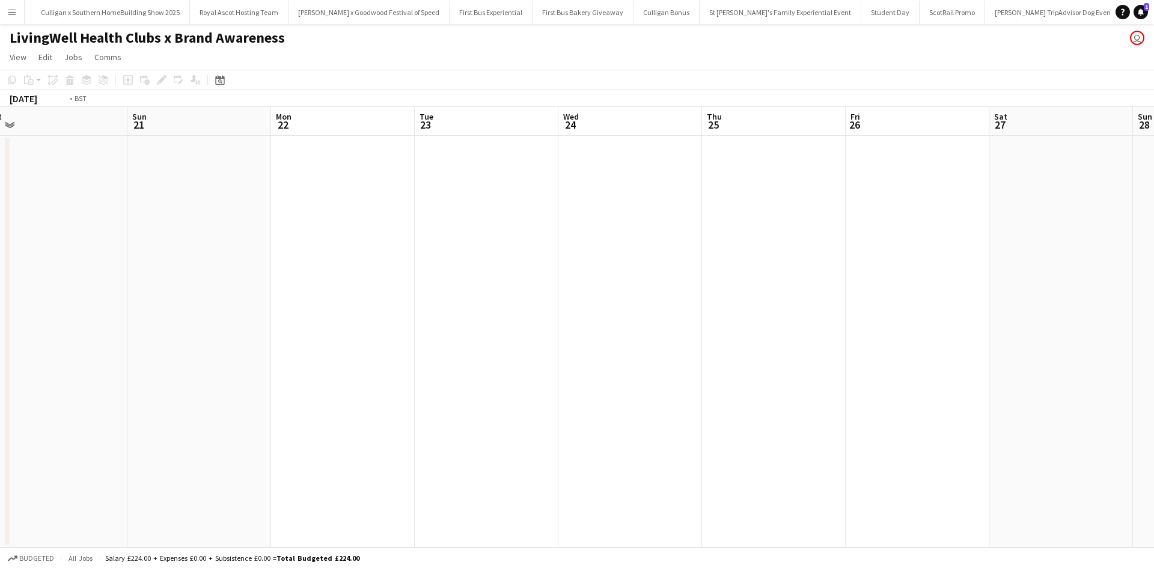
click at [291, 388] on app-calendar-viewport "Thu 18 Fri 19 Sat 20 Sun 21 Mon 22 Tue 23 Wed 24 Thu 25 Fri 26 Sat 27 Sun 28 Mo…" at bounding box center [577, 327] width 1154 height 441
drag, startPoint x: 465, startPoint y: 385, endPoint x: 329, endPoint y: 383, distance: 135.2
click at [202, 379] on app-calendar-viewport "Sat 20 Sun 21 Mon 22 Tue 23 Wed 24 Thu 25 Fri 26 Sat 27 Sun 28 Mon 29 Tue 30 We…" at bounding box center [577, 327] width 1154 height 441
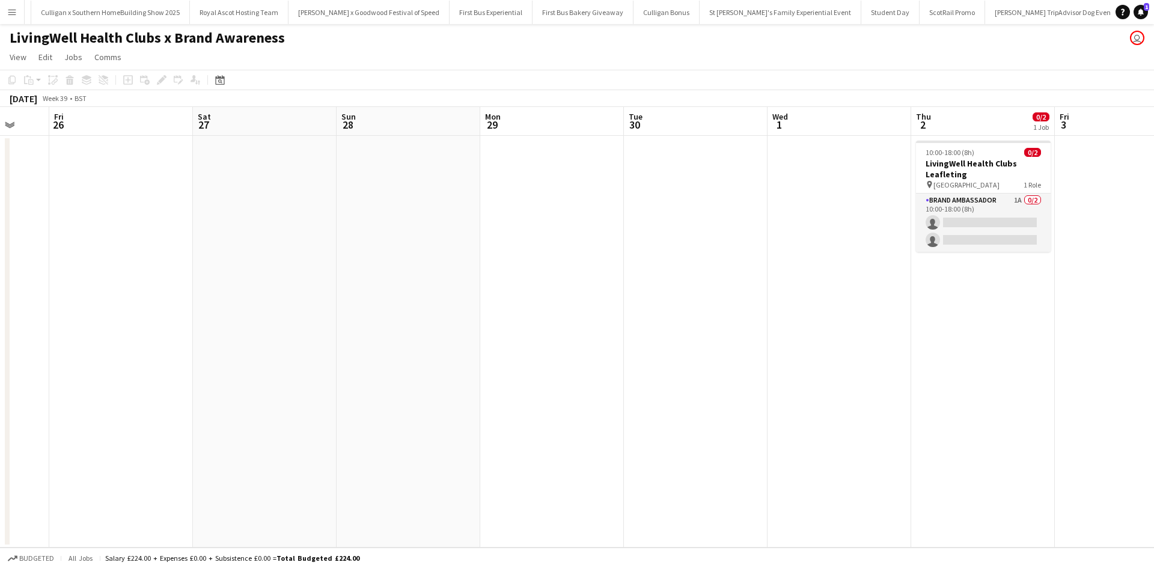
drag, startPoint x: 701, startPoint y: 404, endPoint x: 595, endPoint y: 391, distance: 106.6
click at [435, 394] on app-calendar-viewport "Mon 22 Tue 23 Wed 24 Thu 25 Fri 26 Sat 27 Sun 28 Mon 29 Tue 30 Wed 1 Thu 2 0/2 …" at bounding box center [577, 327] width 1154 height 441
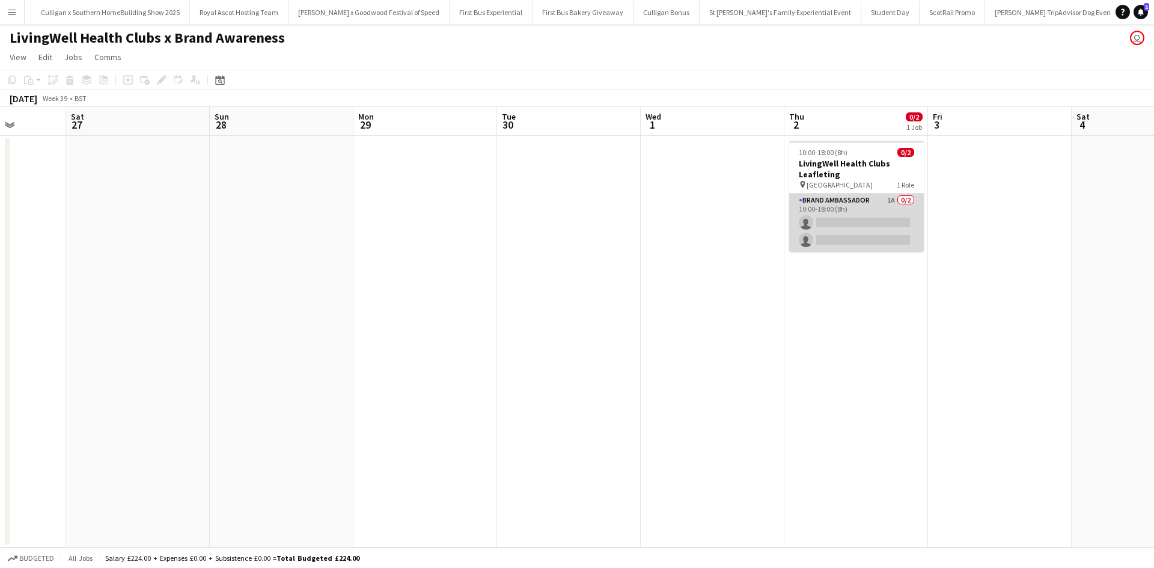
click at [882, 206] on app-card-role "Brand Ambassador 1A 0/2 10:00-18:00 (8h) single-neutral-actions single-neutral-…" at bounding box center [856, 223] width 135 height 58
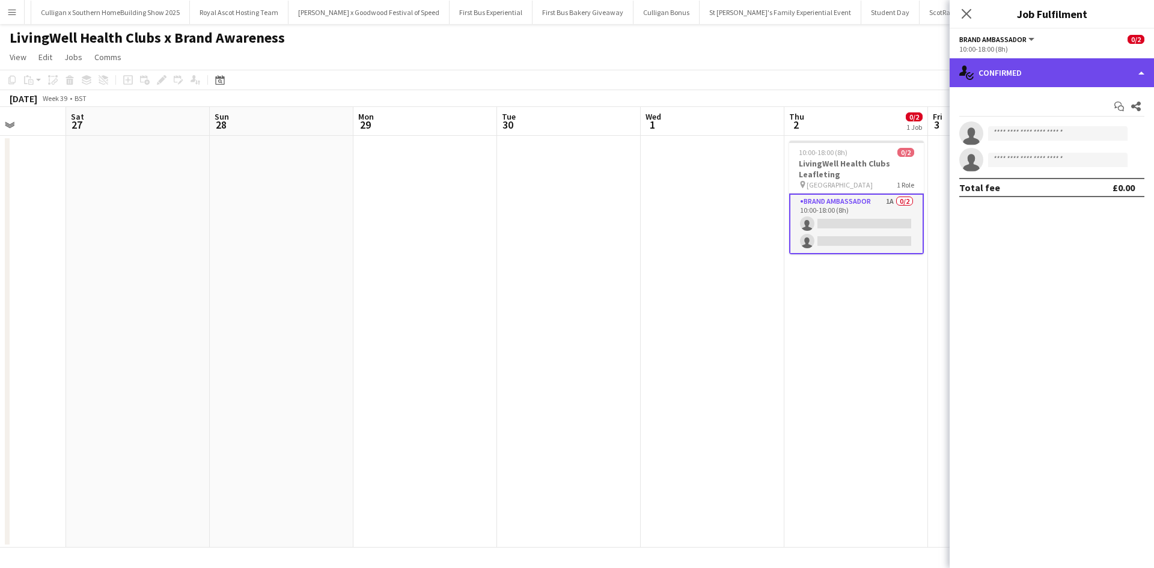
click at [1057, 73] on div "single-neutral-actions-check-2 Confirmed" at bounding box center [1052, 72] width 204 height 29
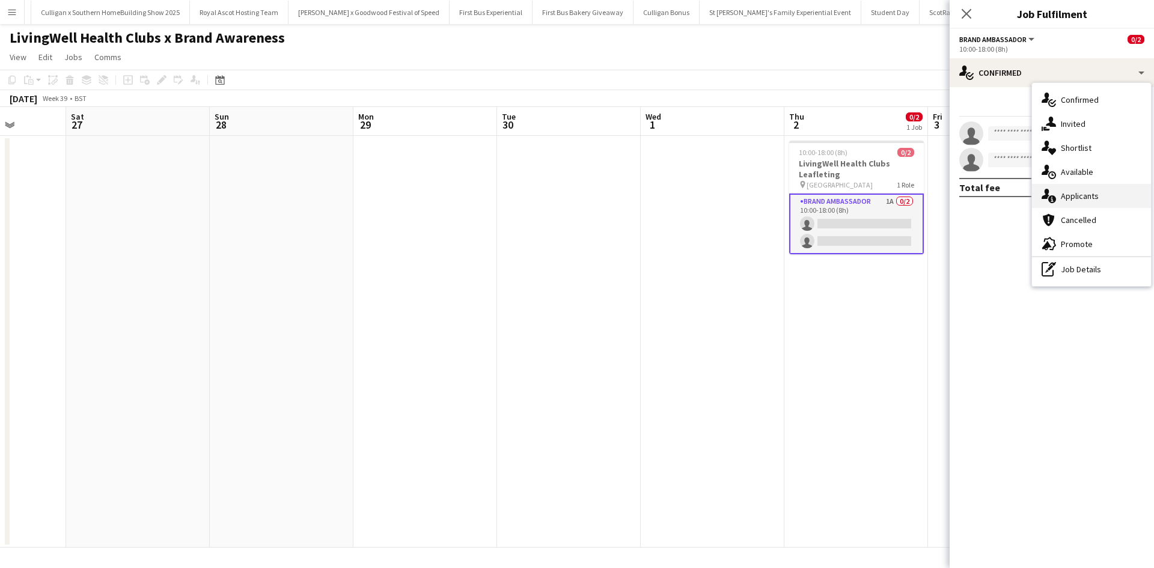
click at [1080, 198] on span "Applicants" at bounding box center [1080, 196] width 38 height 11
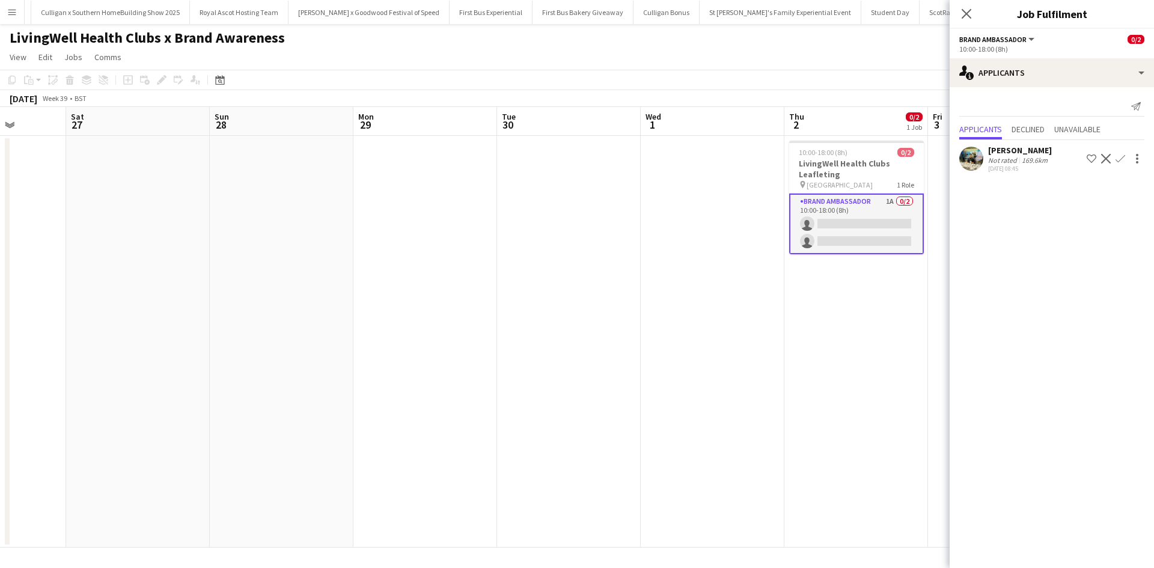
click at [888, 325] on app-date-cell "10:00-18:00 (8h) 0/2 LivingWell Health Clubs Leafleting pin Nottingham 1 Role B…" at bounding box center [856, 342] width 144 height 412
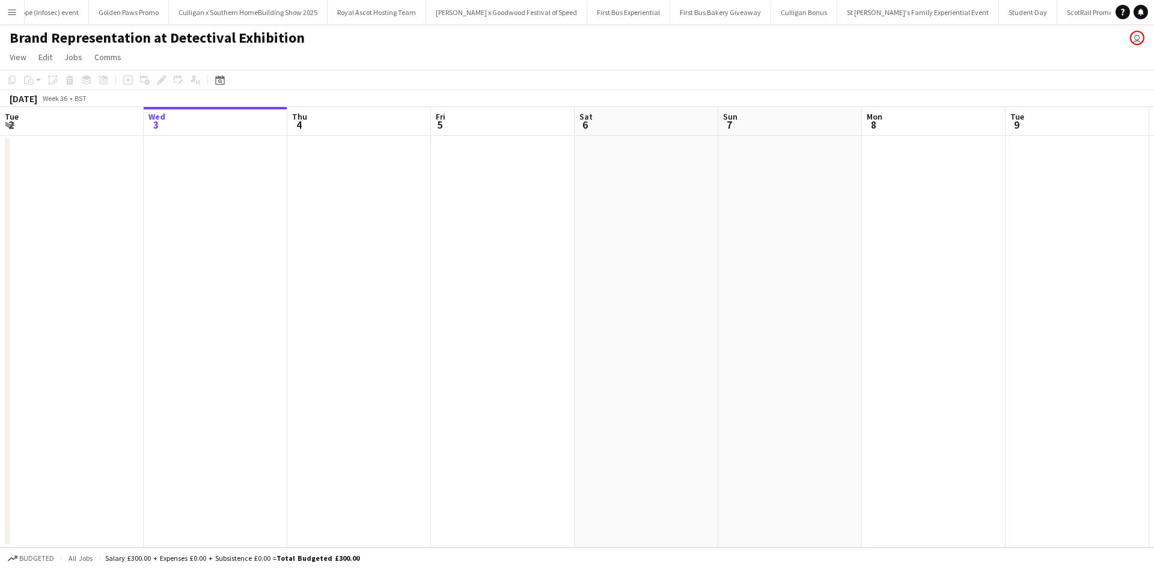
scroll to position [0, 12748]
drag, startPoint x: 873, startPoint y: 286, endPoint x: 397, endPoint y: 270, distance: 476.2
click at [401, 271] on app-calendar-viewport "Tue 2 Wed 3 Thu 4 Fri 5 Sat 6 Sun 7 Mon 8 Tue 9 Wed 10 Thu 11 Fri 12 Sat 13 0/1…" at bounding box center [577, 327] width 1154 height 441
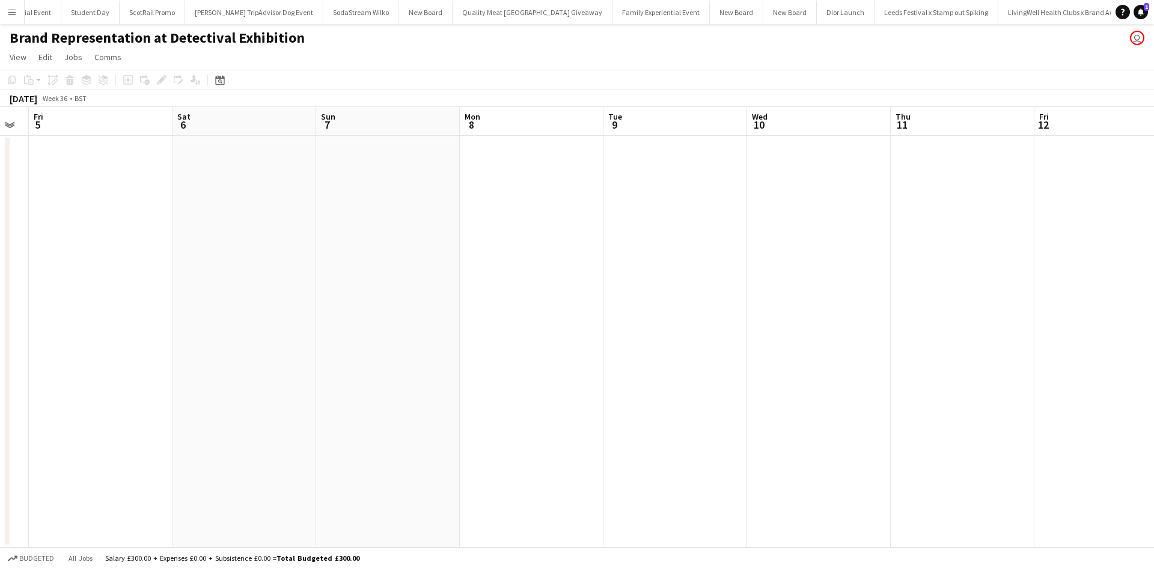
drag, startPoint x: 950, startPoint y: 302, endPoint x: 647, endPoint y: 309, distance: 302.4
click at [647, 309] on app-calendar-viewport "Tue 2 Wed 3 Thu 4 Fri 5 Sat 6 Sun 7 Mon 8 Tue 9 Wed 10 Thu 11 Fri 12 Sat 13 0/1…" at bounding box center [577, 327] width 1154 height 441
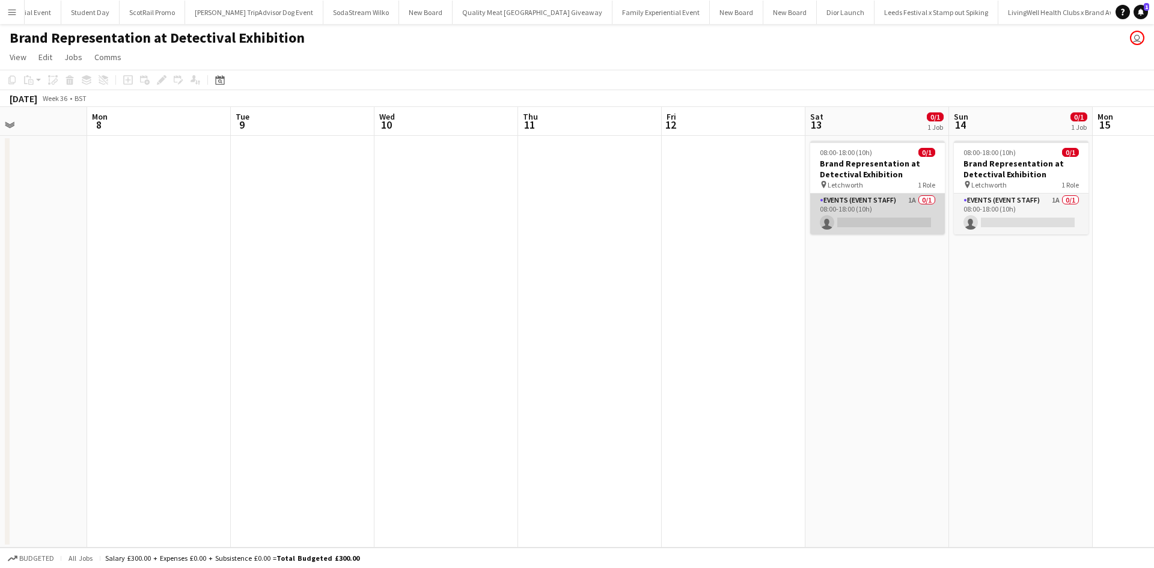
click at [917, 209] on app-card-role "Events (Event Staff) 1A 0/1 08:00-18:00 (10h) single-neutral-actions" at bounding box center [877, 214] width 135 height 41
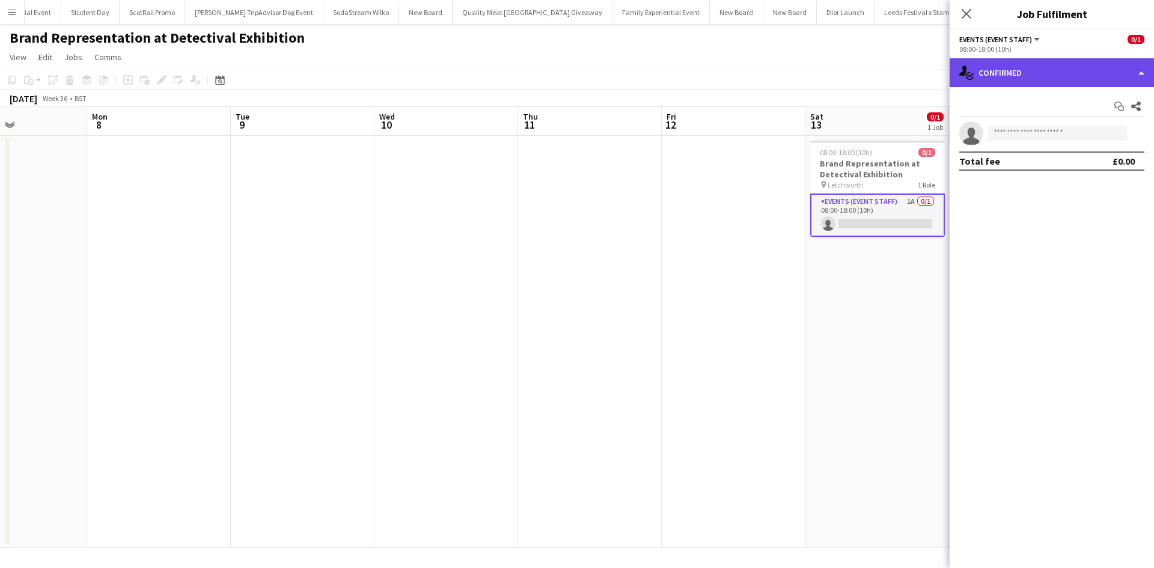
click at [1070, 72] on div "single-neutral-actions-check-2 Confirmed" at bounding box center [1052, 72] width 204 height 29
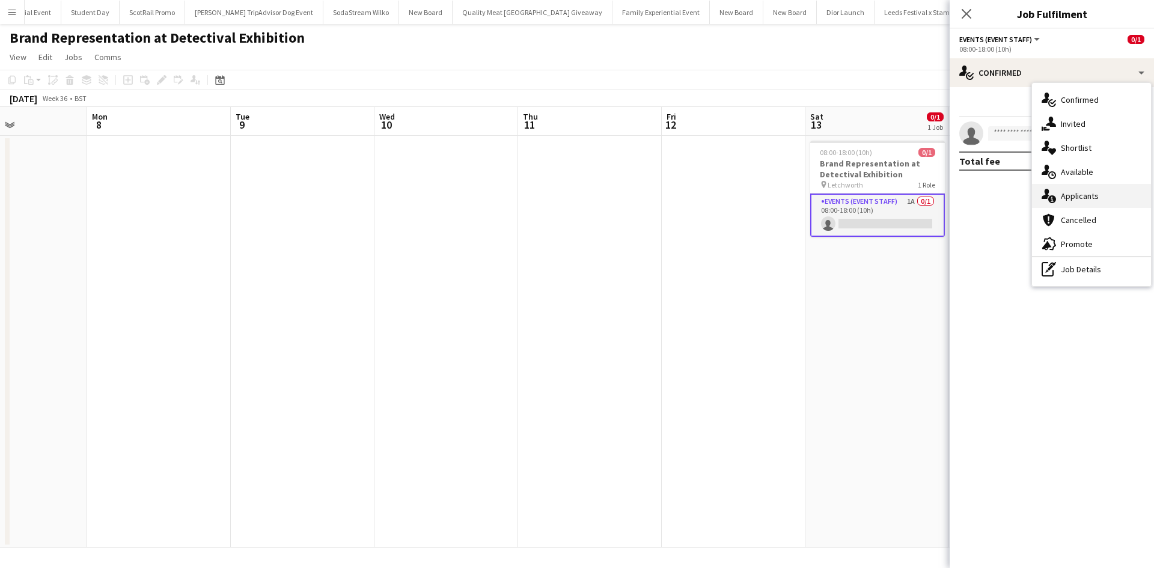
click at [1102, 193] on div "single-neutral-actions-information Applicants" at bounding box center [1091, 196] width 119 height 24
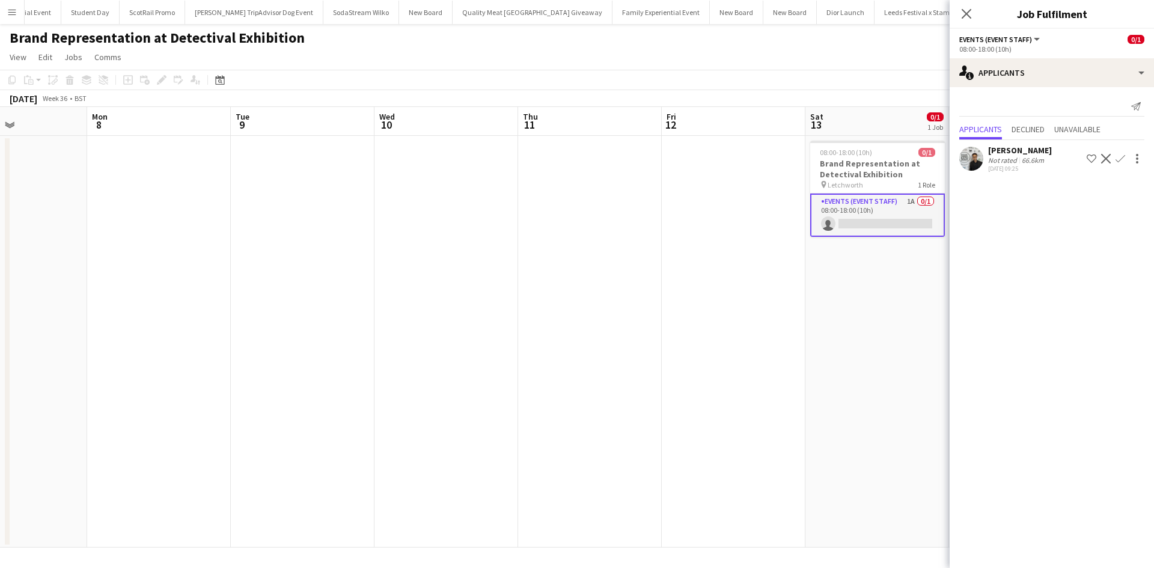
click at [912, 328] on app-date-cell "08:00-18:00 (10h) 0/1 Brand Representation at Detectival Exhibition pin Letchwo…" at bounding box center [877, 342] width 144 height 412
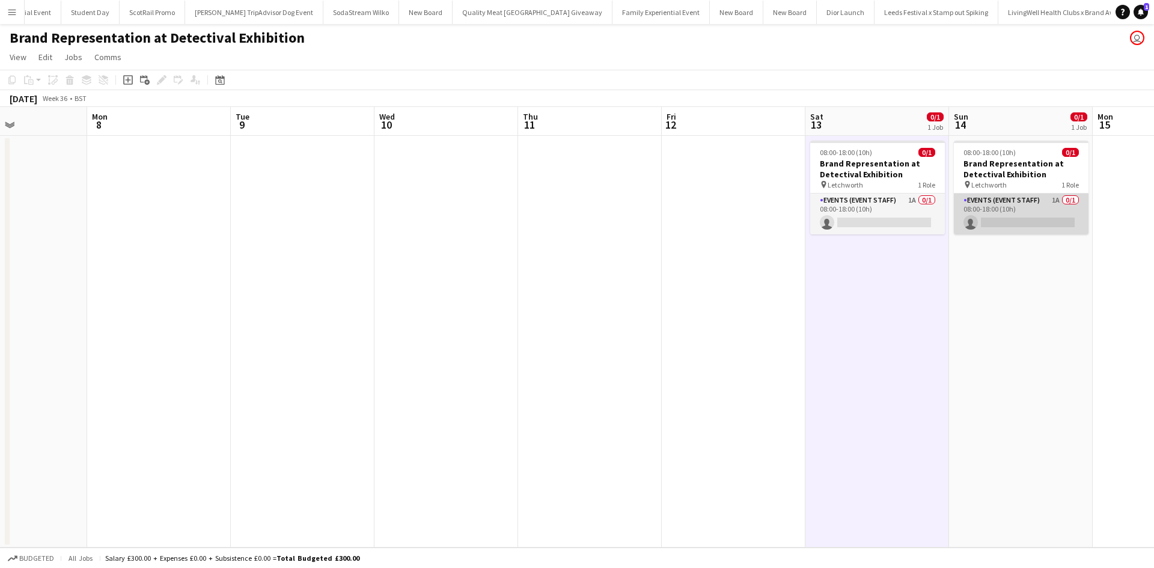
click at [1037, 215] on app-card-role "Events (Event Staff) 1A 0/1 08:00-18:00 (10h) single-neutral-actions" at bounding box center [1021, 214] width 135 height 41
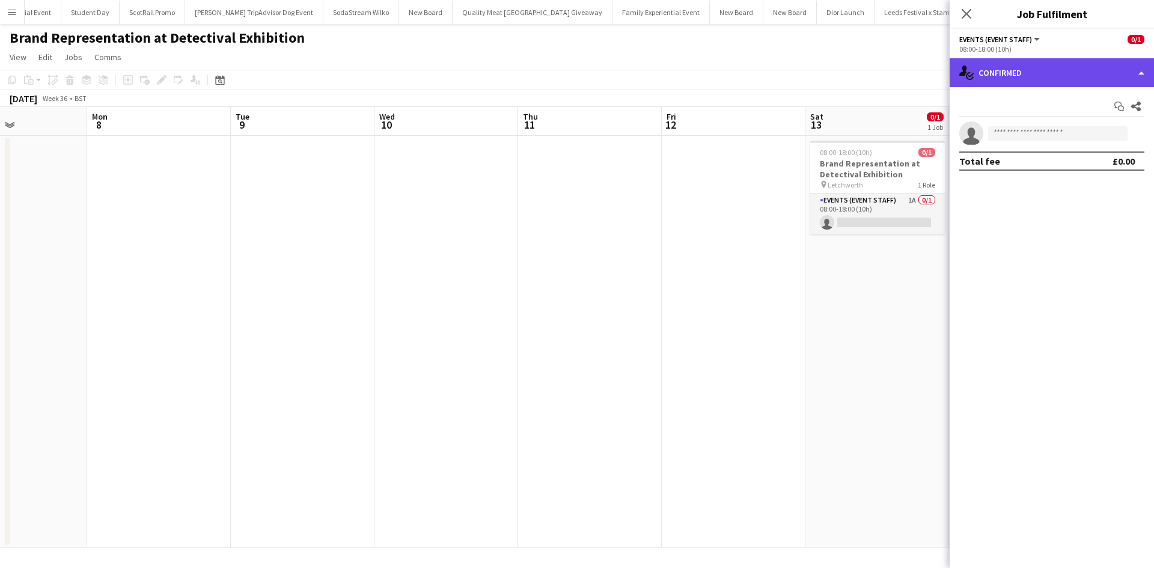
click at [1052, 76] on div "single-neutral-actions-check-2 Confirmed" at bounding box center [1052, 72] width 204 height 29
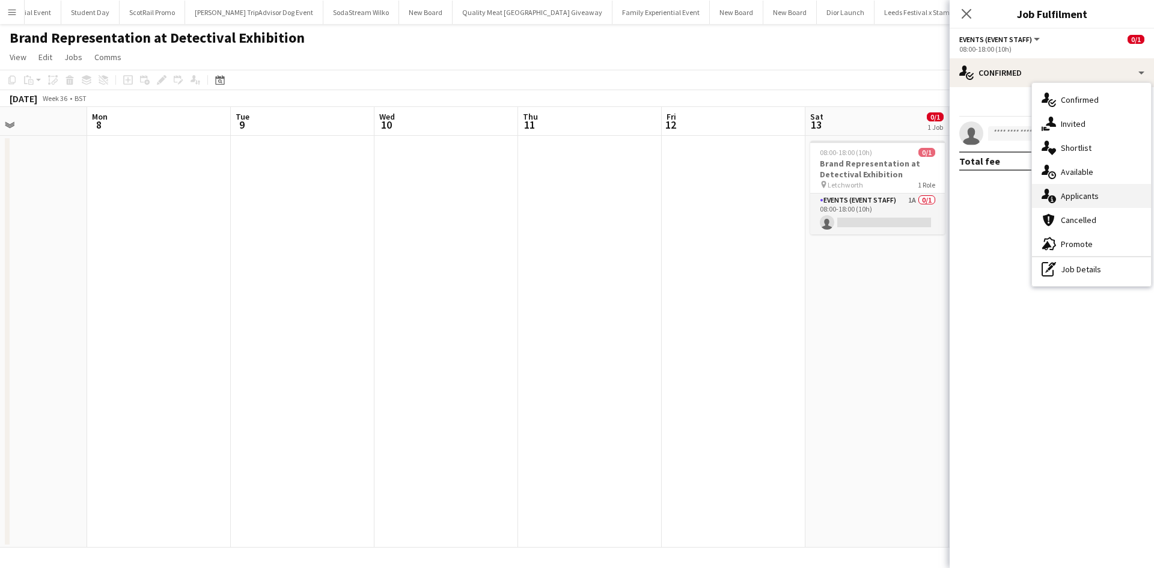
click at [1079, 202] on div "single-neutral-actions-information Applicants" at bounding box center [1091, 196] width 119 height 24
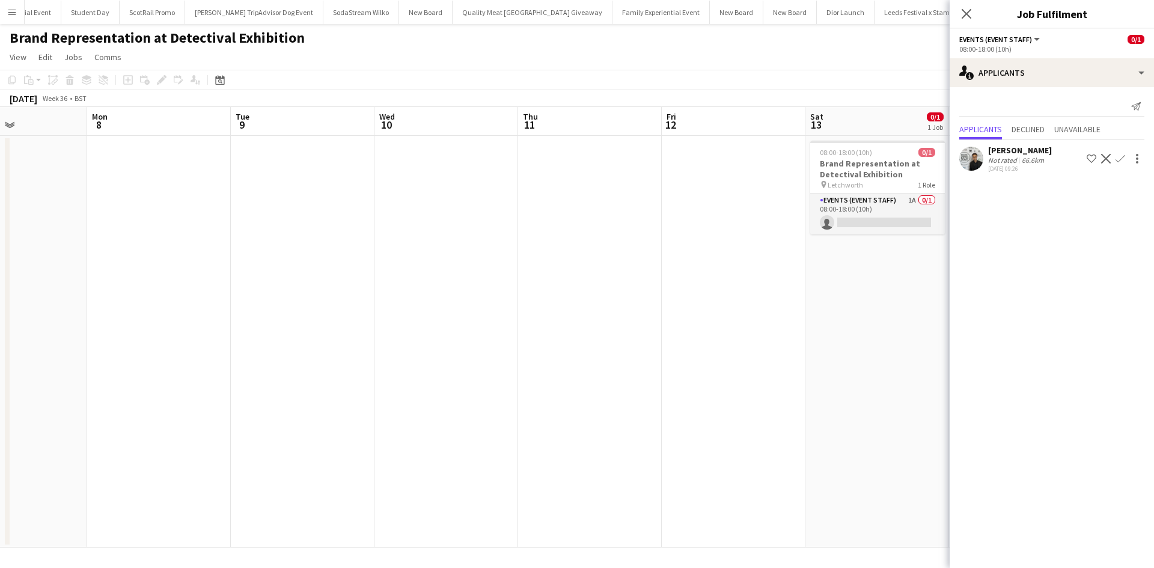
click at [864, 333] on app-date-cell "08:00-18:00 (10h) 0/1 Brand Representation at Detectival Exhibition pin Letchwo…" at bounding box center [877, 342] width 144 height 412
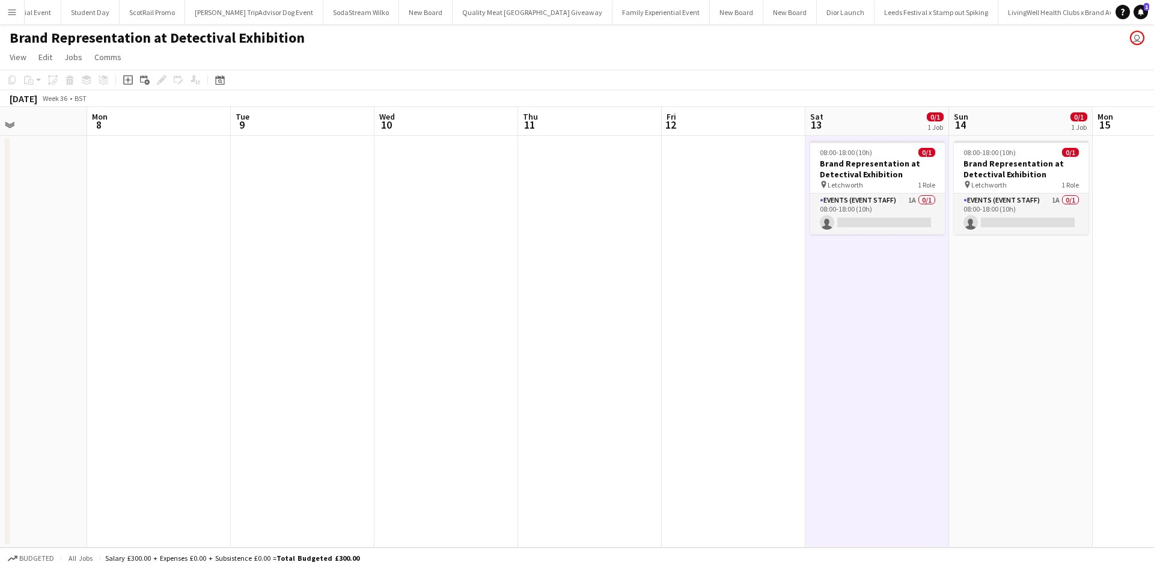
click at [742, 319] on app-date-cell at bounding box center [734, 342] width 144 height 412
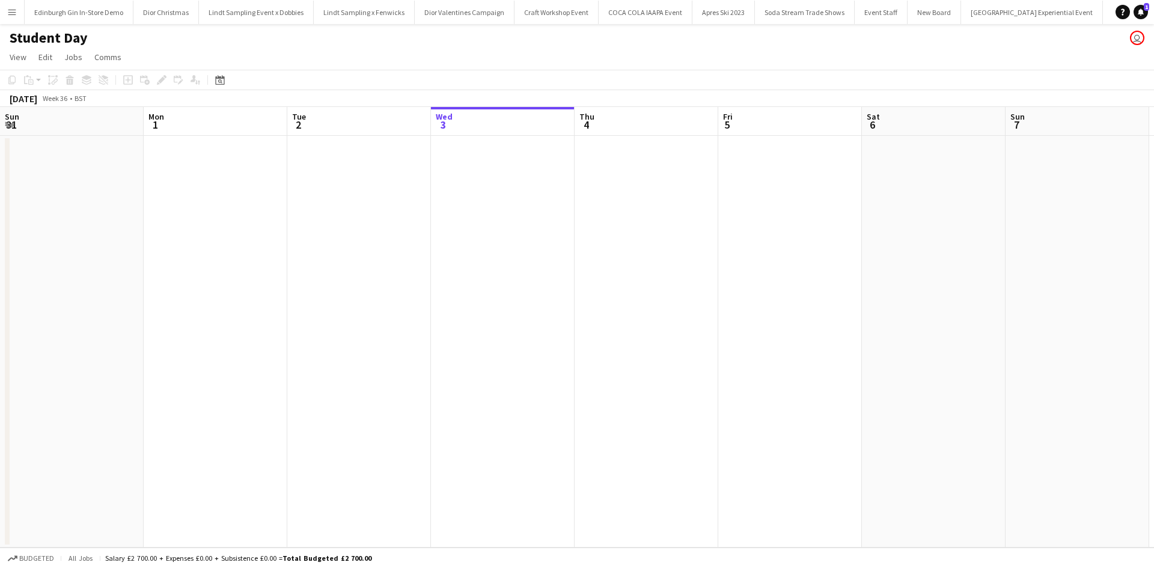
scroll to position [0, 287]
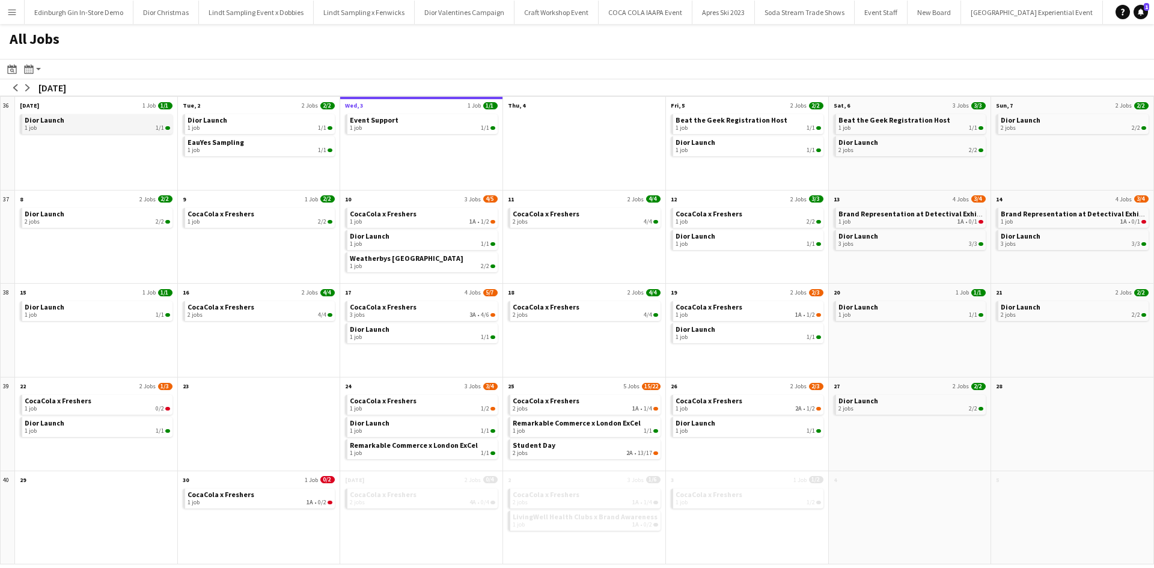
scroll to position [0, 11674]
click at [199, 119] on span "Dior Launch" at bounding box center [208, 119] width 40 height 9
click at [914, 217] on span "Brand Representation at Detectival Exhibition" at bounding box center [917, 213] width 159 height 9
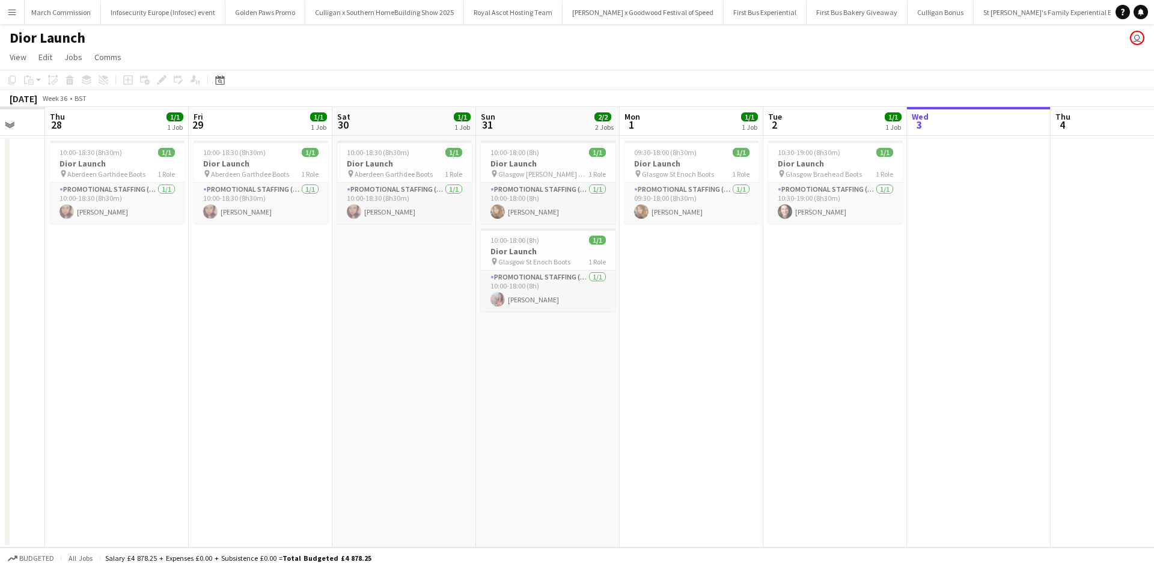
drag, startPoint x: 210, startPoint y: 313, endPoint x: 881, endPoint y: 331, distance: 671.5
click at [959, 299] on app-calendar-viewport "Tue 26 Wed 27 Thu 28 1/1 1 Job Fri 29 1/1 1 Job Sat 30 1/1 1 Job Sun 31 2/2 2 J…" at bounding box center [577, 327] width 1154 height 441
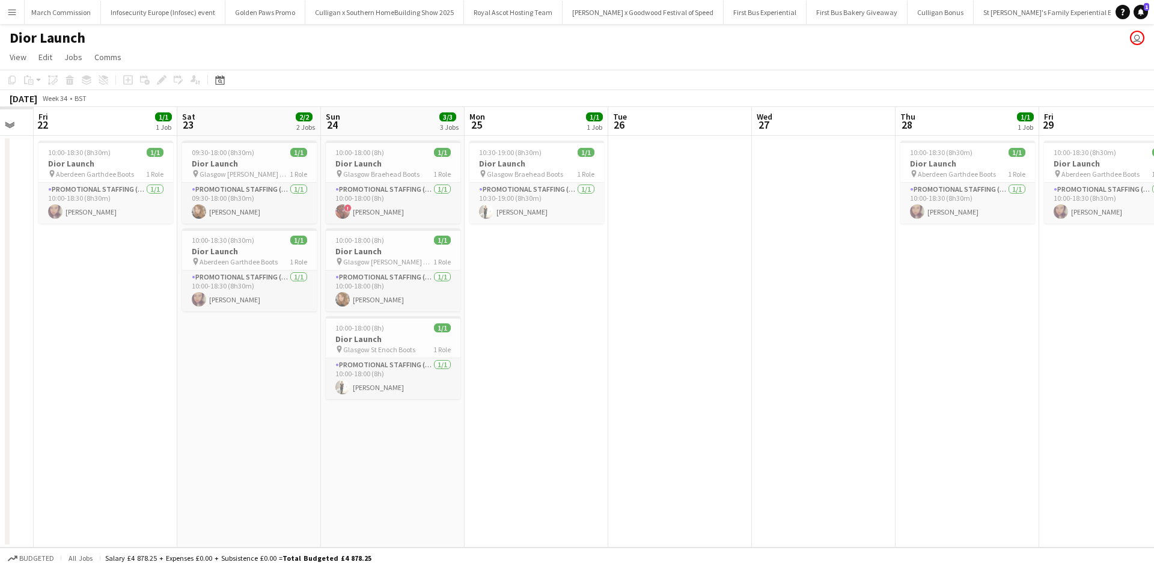
drag, startPoint x: 173, startPoint y: 383, endPoint x: 912, endPoint y: 371, distance: 738.7
click at [992, 353] on app-calendar-viewport "Wed 20 Thu 21 Fri 22 1/1 1 Job Sat 23 2/2 2 Jobs Sun 24 3/3 3 Jobs Mon 25 1/1 1…" at bounding box center [577, 327] width 1154 height 441
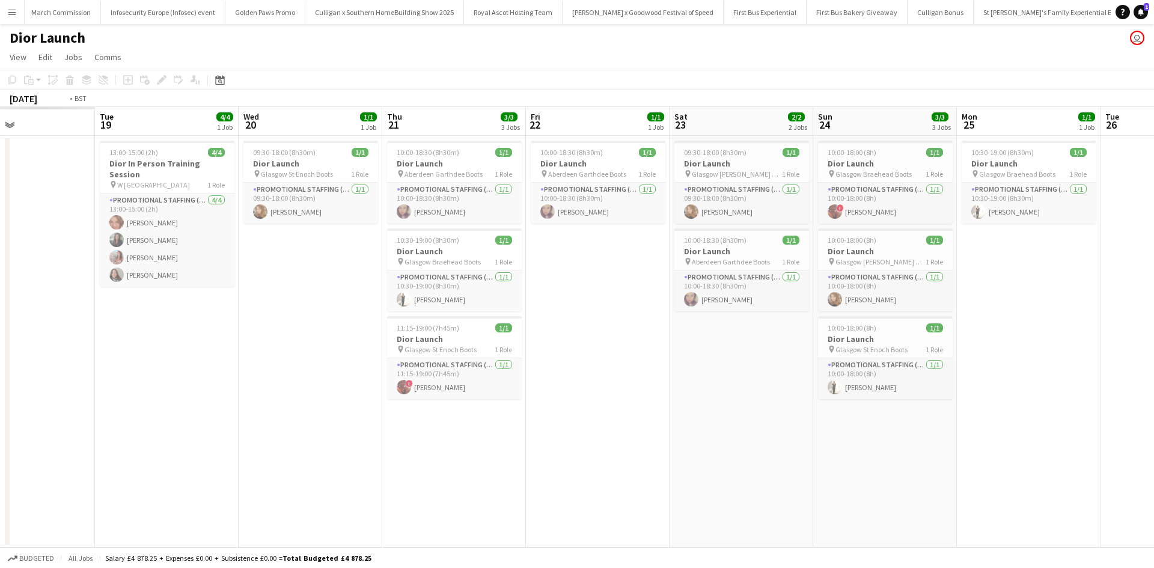
drag, startPoint x: 246, startPoint y: 442, endPoint x: 1035, endPoint y: 394, distance: 790.0
click at [1035, 394] on app-calendar-viewport "Sat 16 Sun 17 Mon 18 Tue 19 4/4 1 Job Wed 20 1/1 1 Job Thu 21 3/3 3 Jobs Fri 22…" at bounding box center [577, 327] width 1154 height 441
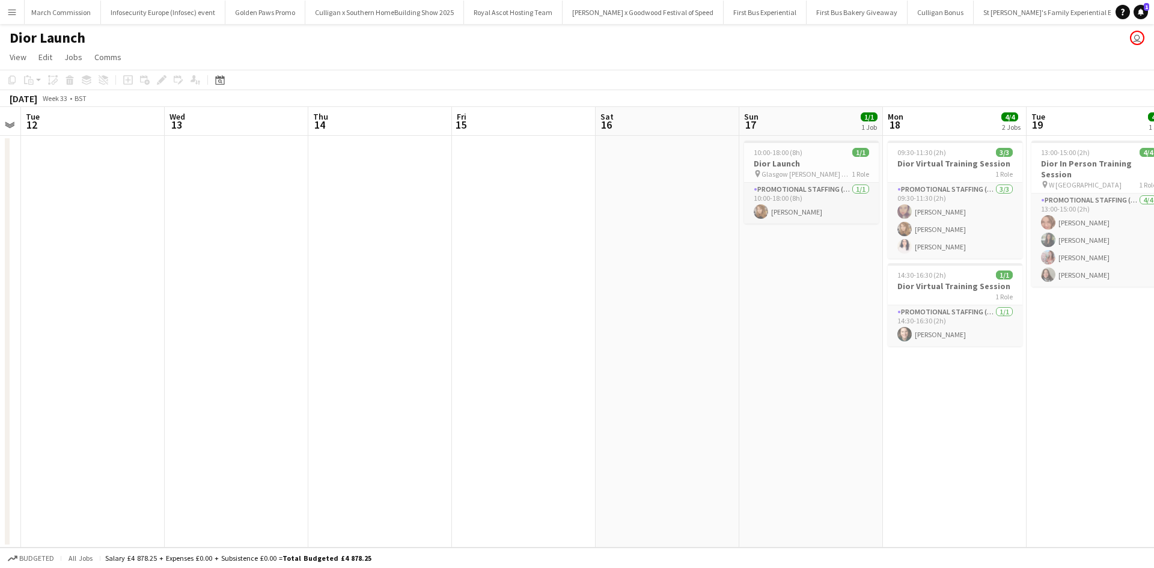
drag, startPoint x: 210, startPoint y: 451, endPoint x: 856, endPoint y: 407, distance: 647.0
click at [918, 391] on app-calendar-viewport "Sun 10 Mon 11 Tue 12 Wed 13 Thu 14 Fri 15 Sat 16 Sun 17 1/1 1 Job Mon 18 4/4 2 …" at bounding box center [577, 327] width 1154 height 441
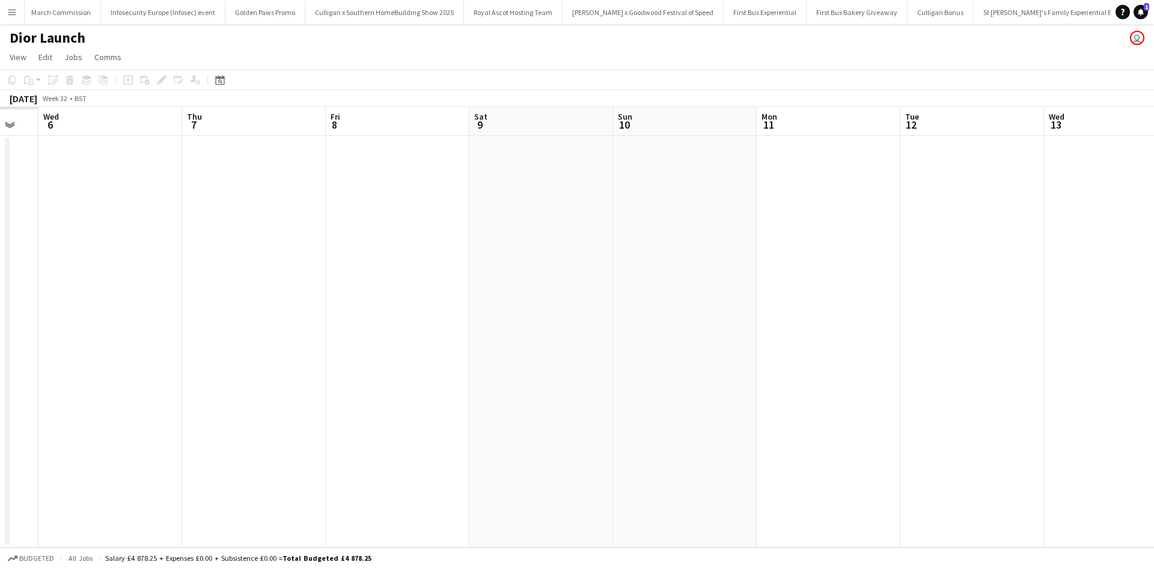
drag, startPoint x: 230, startPoint y: 404, endPoint x: 1020, endPoint y: 385, distance: 790.5
click at [1042, 380] on app-calendar-viewport "Mon 4 Tue 5 Wed 6 Thu 7 Fri 8 Sat 9 Sun 10 Mon 11 Tue 12 Wed 13 Thu 14 Fri 15 S…" at bounding box center [577, 327] width 1154 height 441
drag, startPoint x: 254, startPoint y: 418, endPoint x: 657, endPoint y: 404, distance: 402.9
click at [1055, 402] on app-calendar-viewport "Tue 29 Wed 30 Thu 31 Fri 1 Sat 2 Sun 3 Mon 4 Tue 5 Wed 6 Thu 7 Fri 8 Sat 9 Sun …" at bounding box center [577, 327] width 1154 height 441
drag, startPoint x: 525, startPoint y: 410, endPoint x: 382, endPoint y: 382, distance: 146.4
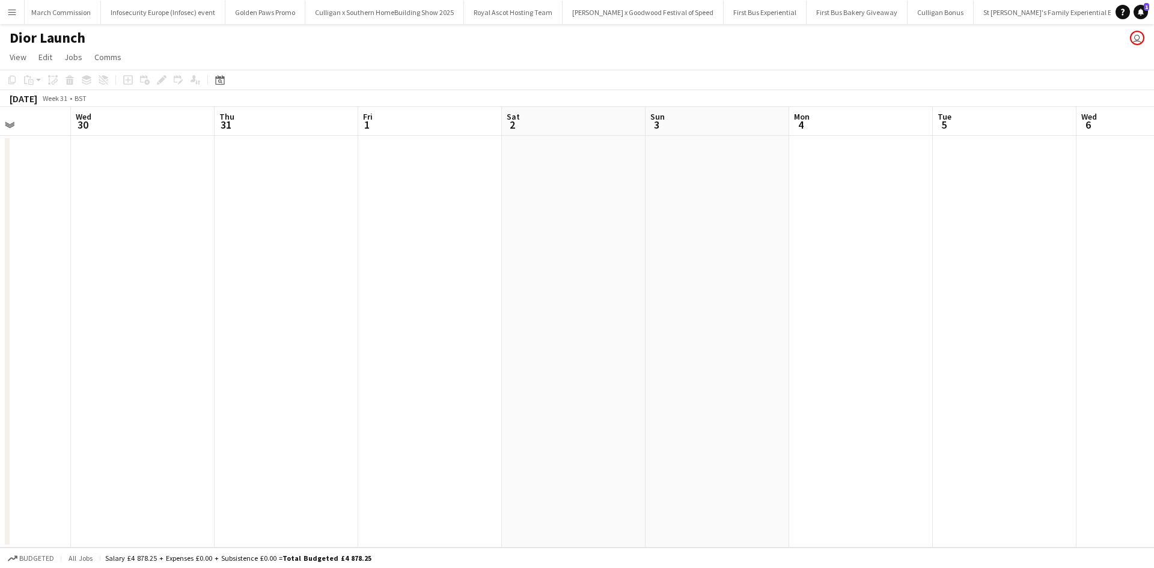
click at [273, 396] on app-calendar-viewport "Sun 27 Mon 28 Tue 29 Wed 30 Thu 31 Fri 1 Sat 2 Sun 3 Mon 4 Tue 5 Wed 6 Thu 7 Fr…" at bounding box center [577, 327] width 1154 height 441
drag, startPoint x: 499, startPoint y: 405, endPoint x: 577, endPoint y: 372, distance: 84.3
click at [313, 369] on app-calendar-viewport "Thu 31 Fri 1 Sat 2 Sun 3 Mon 4 Tue 5 Wed 6 Thu 7 Fri 8 Sat 9 Sun 10 Mon 11 Tue …" at bounding box center [577, 327] width 1154 height 441
drag, startPoint x: 645, startPoint y: 401, endPoint x: 516, endPoint y: 371, distance: 133.2
click at [266, 355] on app-calendar-viewport "Sat 2 Sun 3 Mon 4 Tue 5 Wed 6 Thu 7 Fri 8 Sat 9 Sun 10 Mon 11 Tue 12 Wed 13 Thu…" at bounding box center [577, 327] width 1154 height 441
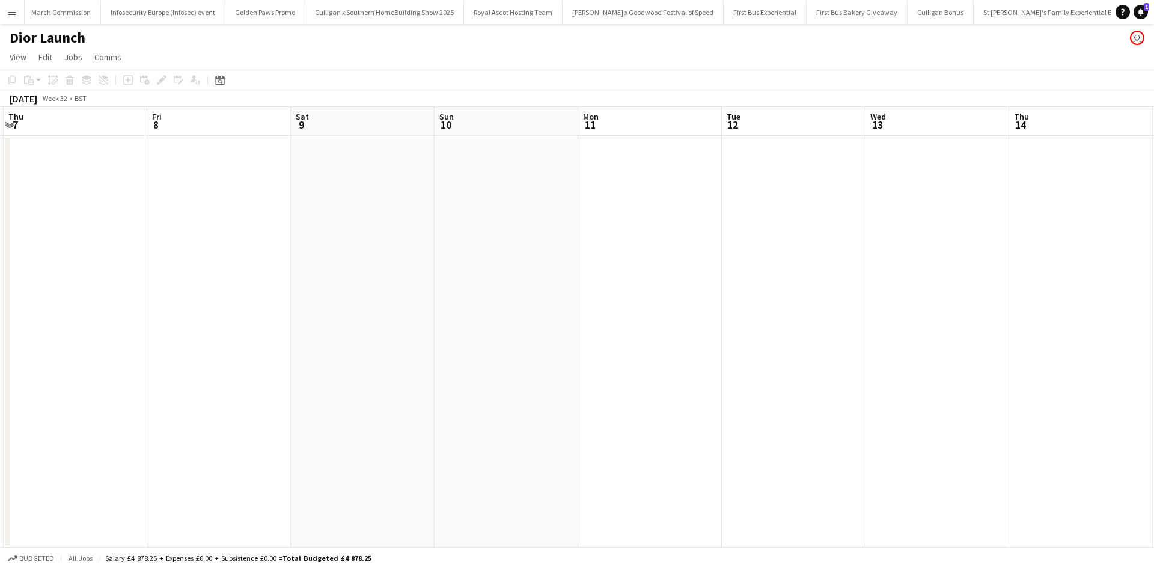
drag, startPoint x: 278, startPoint y: 364, endPoint x: 258, endPoint y: 352, distance: 22.9
click at [216, 352] on app-calendar-viewport "Mon 4 Tue 5 Wed 6 Thu 7 Fri 8 Sat 9 Sun 10 Mon 11 Tue 12 Wed 13 Thu 14 Fri 15 S…" at bounding box center [577, 327] width 1154 height 441
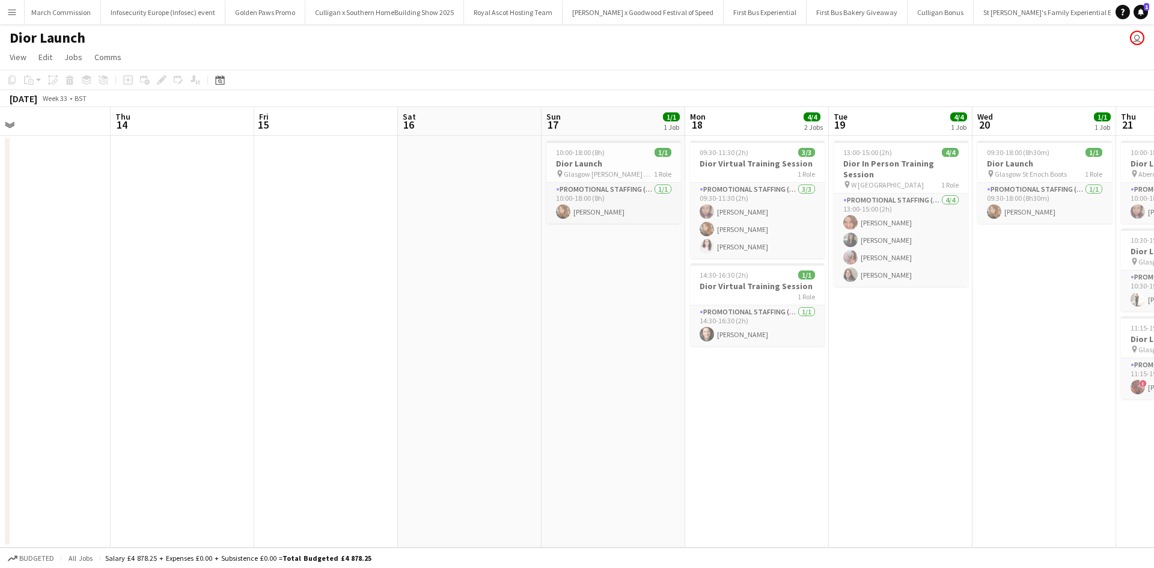
drag, startPoint x: 323, startPoint y: 372, endPoint x: 507, endPoint y: 376, distance: 184.5
click at [234, 347] on app-calendar-viewport "Sat 9 Sun 10 Mon 11 Tue 12 Wed 13 Thu 14 Fri 15 Sat 16 Sun 17 1/1 1 Job Mon 18 …" at bounding box center [577, 327] width 1154 height 441
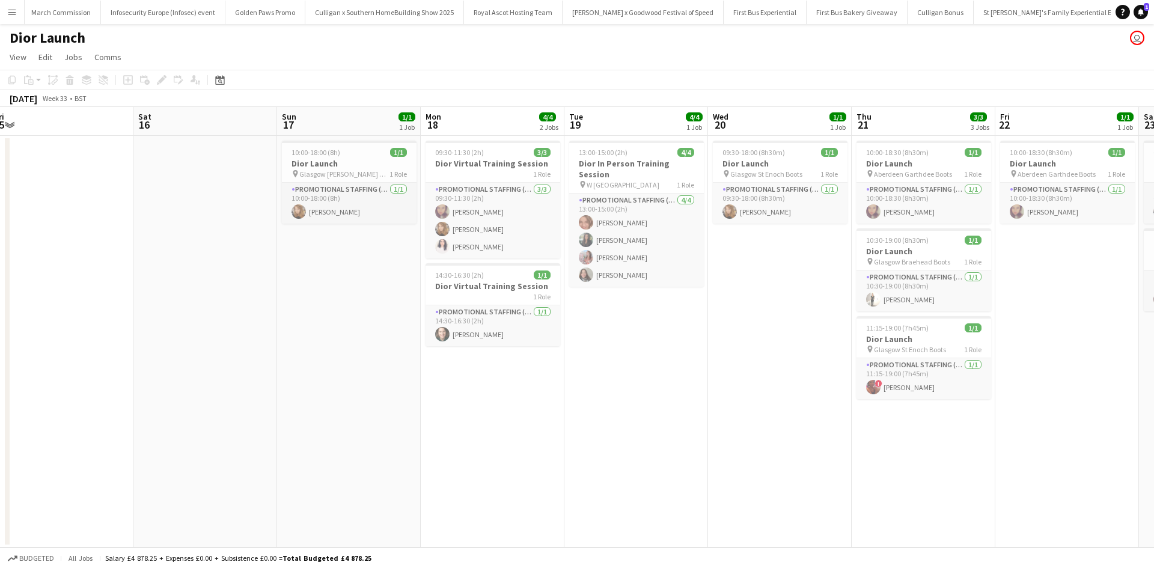
drag, startPoint x: 679, startPoint y: 394, endPoint x: 273, endPoint y: 373, distance: 406.2
click at [273, 373] on app-calendar-viewport "Mon 11 Tue 12 Wed 13 Thu 14 Fri 15 Sat 16 Sun 17 1/1 1 Job Mon 18 4/4 2 Jobs Tu…" at bounding box center [577, 327] width 1154 height 441
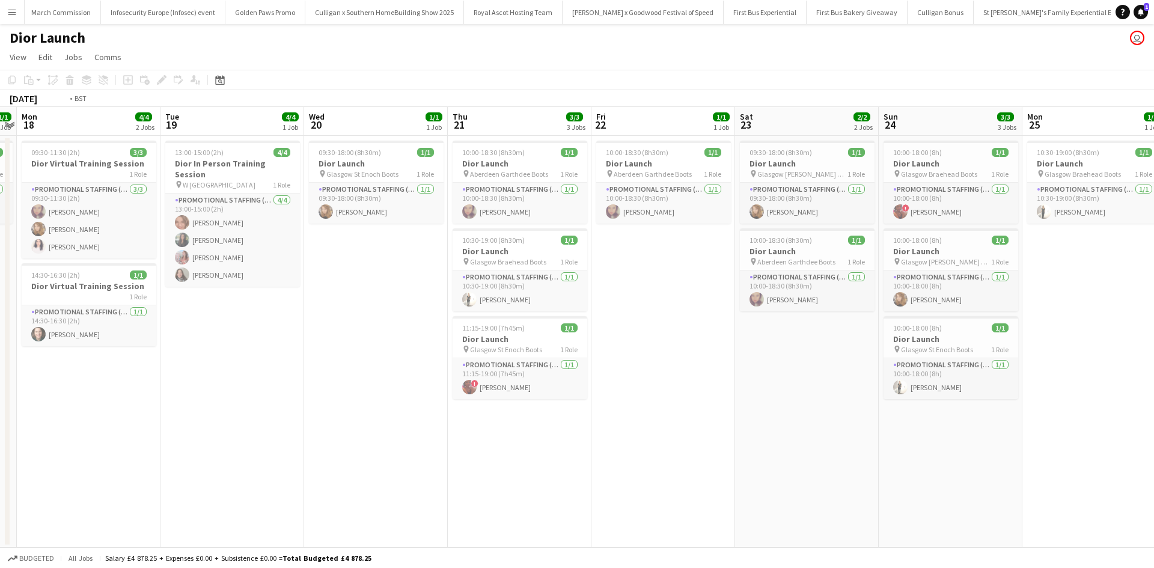
scroll to position [0, 435]
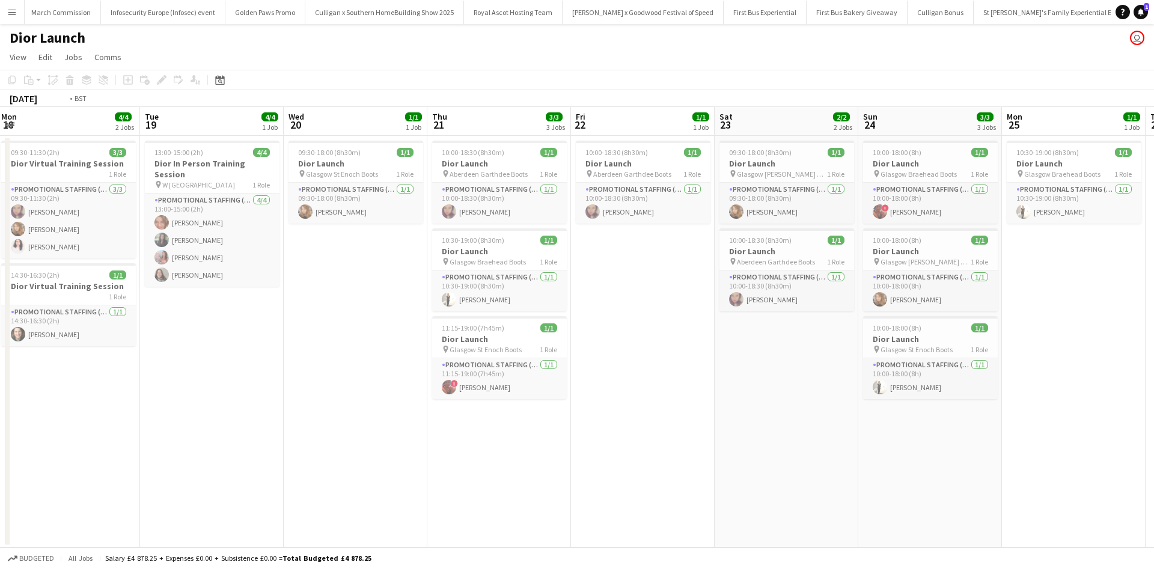
drag, startPoint x: 677, startPoint y: 427, endPoint x: 254, endPoint y: 404, distance: 424.3
click at [254, 404] on app-calendar-viewport "Fri 15 Sat 16 Sun 17 1/1 1 Job Mon 18 4/4 2 Jobs Tue 19 4/4 1 Job Wed 20 1/1 1 …" at bounding box center [577, 327] width 1154 height 441
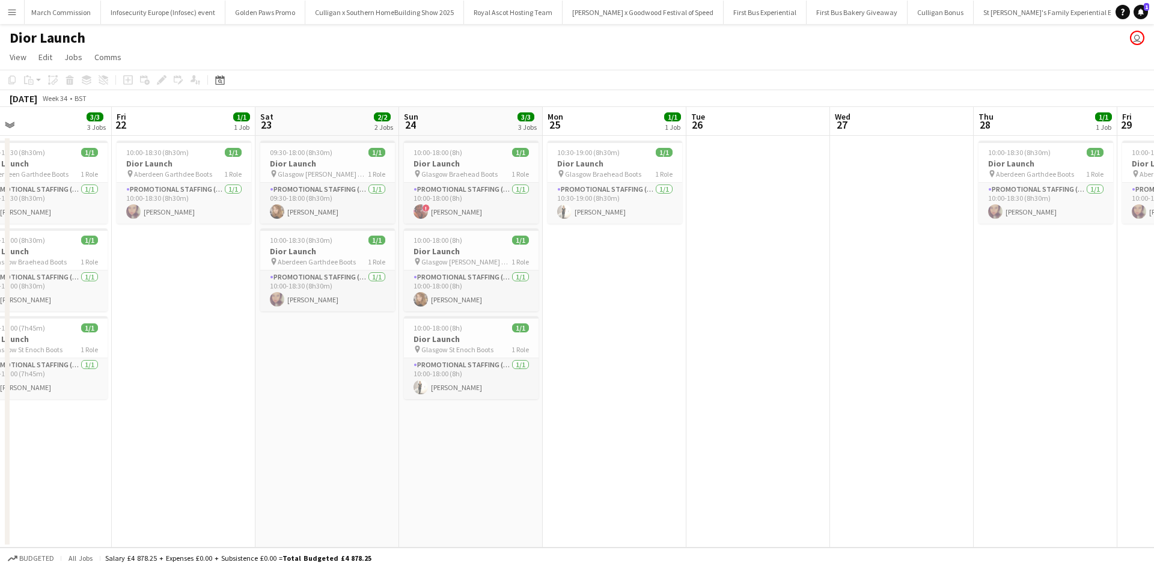
drag, startPoint x: 767, startPoint y: 416, endPoint x: 397, endPoint y: 349, distance: 376.3
click at [308, 344] on app-calendar-viewport "Sun 17 1/1 1 Job Mon 18 4/4 2 Jobs Tue 19 4/4 1 Job Wed 20 1/1 1 Job Thu 21 3/3…" at bounding box center [577, 327] width 1154 height 441
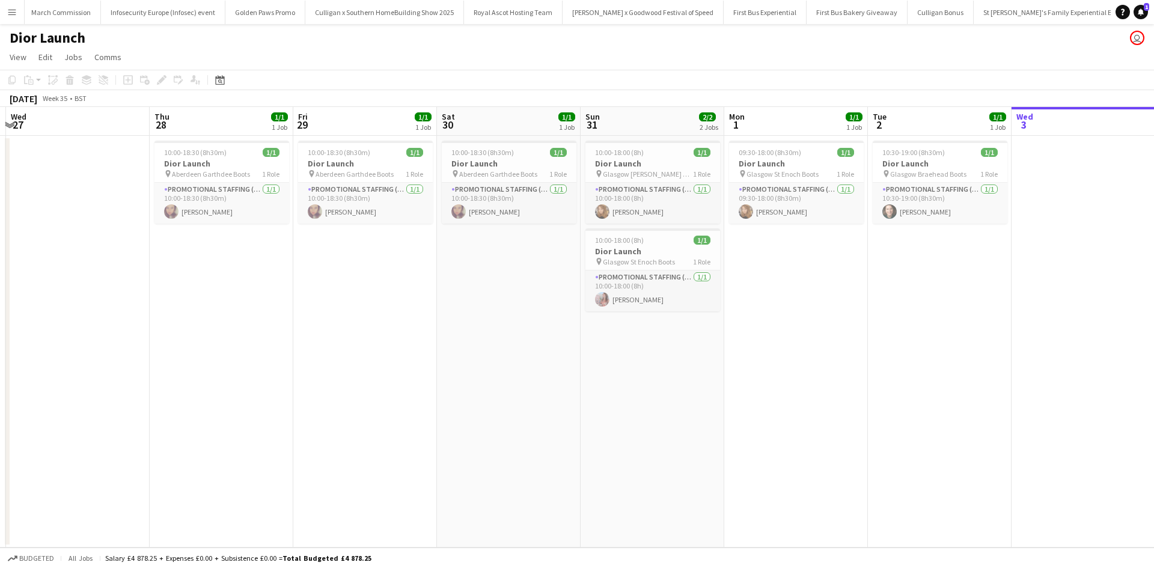
scroll to position [0, 363]
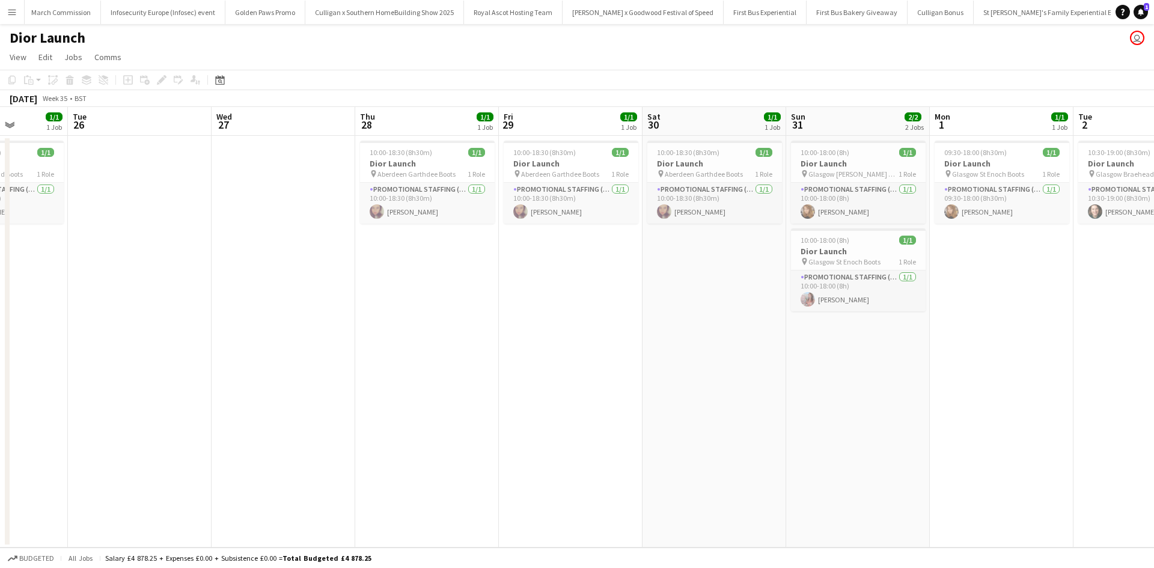
drag, startPoint x: 855, startPoint y: 307, endPoint x: 237, endPoint y: 257, distance: 619.8
click at [237, 257] on app-calendar-viewport "Sat 23 2/2 2 Jobs Sun 24 3/3 3 Jobs Mon 25 1/1 1 Job Tue 26 Wed 27 Thu 28 1/1 1…" at bounding box center [577, 327] width 1154 height 441
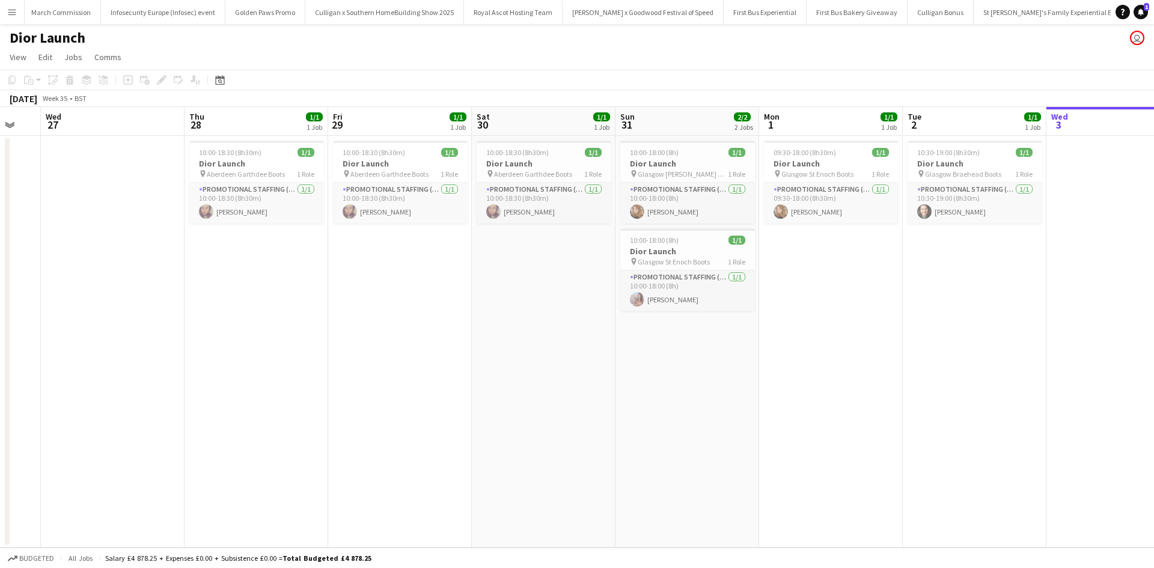
scroll to position [0, 380]
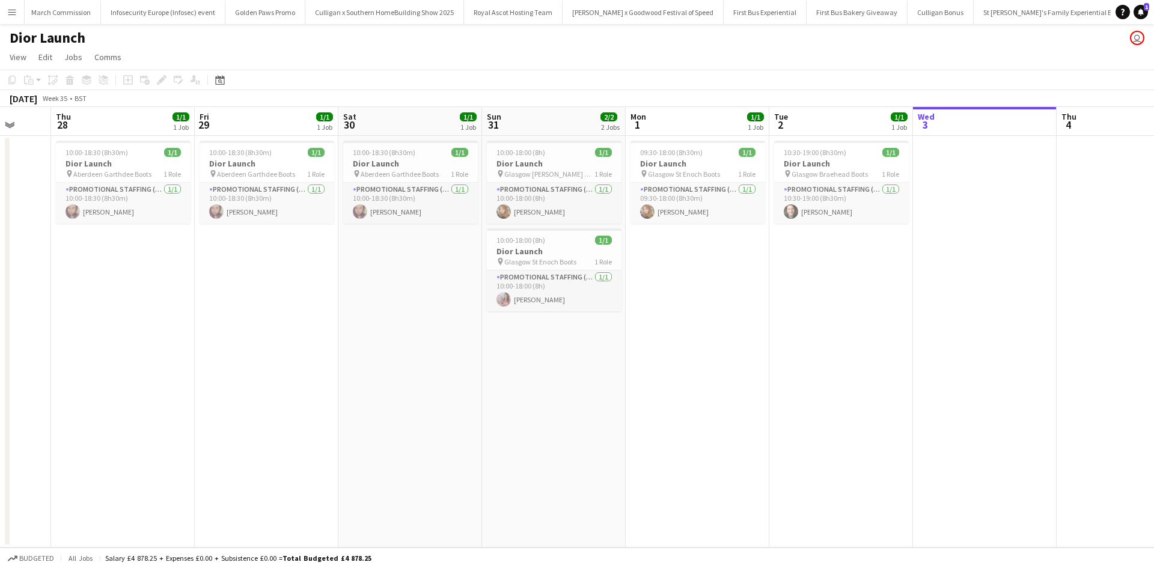
drag, startPoint x: 1054, startPoint y: 285, endPoint x: 894, endPoint y: 275, distance: 160.8
click at [894, 275] on app-calendar-viewport "Mon 25 1/1 1 Job Tue 26 Wed 27 Thu 28 1/1 1 Job Fri 29 1/1 1 Job Sat 30 1/1 1 J…" at bounding box center [577, 327] width 1154 height 441
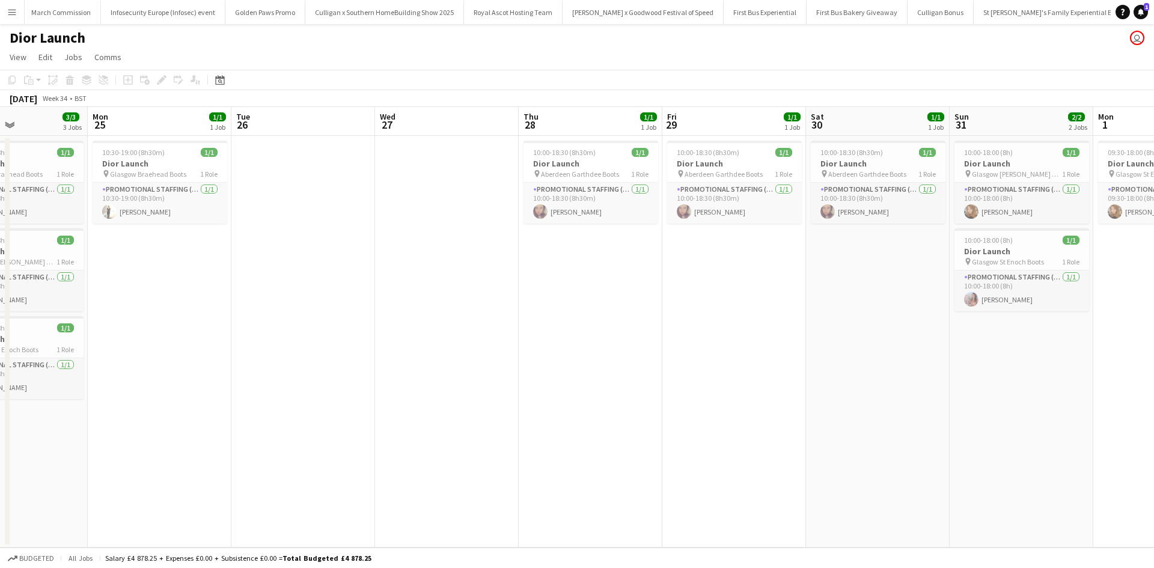
drag, startPoint x: 420, startPoint y: 346, endPoint x: 1049, endPoint y: 330, distance: 629.4
click at [1072, 322] on app-calendar-viewport "Fri 22 1/1 1 Job Sat 23 2/2 2 Jobs Sun 24 3/3 3 Jobs Mon 25 1/1 1 Job Tue 26 We…" at bounding box center [577, 327] width 1154 height 441
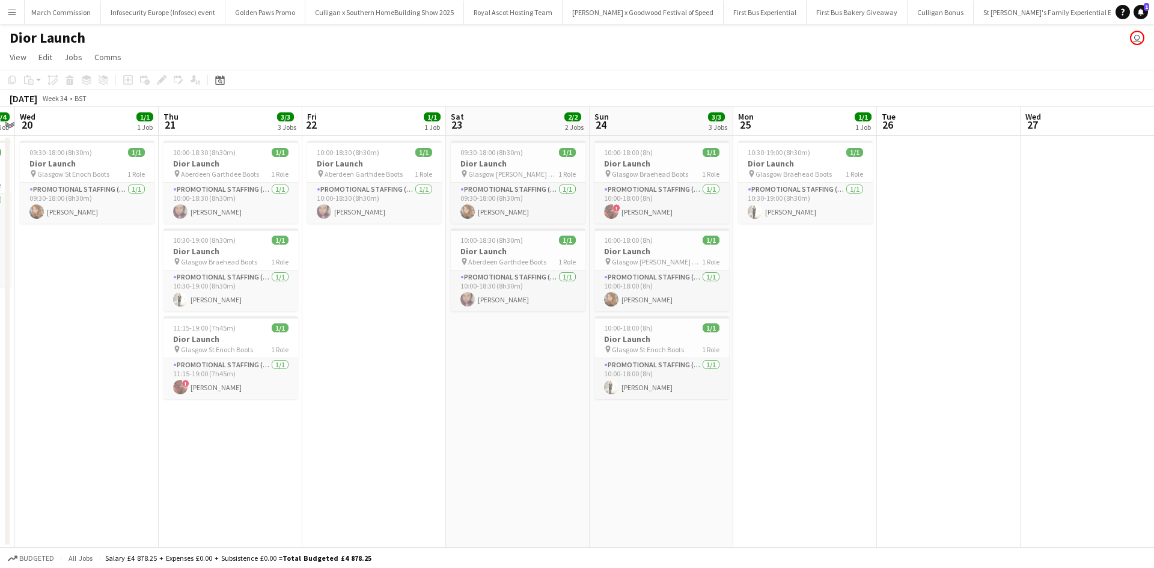
scroll to position [0, 255]
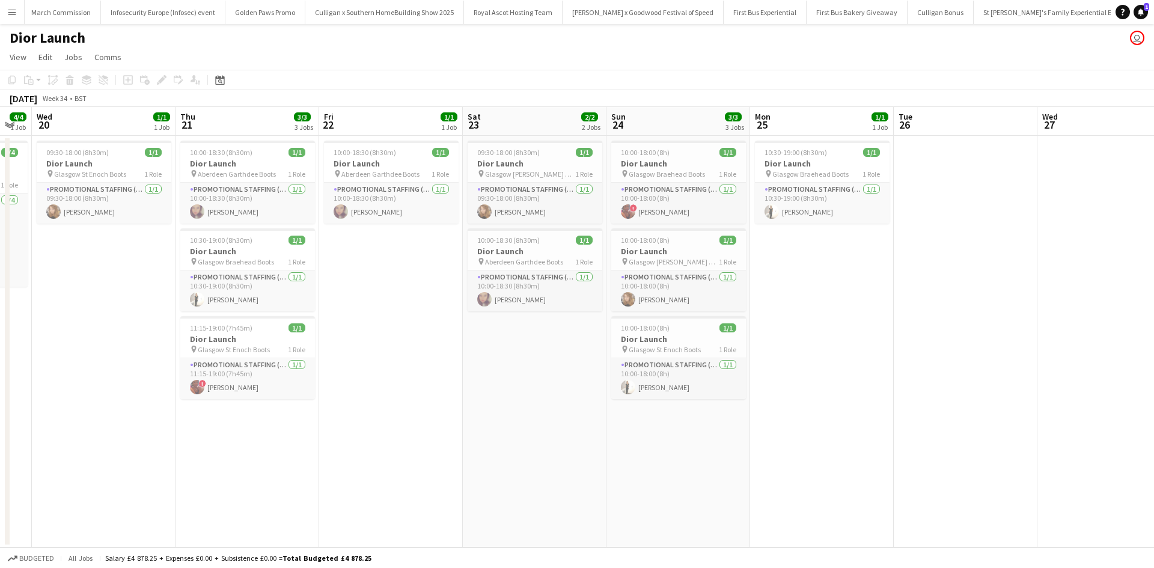
drag, startPoint x: 509, startPoint y: 438, endPoint x: 841, endPoint y: 409, distance: 333.6
click at [841, 409] on app-calendar-viewport "Mon 18 4/4 2 Jobs Tue 19 4/4 1 Job Wed 20 1/1 1 Job Thu 21 3/3 3 Jobs Fri 22 1/…" at bounding box center [577, 327] width 1154 height 441
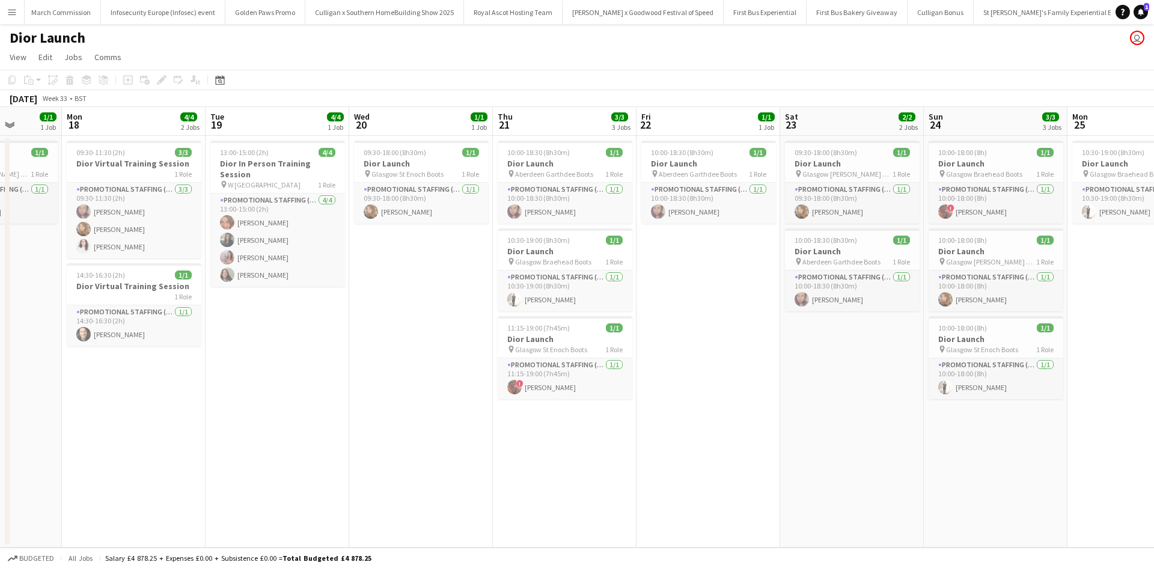
scroll to position [0, 356]
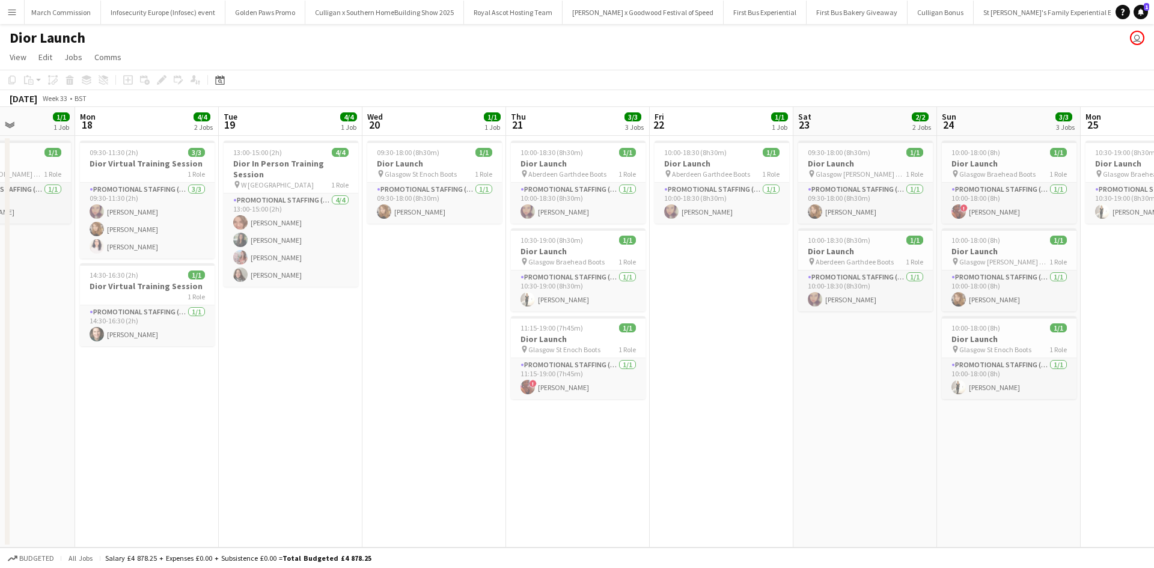
drag, startPoint x: 429, startPoint y: 376, endPoint x: 760, endPoint y: 376, distance: 330.5
click at [760, 376] on app-calendar-viewport "Fri 15 Sat 16 Sun 17 1/1 1 Job Mon 18 4/4 2 Jobs Tue 19 4/4 1 Job Wed 20 1/1 1 …" at bounding box center [577, 327] width 1154 height 441
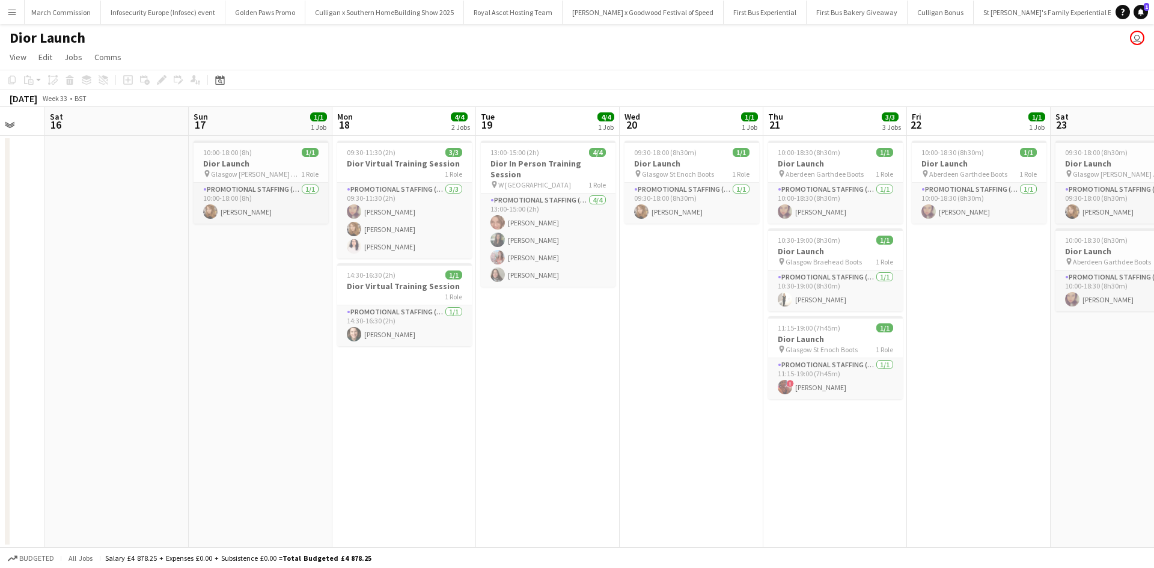
drag, startPoint x: 435, startPoint y: 298, endPoint x: 698, endPoint y: 294, distance: 263.9
click at [698, 294] on app-calendar-viewport "Thu 14 Fri 15 Sat 16 Sun 17 1/1 1 Job Mon 18 4/4 2 Jobs Tue 19 4/4 1 Job Wed 20…" at bounding box center [577, 327] width 1154 height 441
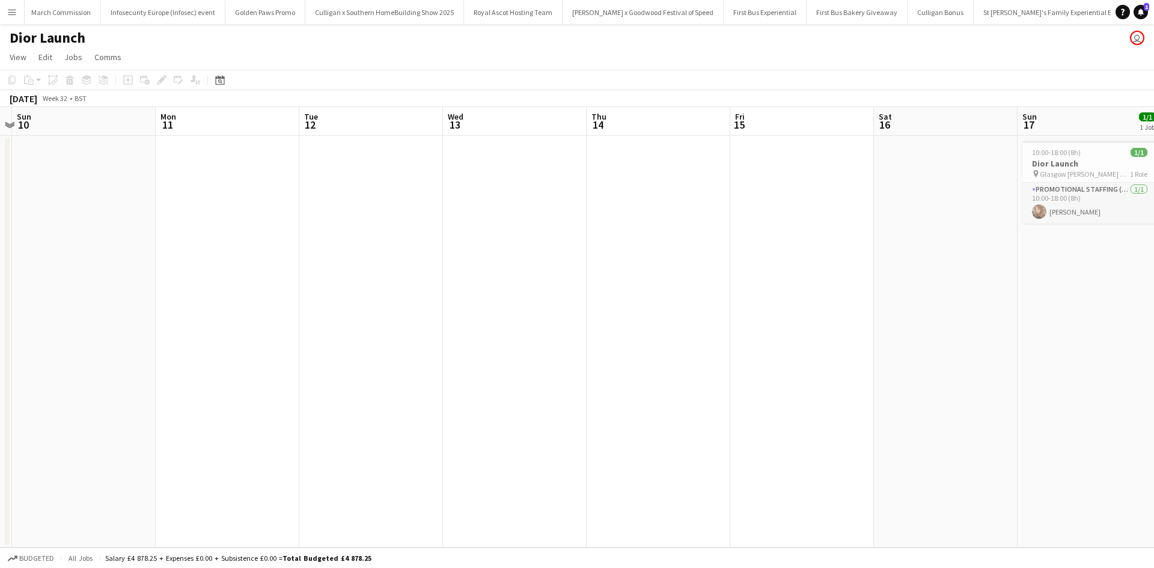
drag, startPoint x: 440, startPoint y: 358, endPoint x: 1076, endPoint y: 293, distance: 639.8
click at [1076, 293] on app-calendar-viewport "Fri 8 Sat 9 Sun 10 Mon 11 Tue 12 Wed 13 Thu 14 Fri 15 Sat 16 Sun 17 1/1 1 Job M…" at bounding box center [577, 327] width 1154 height 441
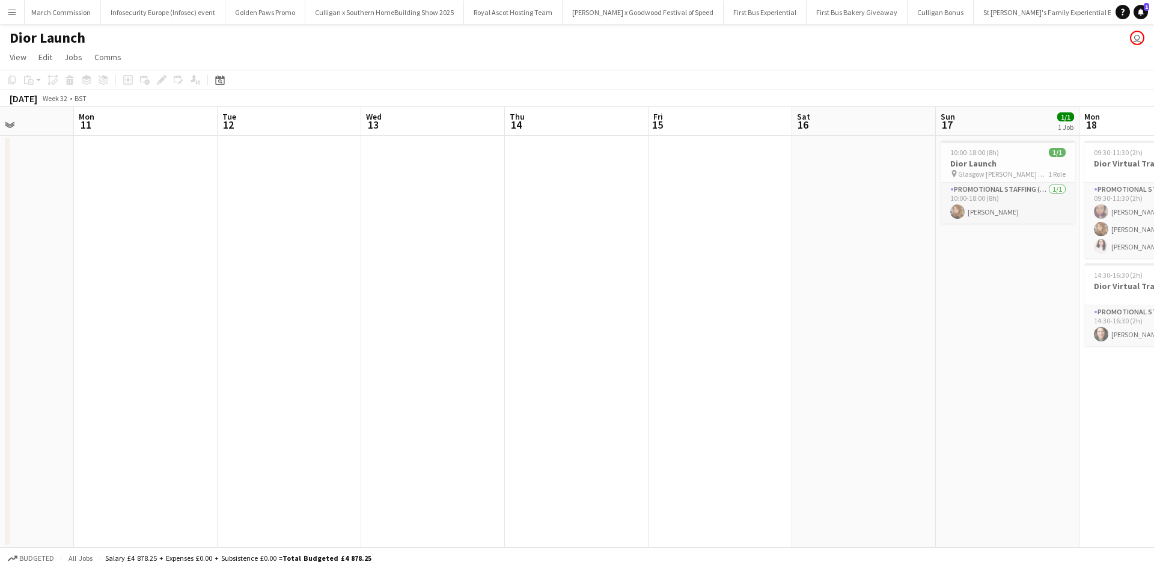
drag, startPoint x: 662, startPoint y: 350, endPoint x: 1132, endPoint y: 315, distance: 471.9
click at [1153, 307] on app-calendar-viewport "Fri 8 Sat 9 Sun 10 Mon 11 Tue 12 Wed 13 Thu 14 Fri 15 Sat 16 Sun 17 1/1 1 Job M…" at bounding box center [577, 327] width 1154 height 441
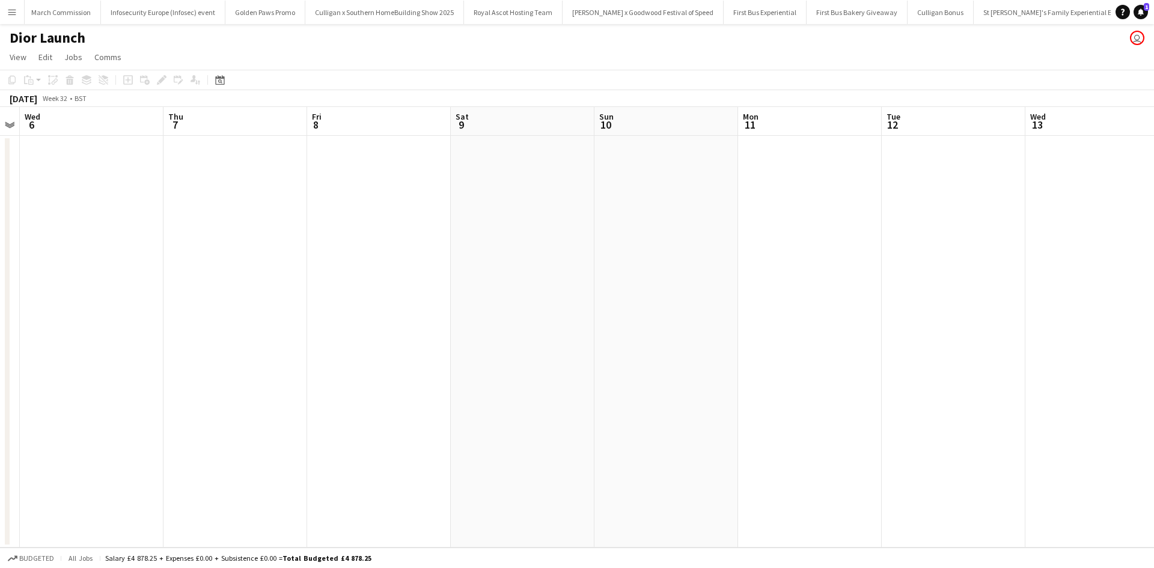
click at [988, 326] on app-calendar-viewport "Mon 4 Tue 5 Wed 6 Thu 7 Fri 8 Sat 9 Sun 10 Mon 11 Tue 12 Wed 13 Thu 14 Fri 15 S…" at bounding box center [577, 327] width 1154 height 441
drag, startPoint x: 730, startPoint y: 381, endPoint x: 522, endPoint y: 405, distance: 209.3
click at [448, 403] on app-calendar-viewport "Mon 4 Tue 5 Wed 6 Thu 7 Fri 8 Sat 9 Sun 10 Mon 11 Tue 12 Wed 13 Thu 14 Fri 15 S…" at bounding box center [577, 327] width 1154 height 441
drag, startPoint x: 789, startPoint y: 418, endPoint x: 132, endPoint y: 407, distance: 657.0
click at [132, 407] on app-calendar-viewport "Mon 4 Tue 5 Wed 6 Thu 7 Fri 8 Sat 9 Sun 10 Mon 11 Tue 12 Wed 13 Thu 14 Fri 15 S…" at bounding box center [577, 327] width 1154 height 441
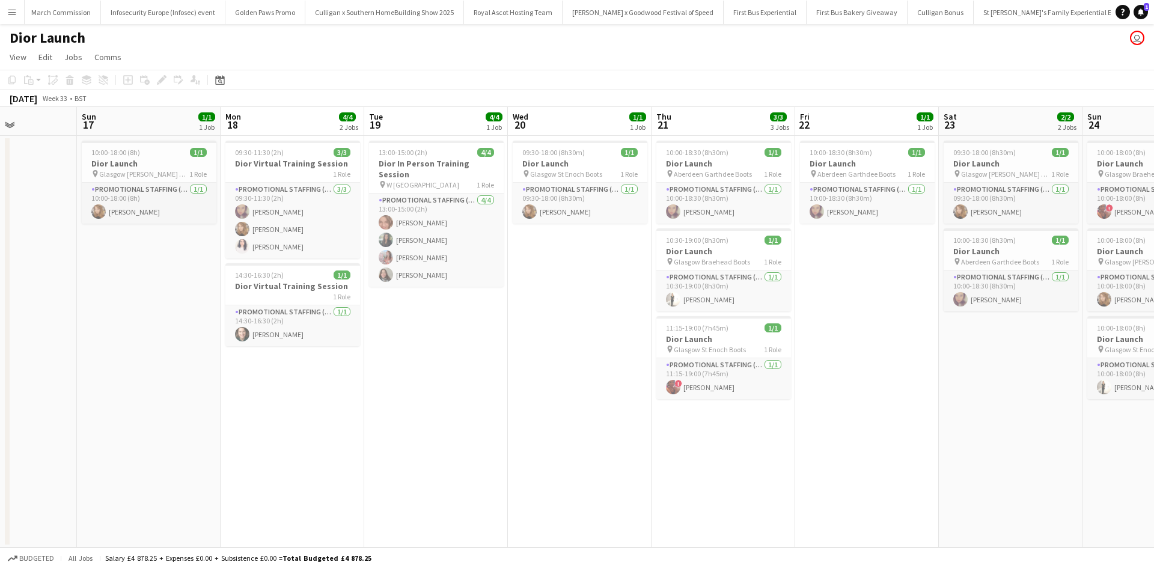
scroll to position [0, 499]
drag, startPoint x: 918, startPoint y: 410, endPoint x: 334, endPoint y: 398, distance: 584.9
click at [334, 398] on app-calendar-viewport "Wed 13 Thu 14 Fri 15 Sat 16 Sun 17 1/1 1 Job Mon 18 4/4 2 Jobs Tue 19 4/4 1 Job…" at bounding box center [577, 327] width 1154 height 441
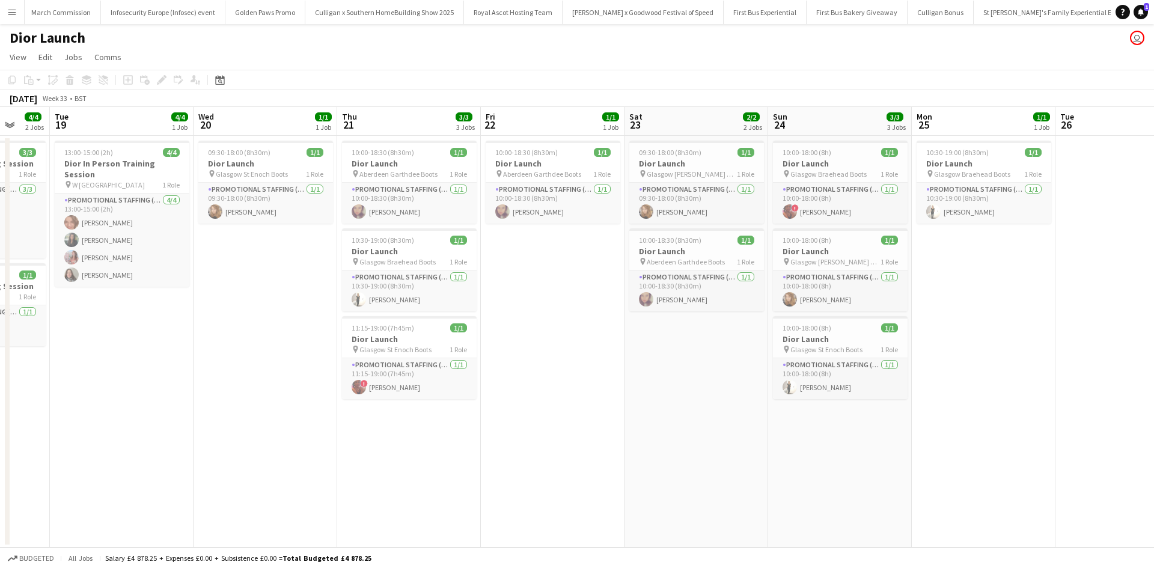
scroll to position [0, 525]
drag, startPoint x: 852, startPoint y: 272, endPoint x: 538, endPoint y: 272, distance: 313.7
click at [538, 272] on app-calendar-viewport "Fri 15 Sat 16 Sun 17 1/1 1 Job Mon 18 4/4 2 Jobs Tue 19 4/4 1 Job Wed 20 1/1 1 …" at bounding box center [577, 327] width 1154 height 441
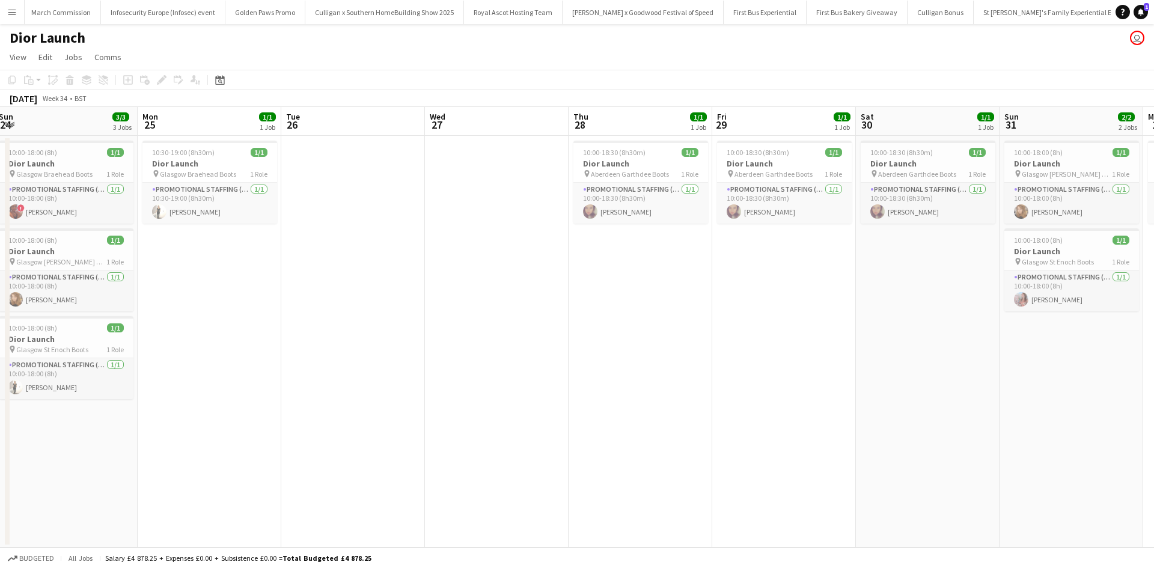
drag, startPoint x: 997, startPoint y: 397, endPoint x: 222, endPoint y: 350, distance: 776.1
click at [223, 351] on app-calendar-viewport "Thu 21 3/3 3 Jobs Fri 22 1/1 1 Job Sat 23 2/2 2 Jobs Sun 24 3/3 3 Jobs Mon 25 1…" at bounding box center [577, 327] width 1154 height 441
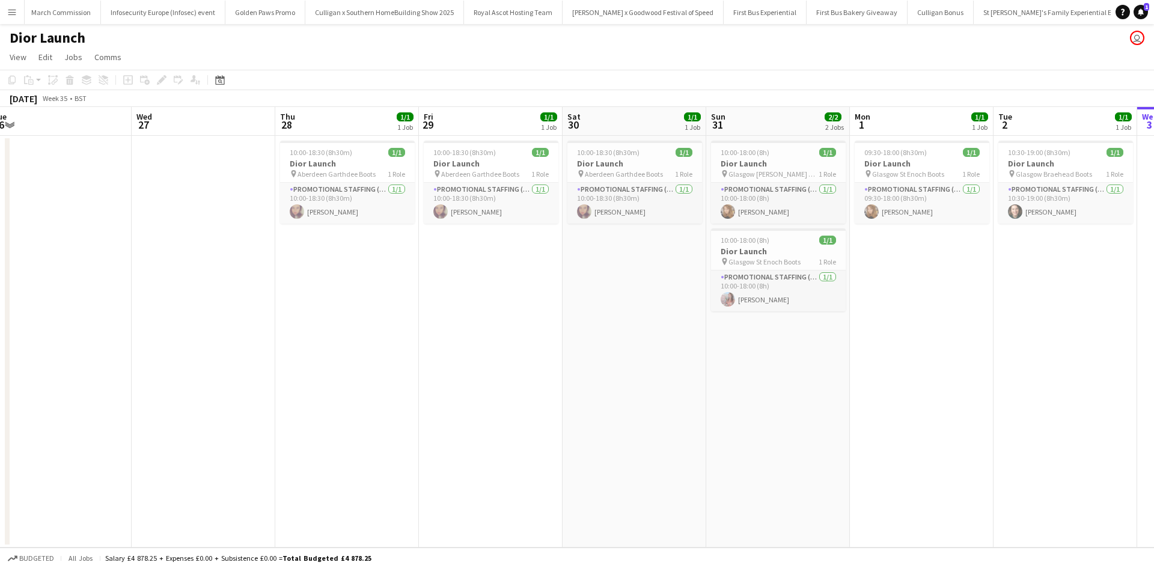
scroll to position [0, 444]
drag, startPoint x: 924, startPoint y: 316, endPoint x: 631, endPoint y: 327, distance: 293.5
click at [631, 327] on app-calendar-viewport "Sat 23 2/2 2 Jobs Sun 24 3/3 3 Jobs Mon 25 1/1 1 Job Tue 26 Wed 27 Thu 28 1/1 1…" at bounding box center [577, 327] width 1154 height 441
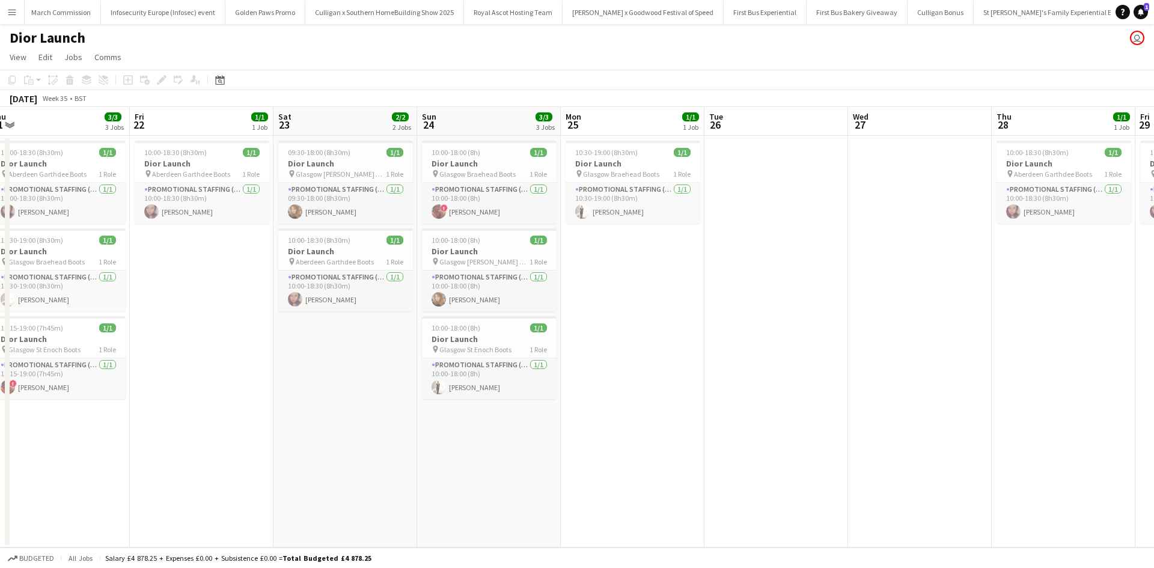
drag, startPoint x: 237, startPoint y: 382, endPoint x: 957, endPoint y: 296, distance: 725.8
click at [957, 296] on app-calendar-viewport "Tue 19 4/4 1 Job Wed 20 1/1 1 Job Thu 21 3/3 3 Jobs Fri 22 1/1 1 Job Sat 23 2/2…" at bounding box center [577, 327] width 1154 height 441
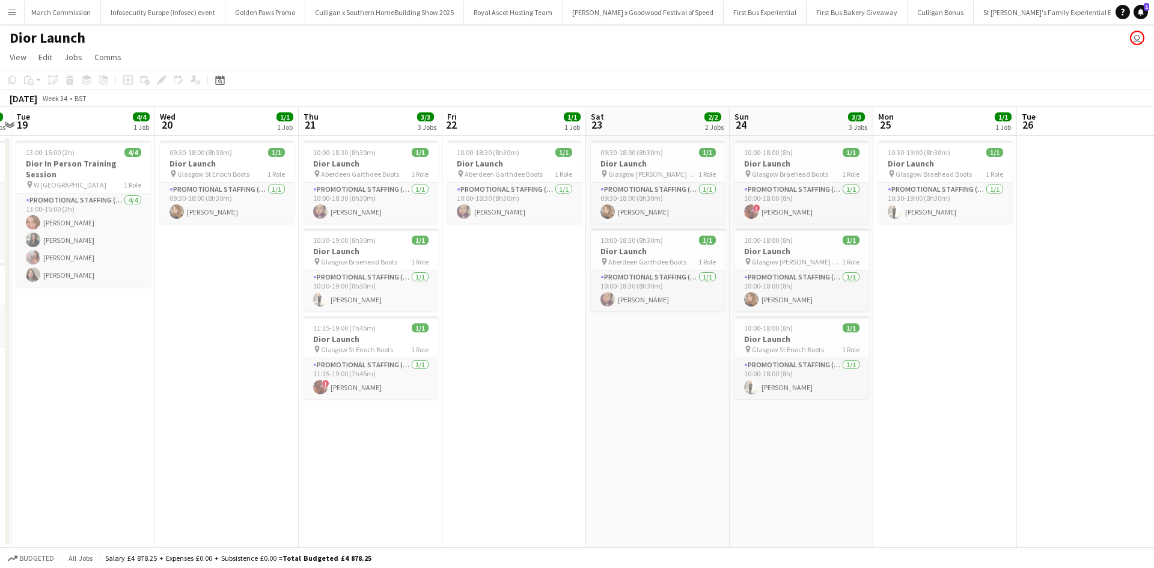
scroll to position [0, 242]
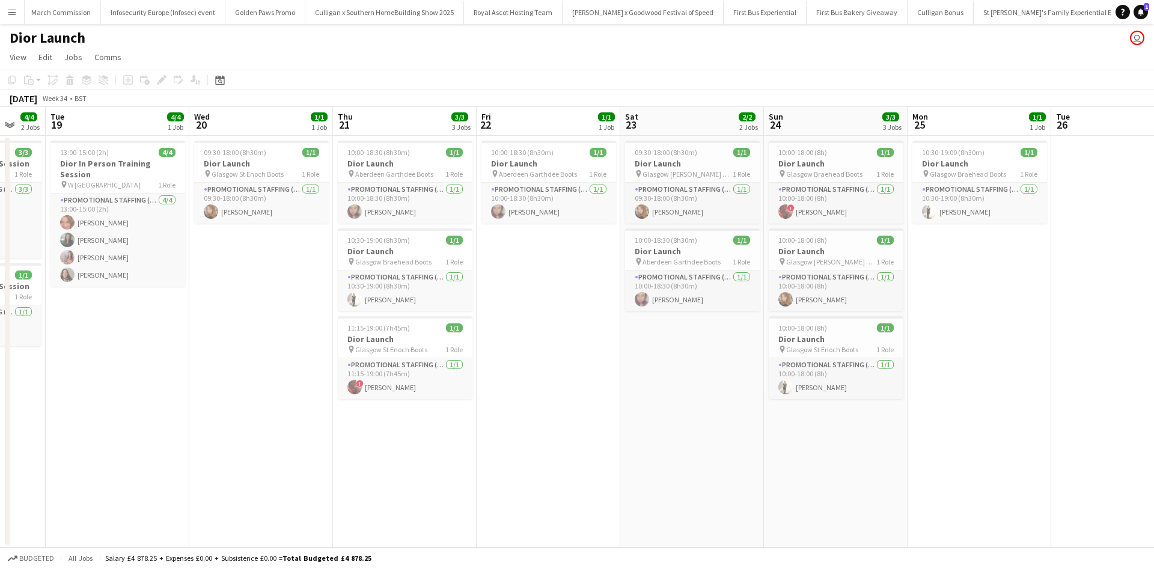
drag, startPoint x: 349, startPoint y: 441, endPoint x: 692, endPoint y: 409, distance: 344.7
click at [692, 409] on app-calendar-viewport "Sun 17 1/1 1 Job Mon 18 4/4 2 Jobs Tue 19 4/4 1 Job Wed 20 1/1 1 Job Thu 21 3/3…" at bounding box center [577, 327] width 1154 height 441
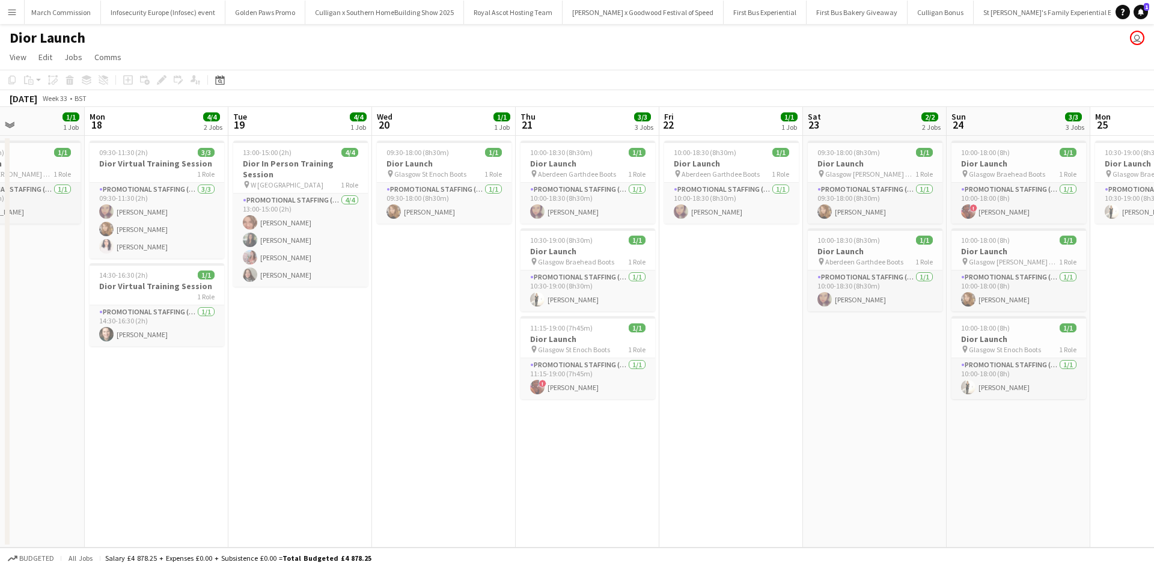
scroll to position [0, 314]
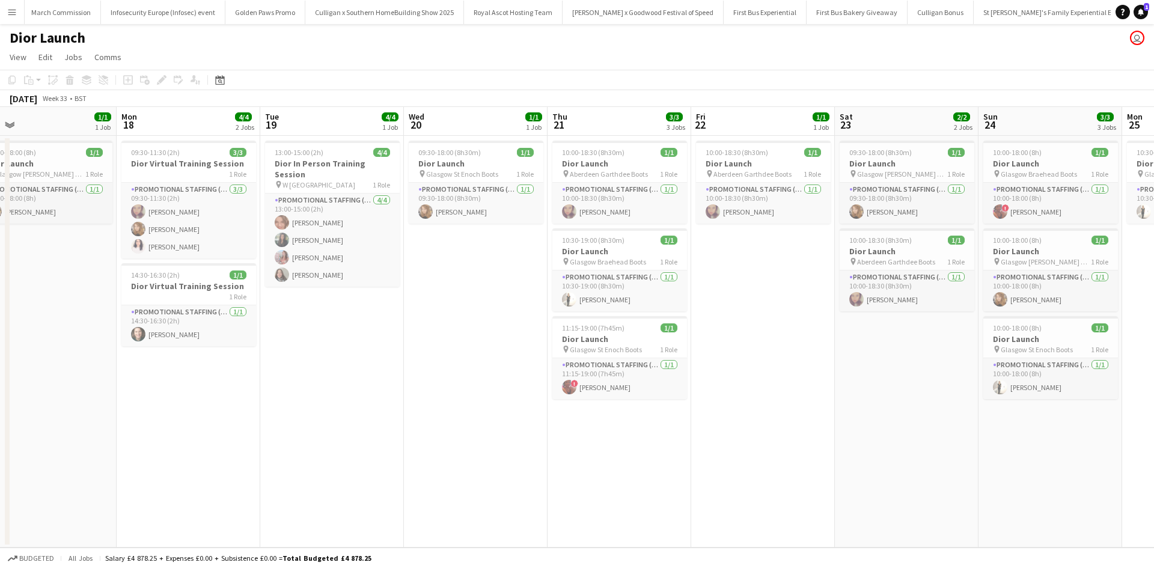
drag, startPoint x: 278, startPoint y: 424, endPoint x: 493, endPoint y: 404, distance: 215.5
click at [493, 404] on app-calendar-viewport "Fri 15 Sat 16 Sun 17 1/1 1 Job Mon 18 4/4 2 Jobs Tue 19 4/4 1 Job Wed 20 1/1 1 …" at bounding box center [577, 327] width 1154 height 441
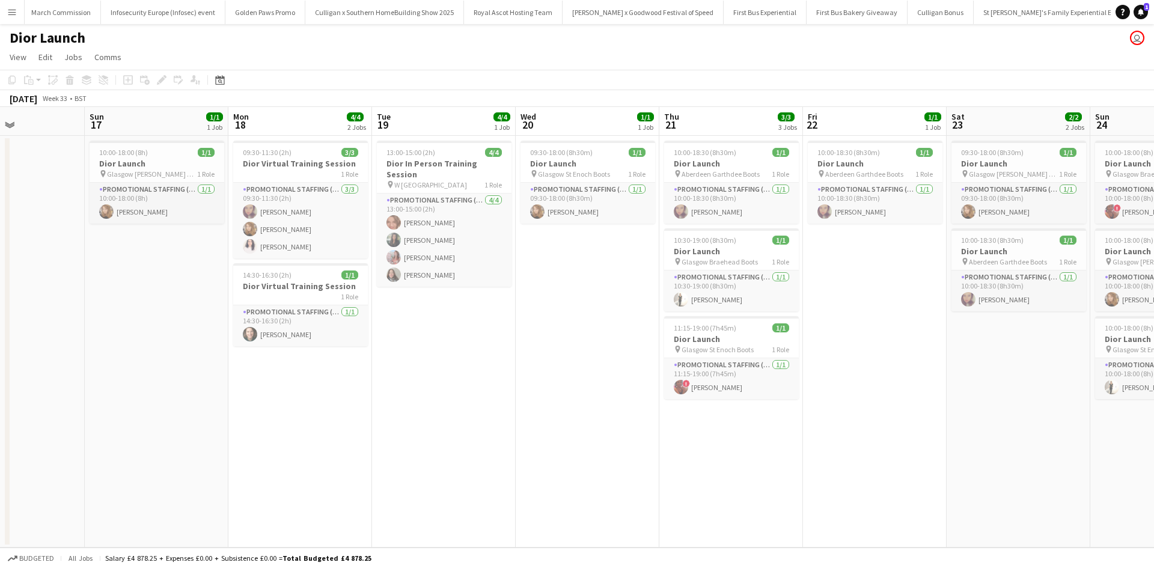
scroll to position [0, 336]
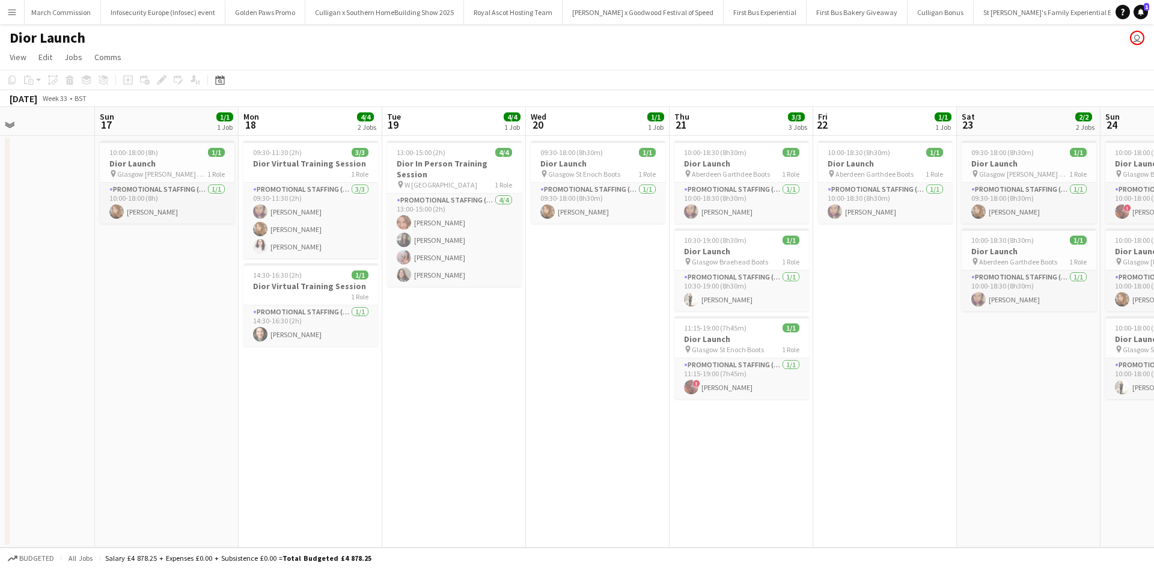
drag, startPoint x: 335, startPoint y: 429, endPoint x: 457, endPoint y: 407, distance: 124.0
click at [457, 407] on app-calendar-viewport "Thu 14 Fri 15 Sat 16 Sun 17 1/1 1 Job Mon 18 4/4 2 Jobs Tue 19 4/4 1 Job Wed 20…" at bounding box center [577, 327] width 1154 height 441
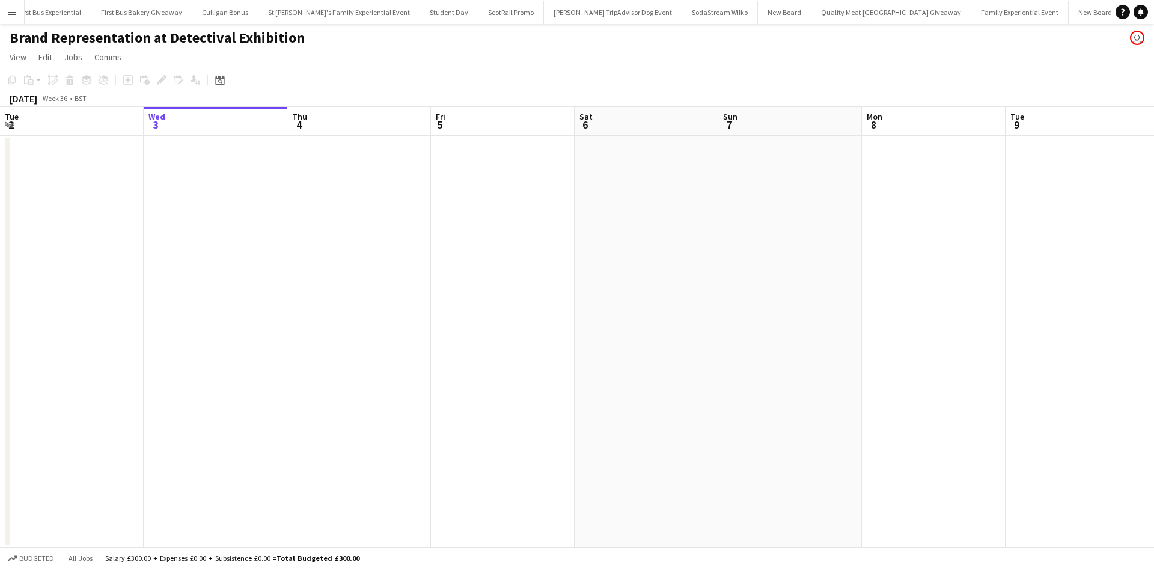
scroll to position [0, 12748]
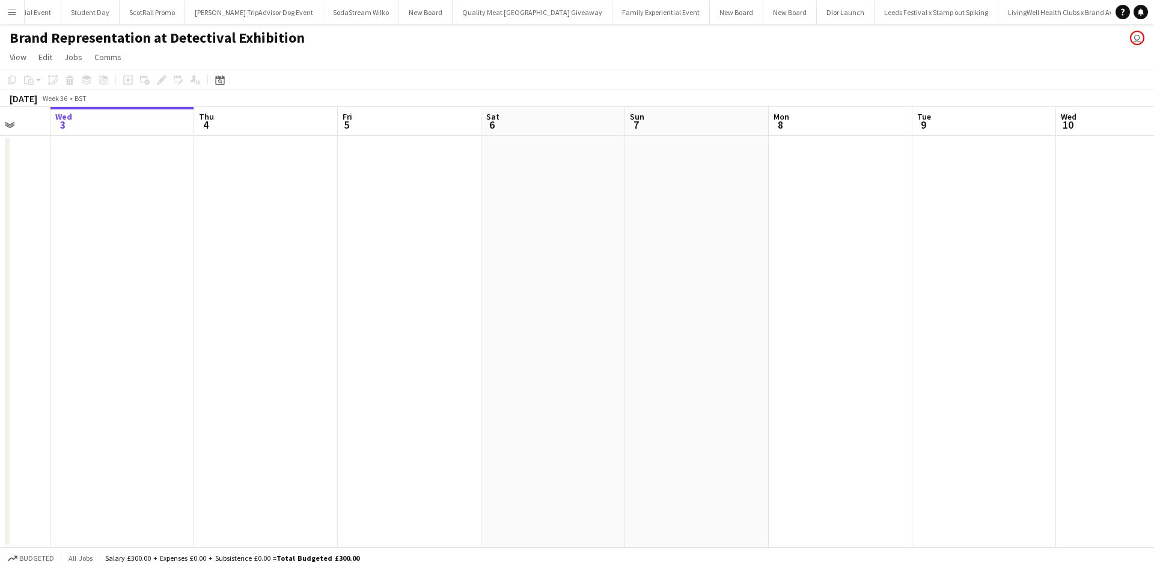
drag, startPoint x: 897, startPoint y: 282, endPoint x: 370, endPoint y: 265, distance: 528.0
click at [377, 268] on app-calendar-viewport "Sun 31 Mon 1 Tue 2 Wed 3 Thu 4 Fri 5 Sat 6 Sun 7 Mon 8 Tue 9 Wed 10 Thu 11 Fri …" at bounding box center [577, 327] width 1154 height 441
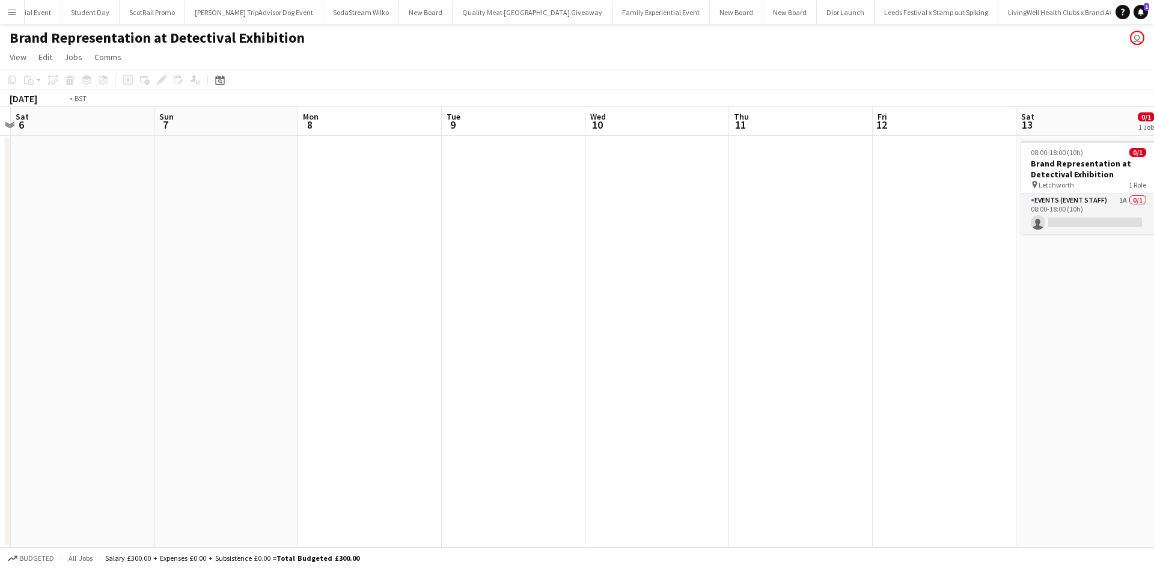
drag, startPoint x: 828, startPoint y: 329, endPoint x: 449, endPoint y: 322, distance: 378.7
click at [449, 322] on app-calendar-viewport "Tue 2 Wed 3 Thu 4 Fri 5 Sat 6 Sun 7 Mon 8 Tue 9 Wed 10 Thu 11 Fri 12 Sat 13 0/1…" at bounding box center [577, 327] width 1154 height 441
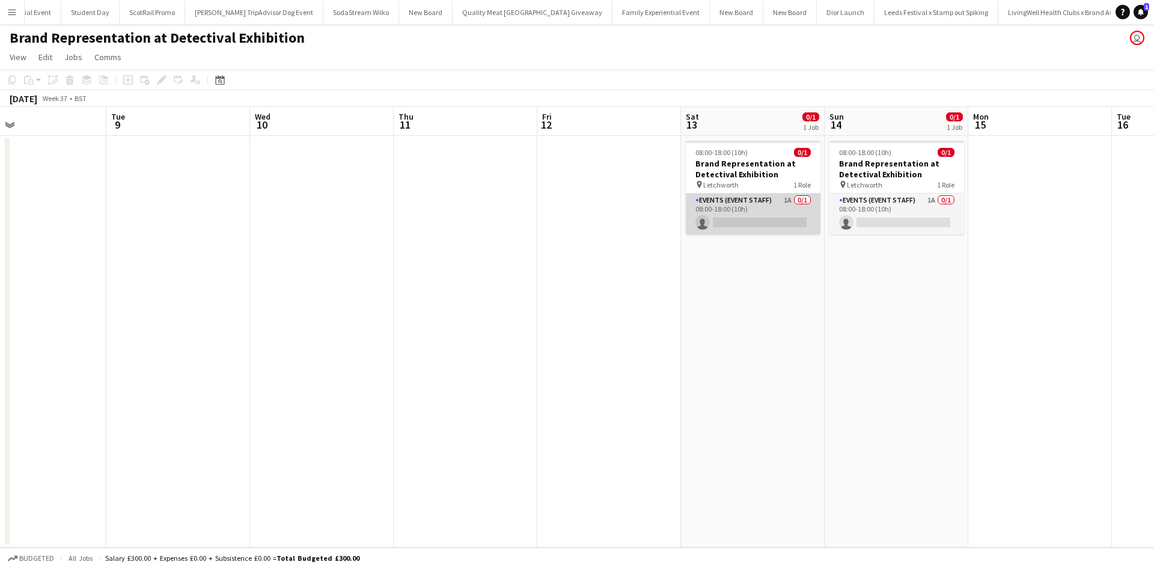
click at [767, 226] on app-card-role "Events (Event Staff) 1A 0/1 08:00-18:00 (10h) single-neutral-actions" at bounding box center [753, 214] width 135 height 41
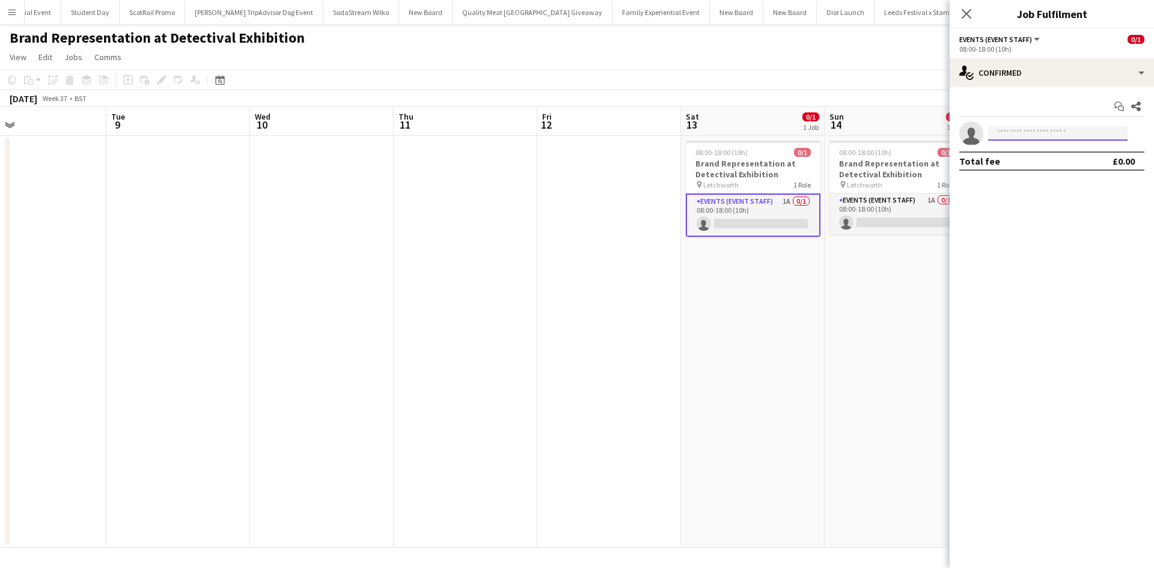
click at [1022, 131] on input at bounding box center [1057, 133] width 139 height 14
type input "******"
click at [1025, 162] on span "[EMAIL_ADDRESS][DOMAIN_NAME]" at bounding box center [1058, 161] width 120 height 10
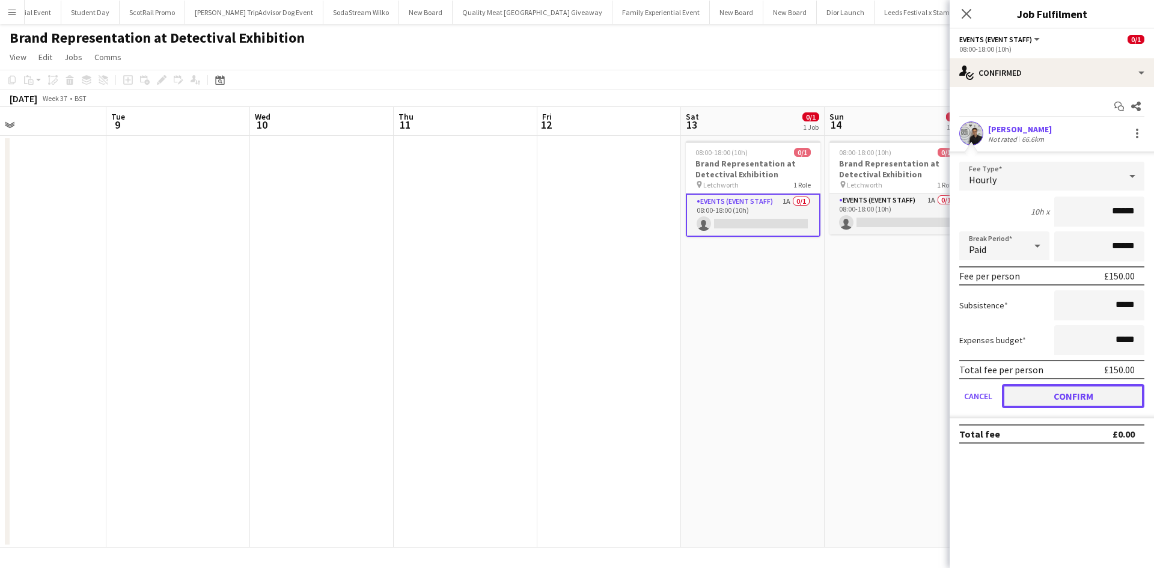
click at [1103, 395] on button "Confirm" at bounding box center [1073, 396] width 142 height 24
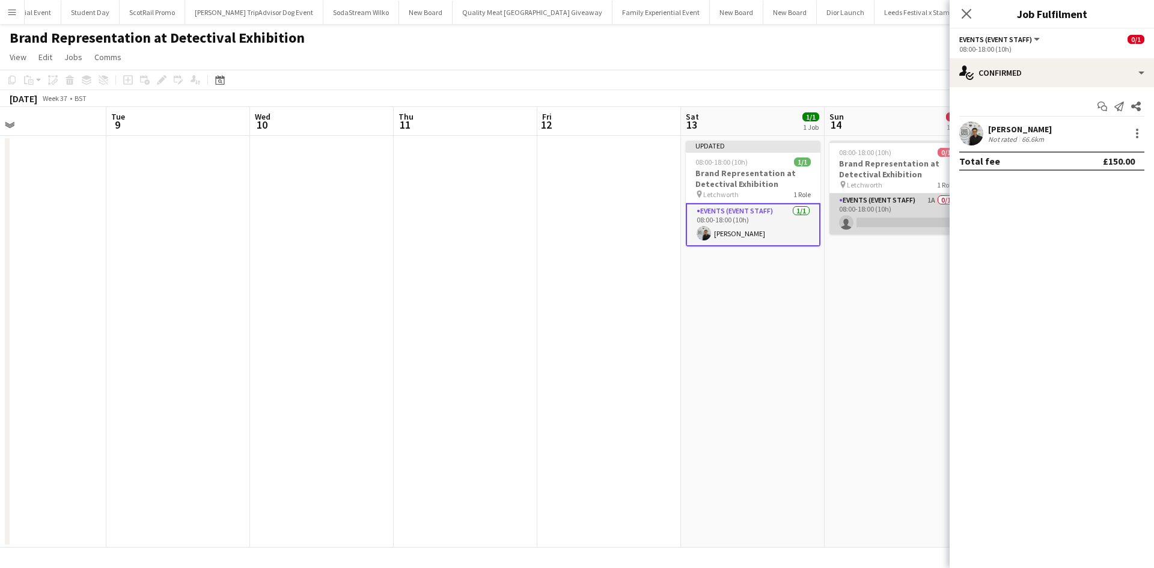
click at [882, 221] on app-card-role "Events (Event Staff) 1A 0/1 08:00-18:00 (10h) single-neutral-actions" at bounding box center [896, 214] width 135 height 41
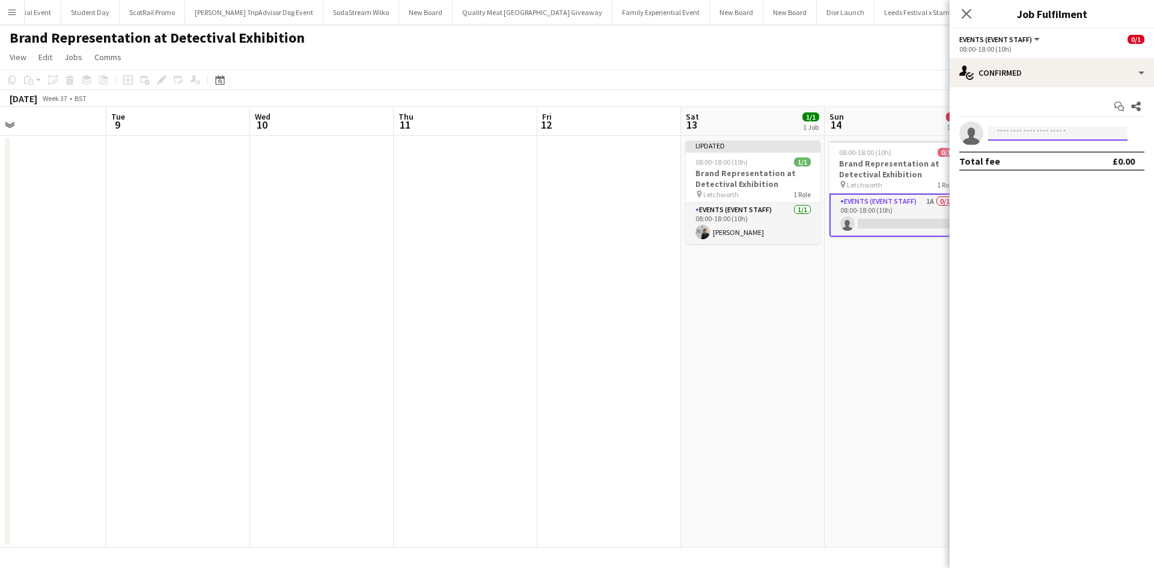
click at [1012, 131] on input at bounding box center [1057, 133] width 139 height 14
type input "******"
click at [1028, 159] on span "[EMAIL_ADDRESS][DOMAIN_NAME]" at bounding box center [1058, 161] width 120 height 10
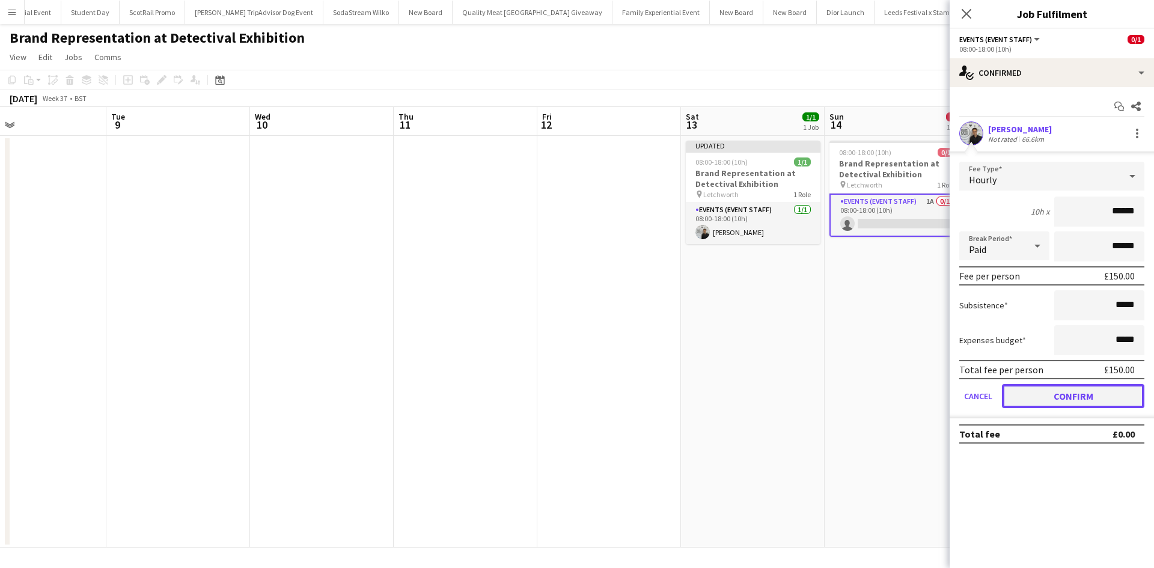
click at [1098, 401] on button "Confirm" at bounding box center [1073, 396] width 142 height 24
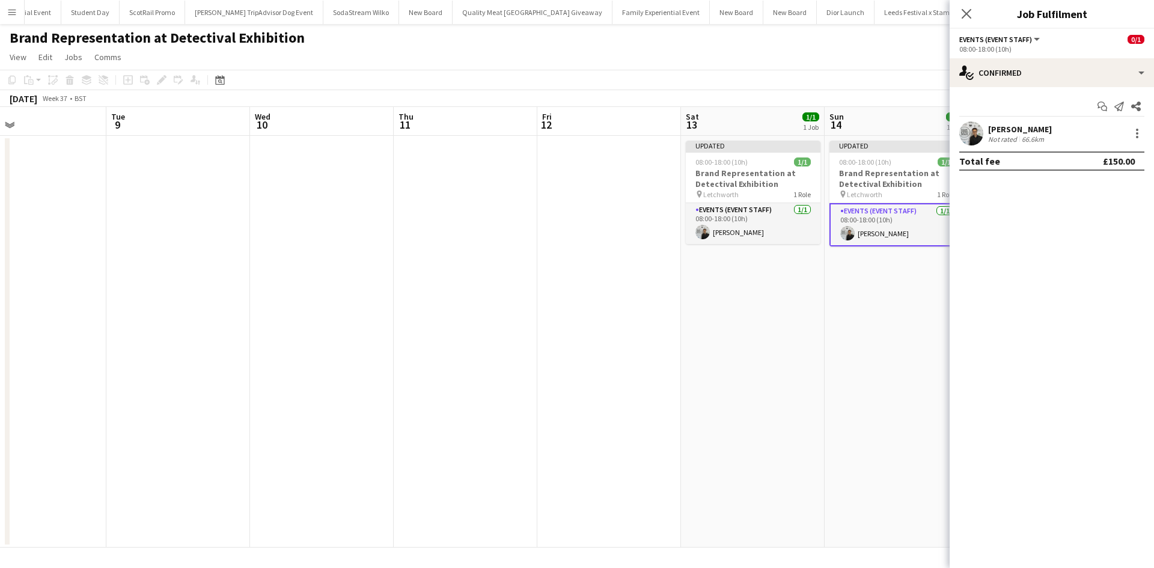
click at [875, 373] on app-date-cell "Updated 08:00-18:00 (10h) 1/1 Brand Representation at Detectival Exhibition pin…" at bounding box center [897, 342] width 144 height 412
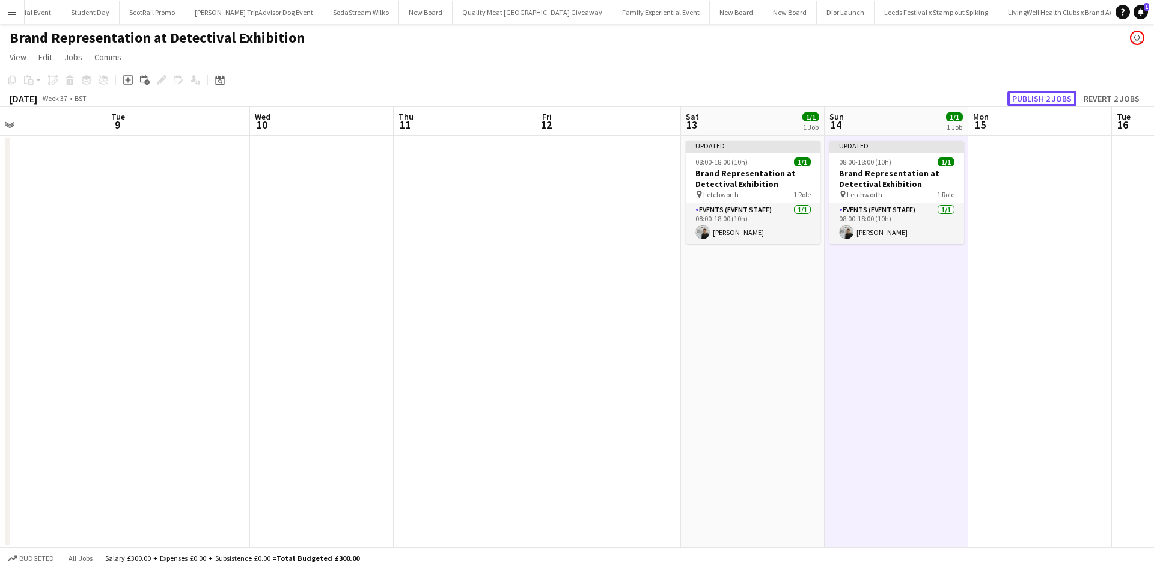
click at [1049, 93] on button "Publish 2 jobs" at bounding box center [1041, 99] width 69 height 16
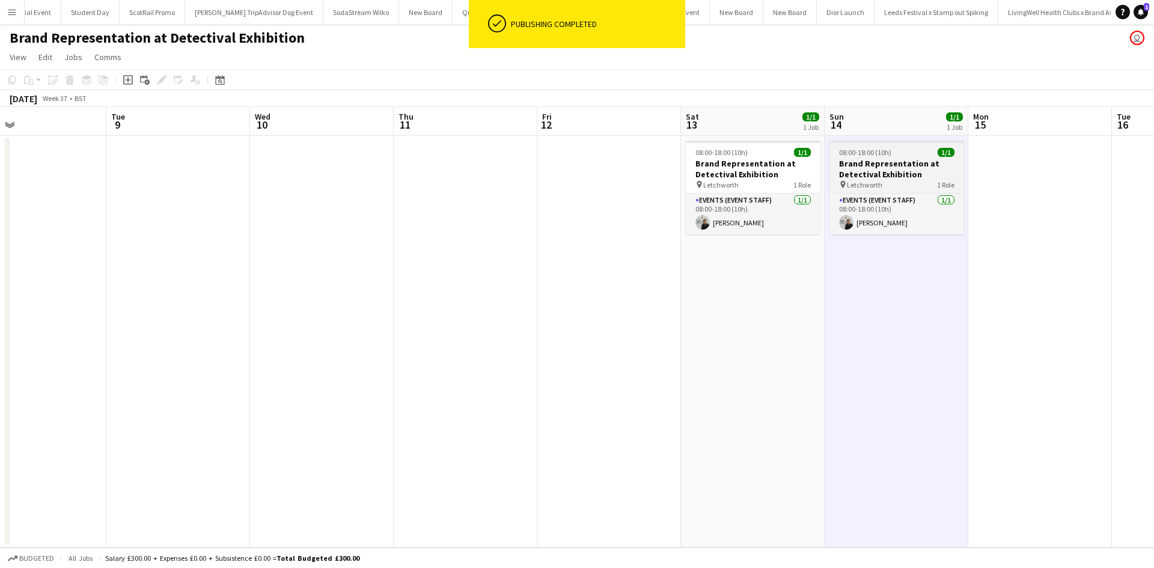
click at [908, 192] on app-job-card "08:00-18:00 (10h) 1/1 Brand Representation at Detectival Exhibition pin Letchwo…" at bounding box center [896, 188] width 135 height 94
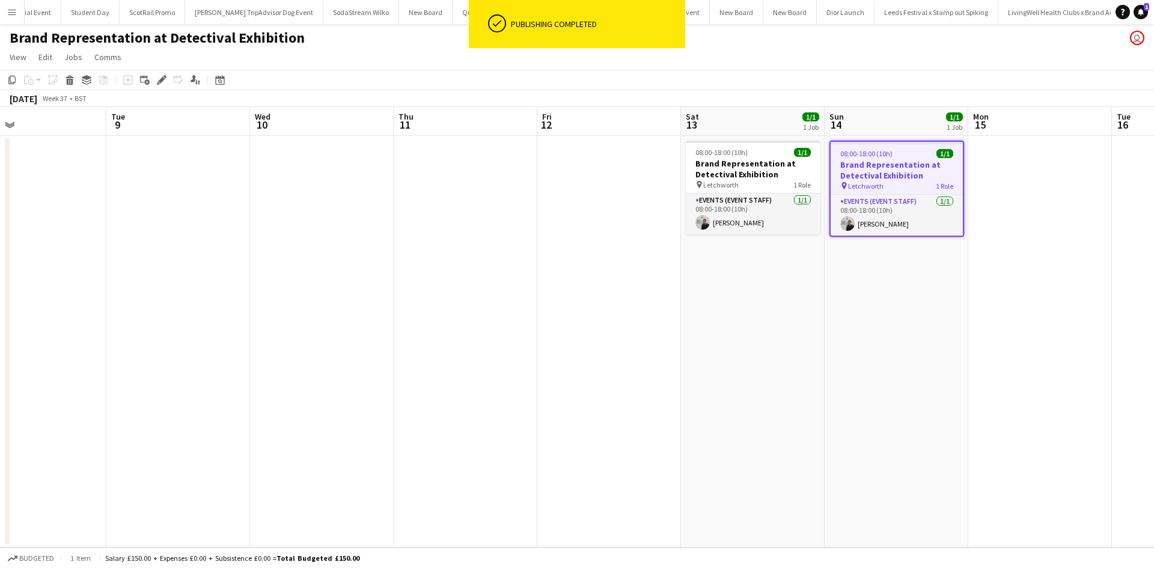
drag, startPoint x: 521, startPoint y: 321, endPoint x: 690, endPoint y: 291, distance: 171.4
click at [523, 320] on app-date-cell at bounding box center [466, 342] width 144 height 412
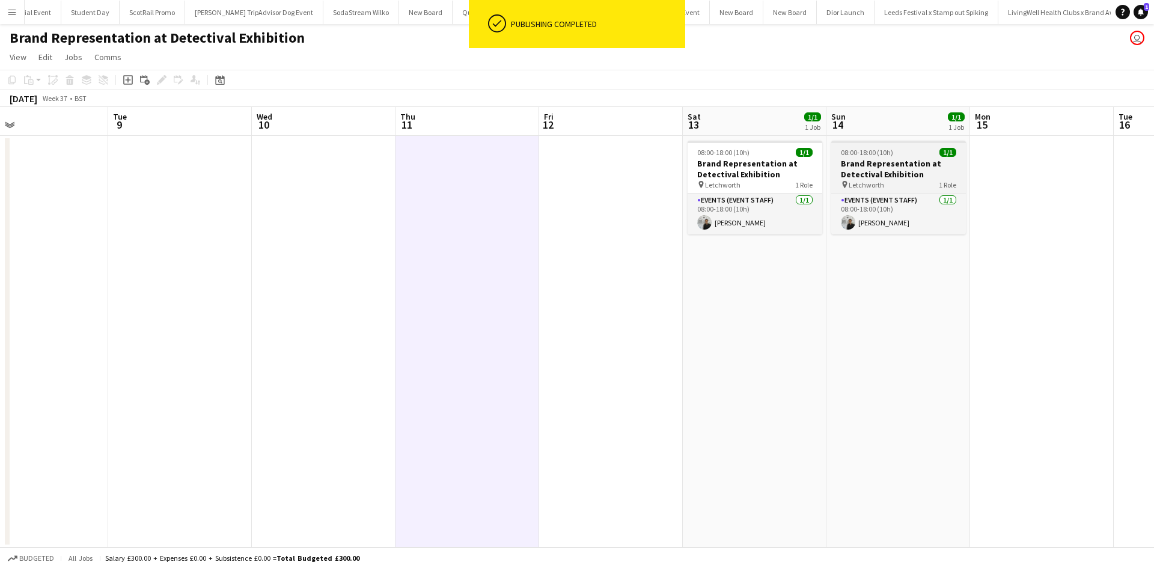
click at [936, 178] on h3 "Brand Representation at Detectival Exhibition" at bounding box center [898, 169] width 135 height 22
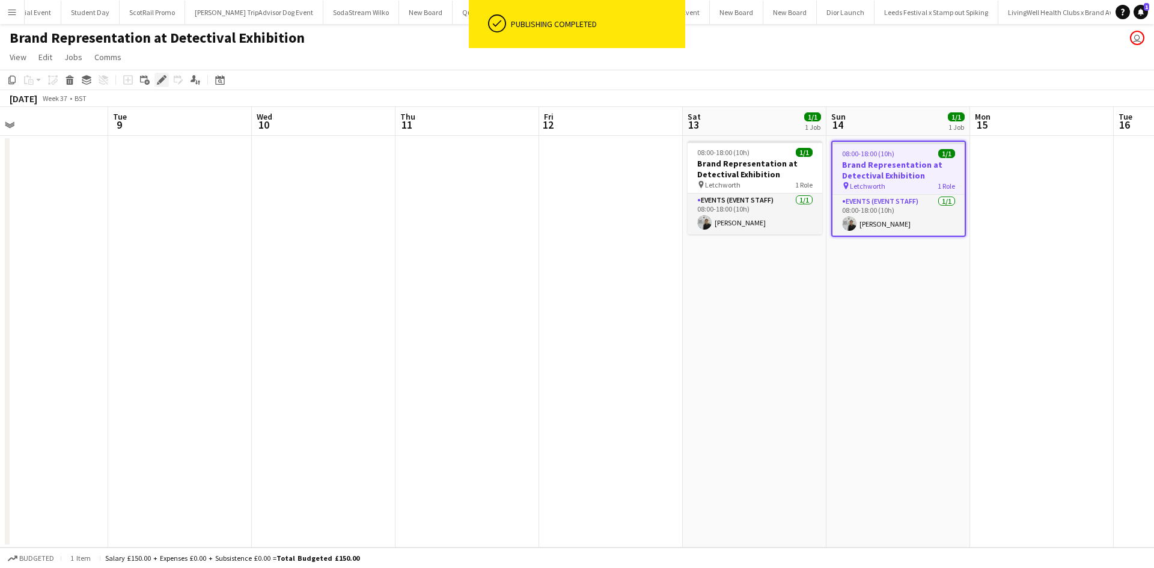
click at [157, 73] on div "Edit" at bounding box center [161, 80] width 14 height 14
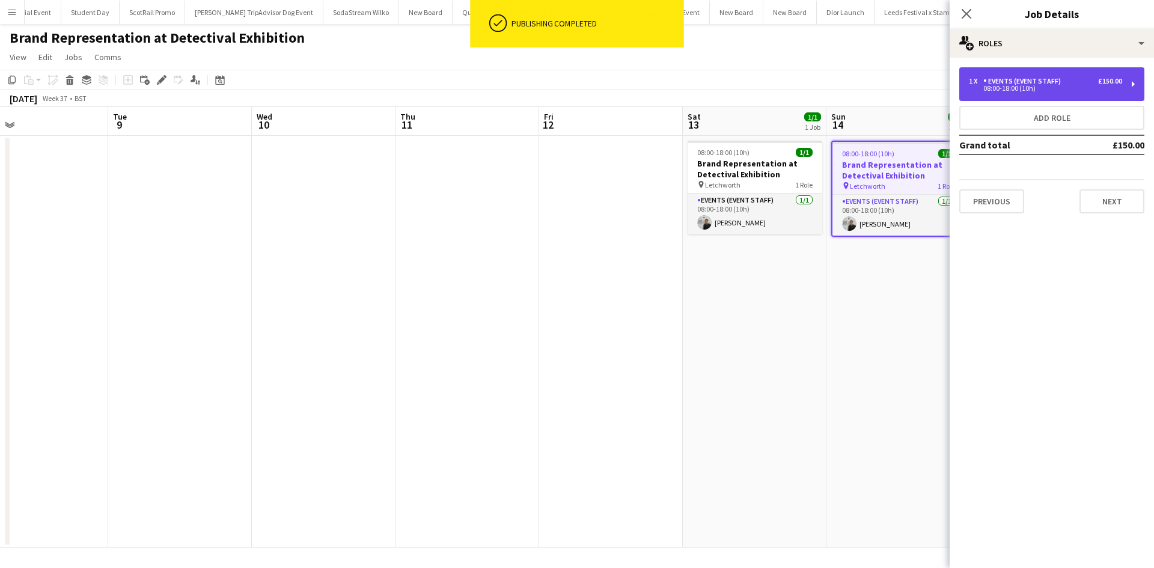
click at [1016, 82] on div "Events (Event Staff)" at bounding box center [1024, 81] width 82 height 8
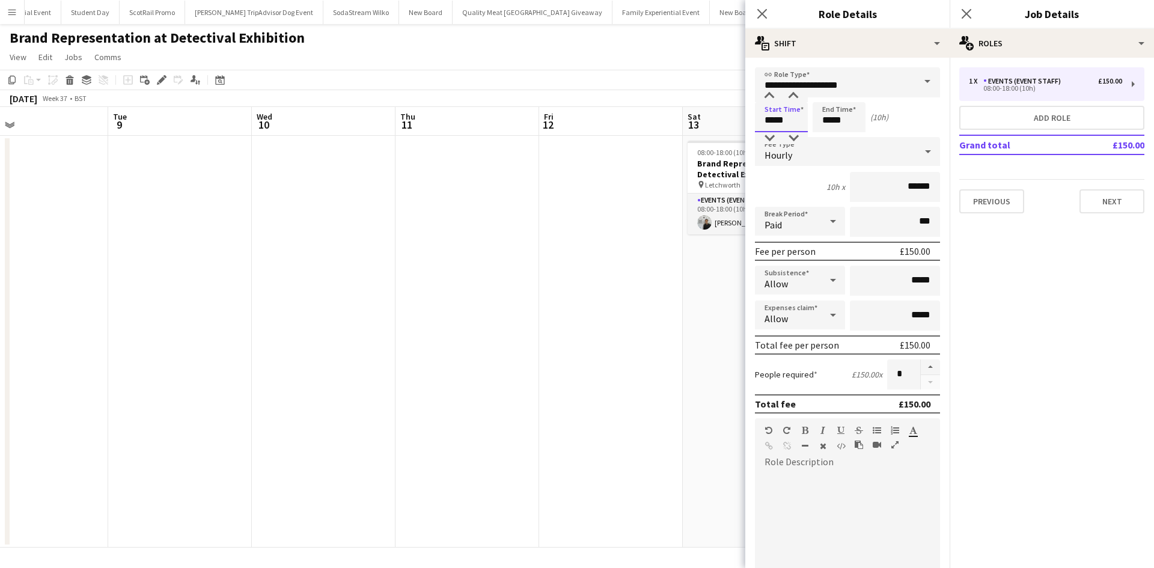
drag, startPoint x: 786, startPoint y: 124, endPoint x: 742, endPoint y: 123, distance: 44.5
click at [742, 123] on body "Menu Boards Boards Boards All jobs Status Workforce Workforce My Workforce Recr…" at bounding box center [577, 284] width 1154 height 568
type input "*****"
click at [647, 296] on app-date-cell at bounding box center [611, 342] width 144 height 412
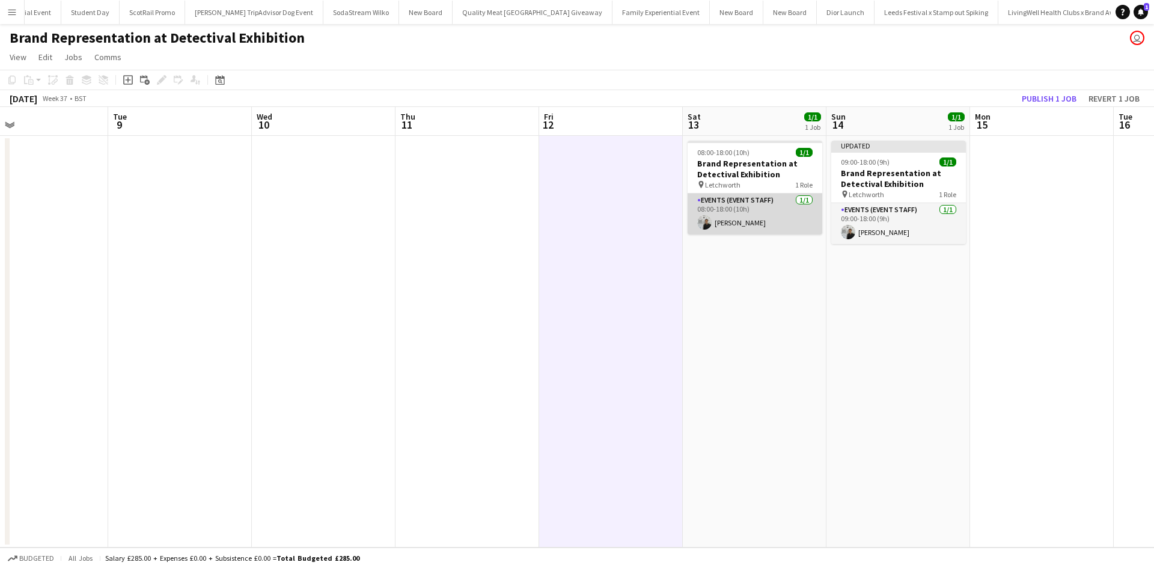
click at [749, 215] on app-card-role "Events (Event Staff) [DATE] 08:00-18:00 (10h) [PERSON_NAME]" at bounding box center [755, 214] width 135 height 41
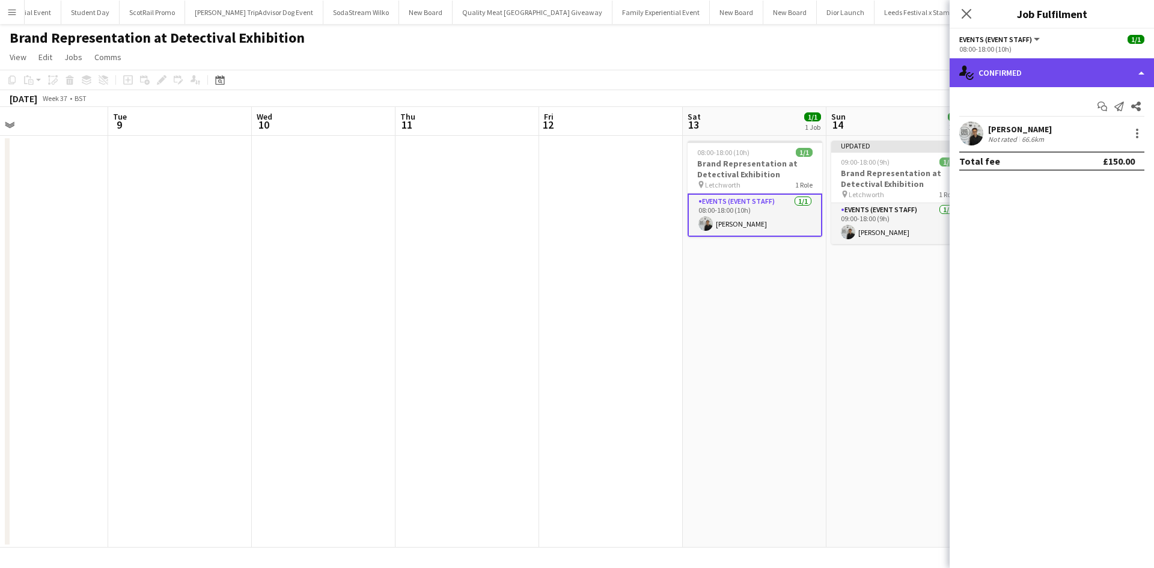
click at [980, 76] on div "single-neutral-actions-check-2 Confirmed" at bounding box center [1052, 72] width 204 height 29
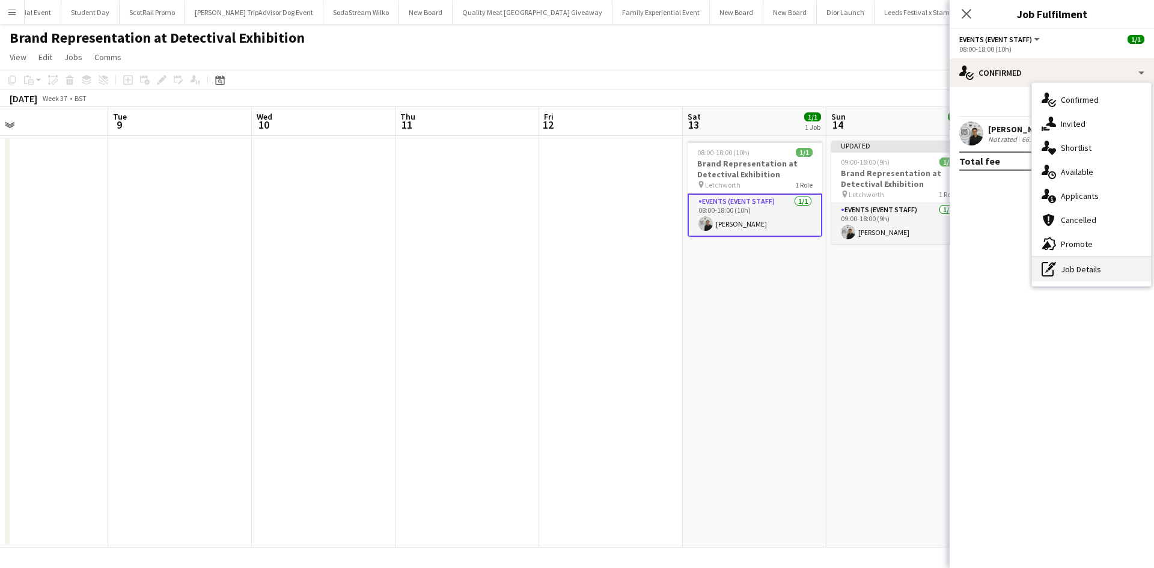
click at [1066, 278] on div "pen-write Job Details" at bounding box center [1091, 269] width 119 height 24
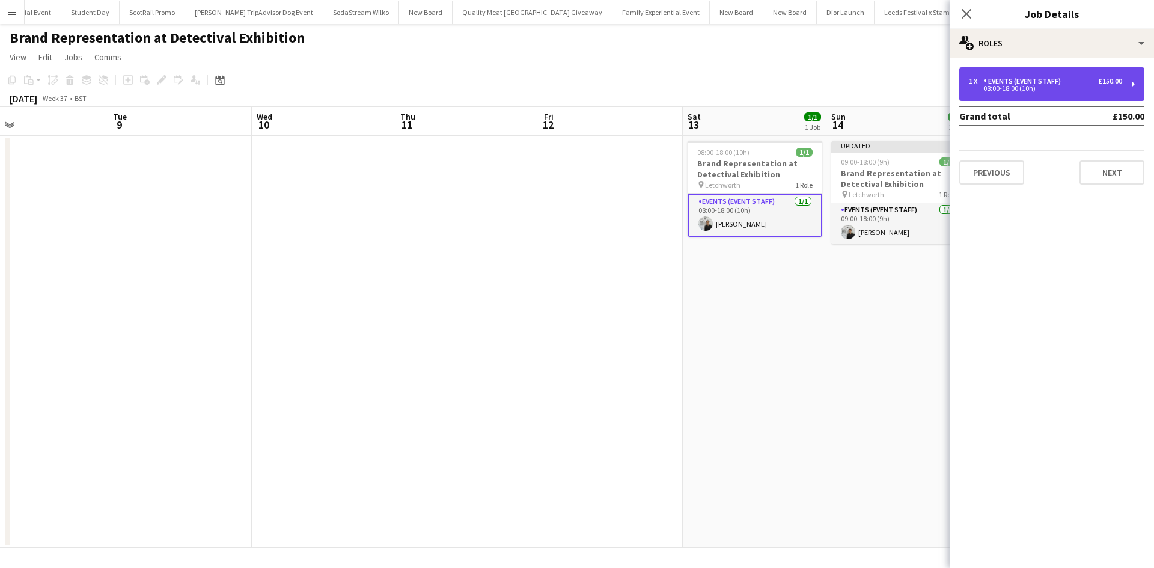
click at [1022, 86] on div "08:00-18:00 (10h)" at bounding box center [1045, 88] width 153 height 6
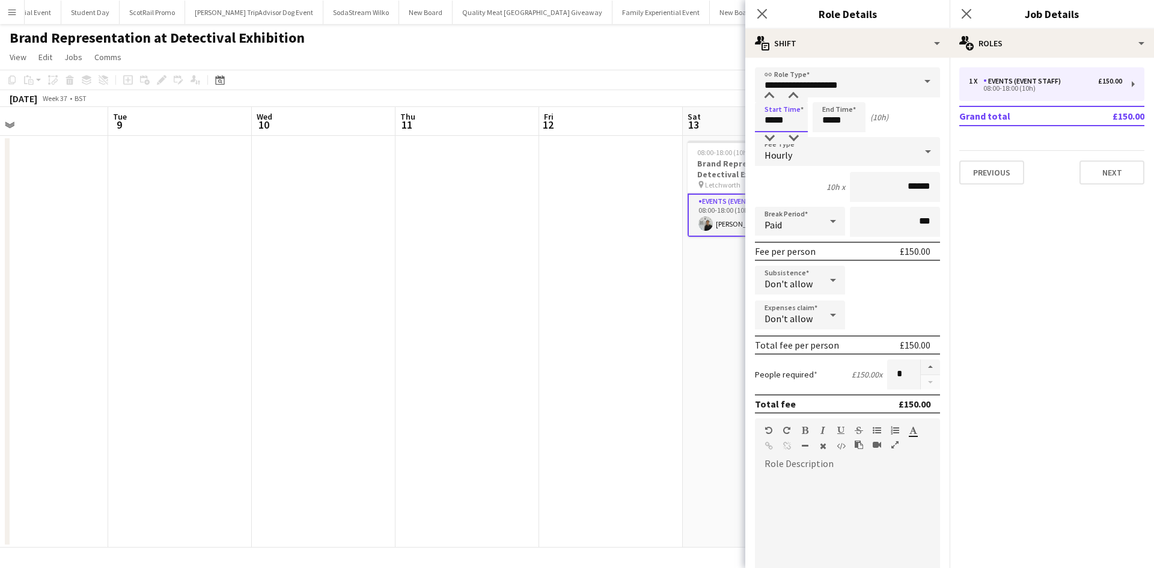
drag, startPoint x: 795, startPoint y: 121, endPoint x: 737, endPoint y: 118, distance: 57.8
click at [737, 118] on body "Menu Boards Boards Boards All jobs Status Workforce Workforce My Workforce Recr…" at bounding box center [577, 284] width 1154 height 568
type input "*****"
click at [674, 218] on app-date-cell at bounding box center [611, 342] width 144 height 412
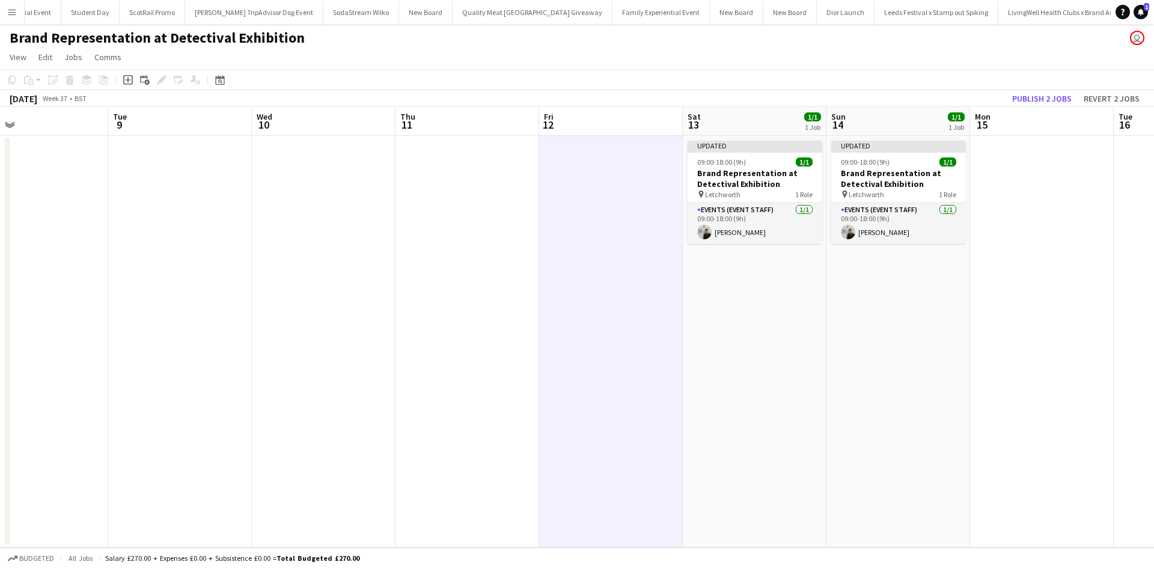
click at [1034, 85] on app-toolbar "Copy Paste Paste Ctrl+V Paste with crew Ctrl+Shift+V Paste linked Job [GEOGRAPH…" at bounding box center [577, 80] width 1154 height 20
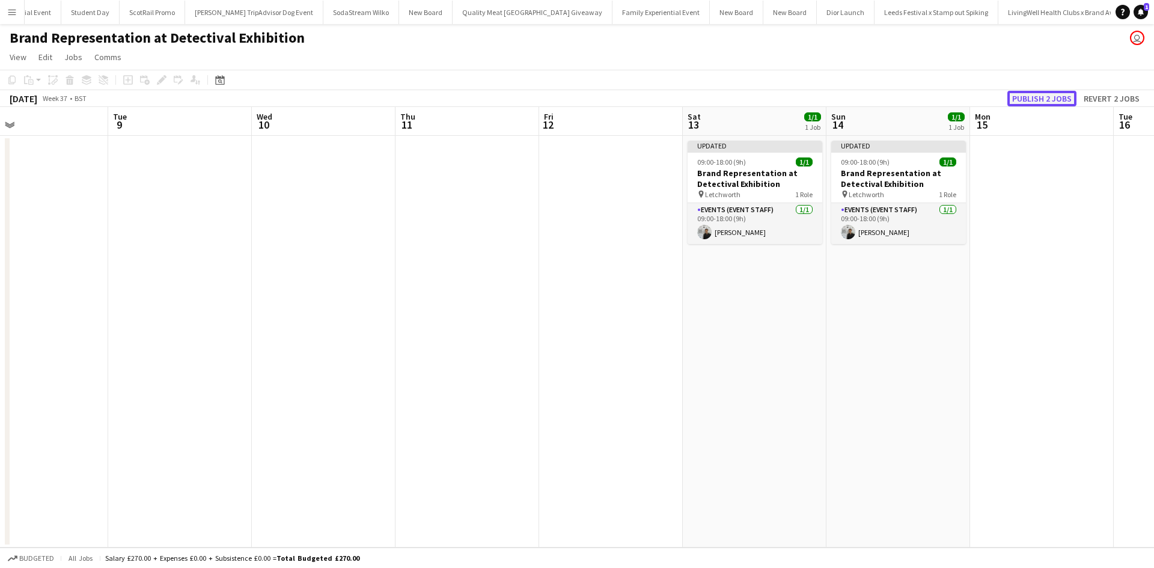
click at [1036, 100] on button "Publish 2 jobs" at bounding box center [1041, 99] width 69 height 16
